Goal: Transaction & Acquisition: Purchase product/service

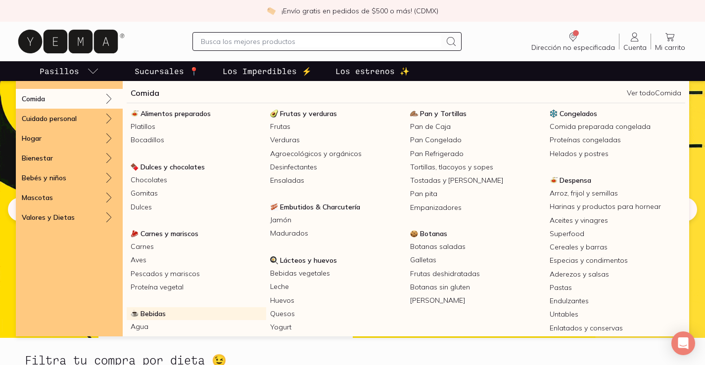
click at [170, 317] on link "Bebidas" at bounding box center [196, 314] width 139 height 13
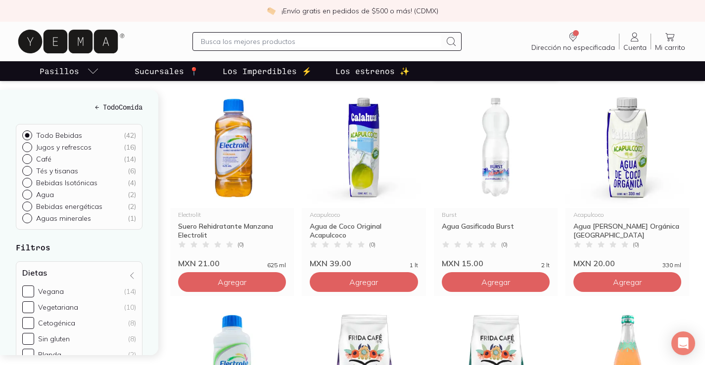
scroll to position [396, 0]
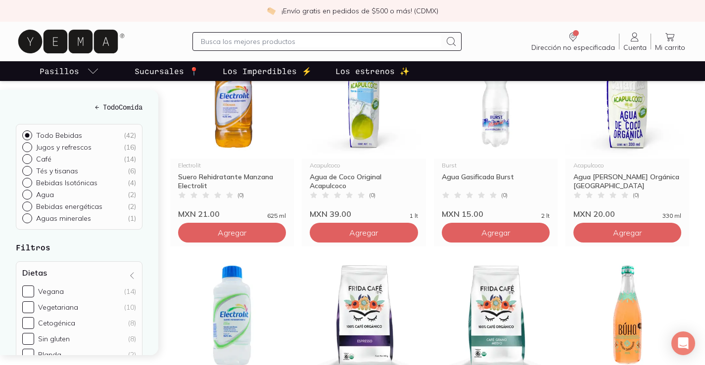
click at [643, 34] on link "Cuenta Cuenta" at bounding box center [634, 41] width 31 height 21
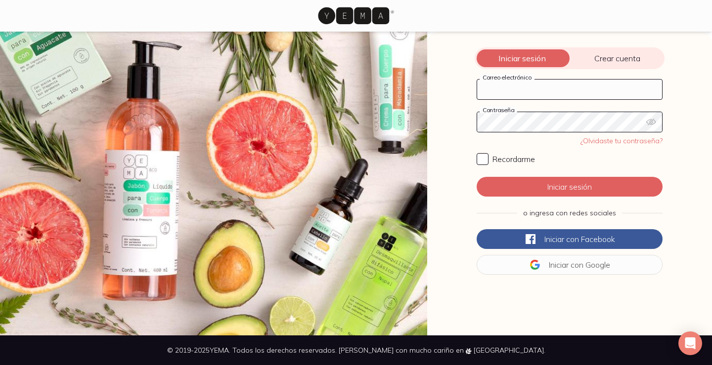
click at [575, 91] on input "Correo electrónico" at bounding box center [569, 90] width 185 height 20
type input "anvarepa@gmail.com"
click button "Iniciar sesión" at bounding box center [570, 187] width 186 height 20
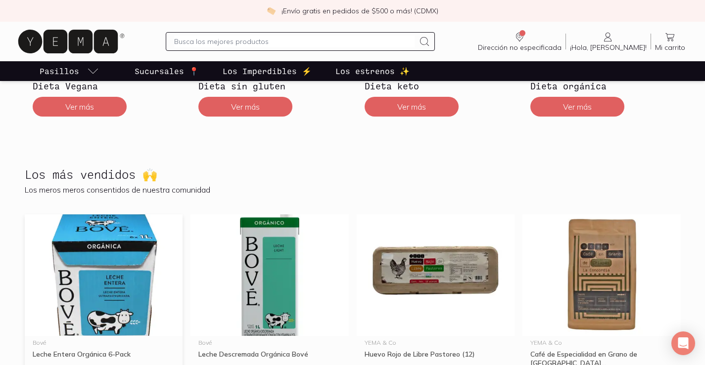
scroll to position [544, 0]
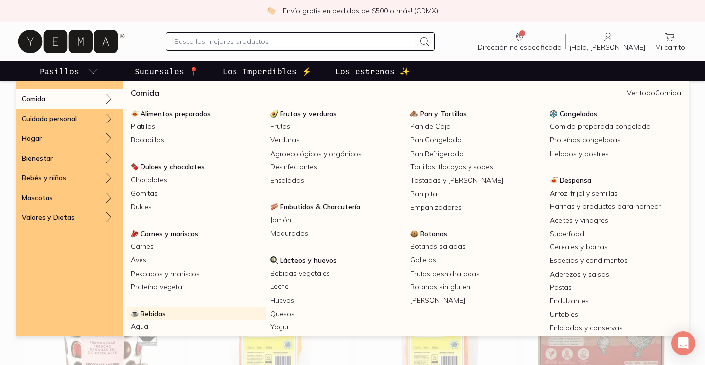
click at [154, 311] on span "Bebidas" at bounding box center [152, 314] width 25 height 9
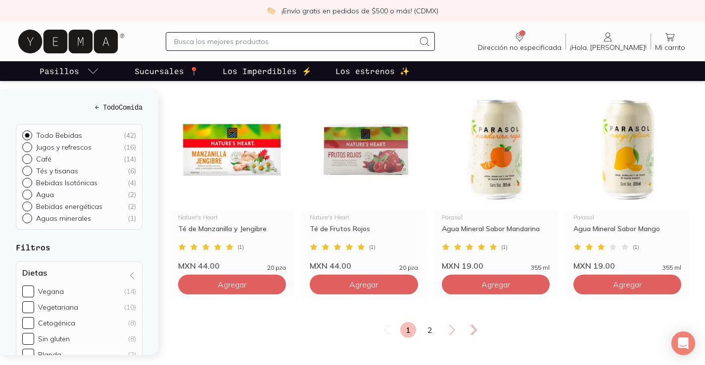
scroll to position [1632, 0]
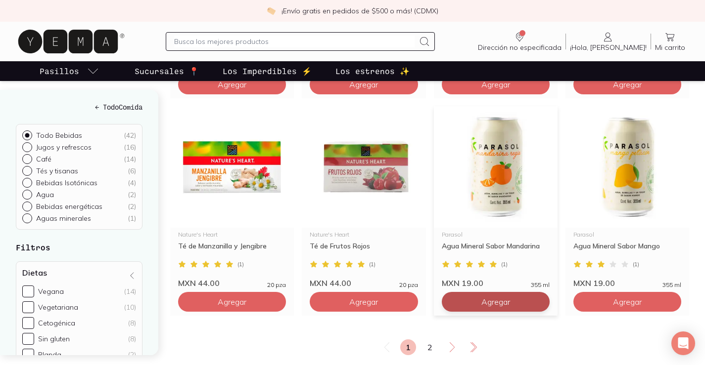
click at [487, 305] on span "Agregar" at bounding box center [495, 302] width 29 height 10
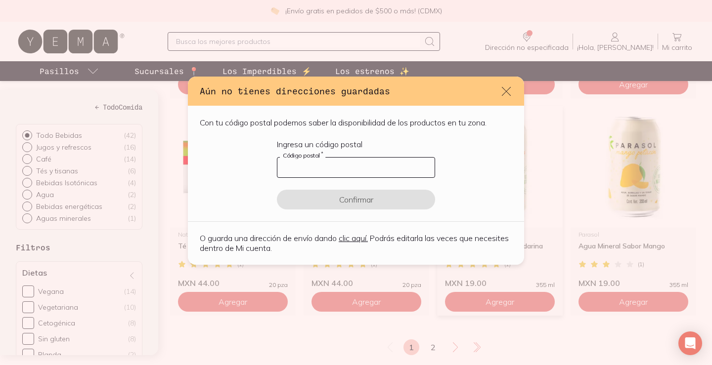
click at [306, 168] on input "default" at bounding box center [355, 168] width 157 height 20
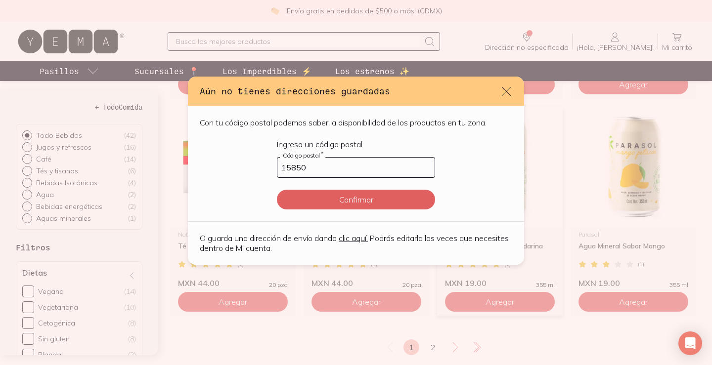
type input "15850"
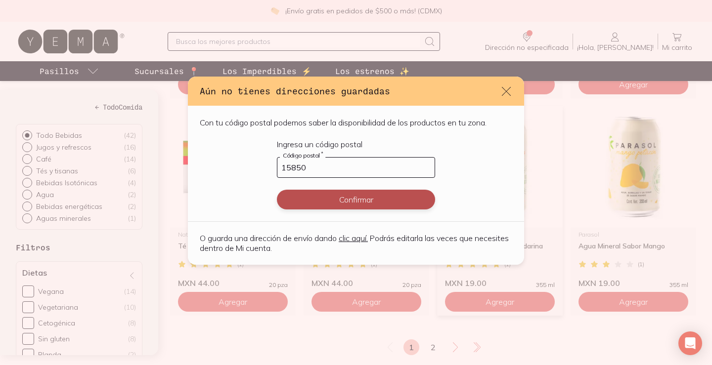
click at [363, 198] on button "Confirmar" at bounding box center [356, 200] width 158 height 20
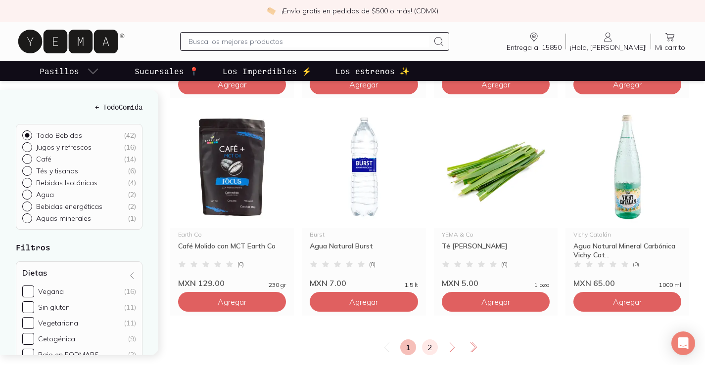
click at [422, 350] on link "2" at bounding box center [430, 348] width 16 height 16
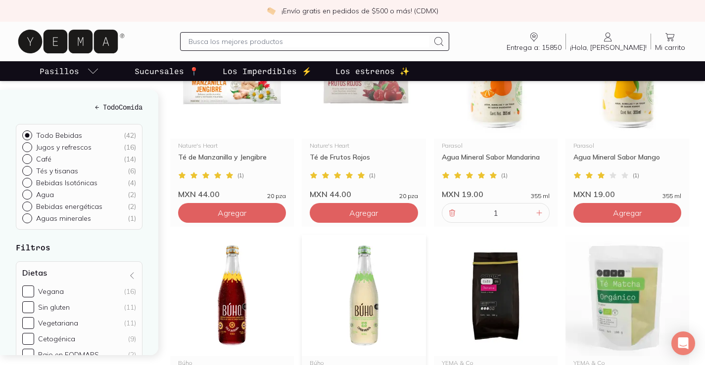
scroll to position [1088, 0]
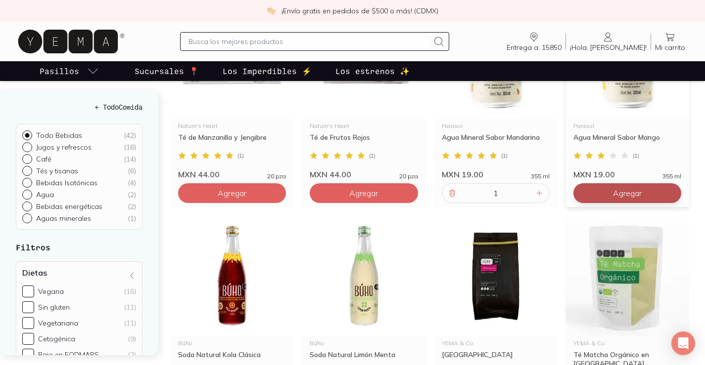
click at [618, 188] on button "Agregar" at bounding box center [627, 193] width 108 height 20
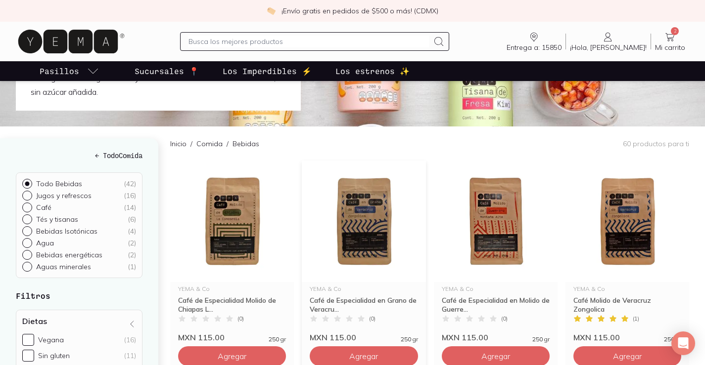
scroll to position [0, 0]
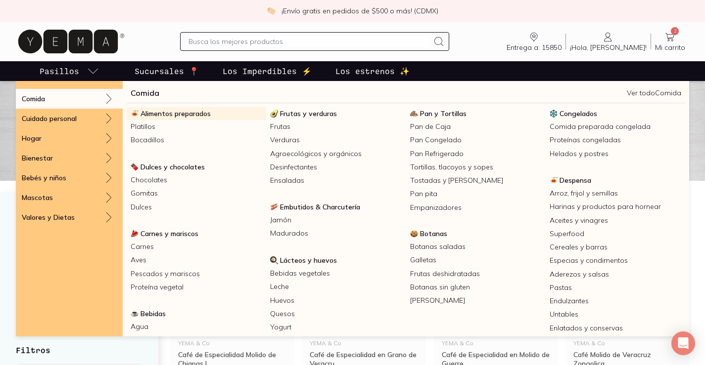
click at [180, 116] on span "Alimentos preparados" at bounding box center [175, 113] width 70 height 9
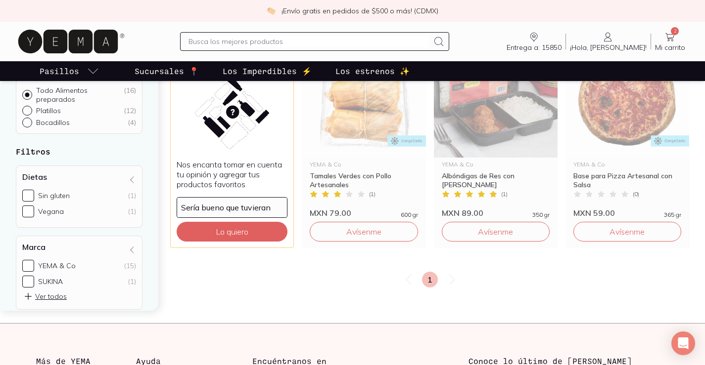
scroll to position [593, 0]
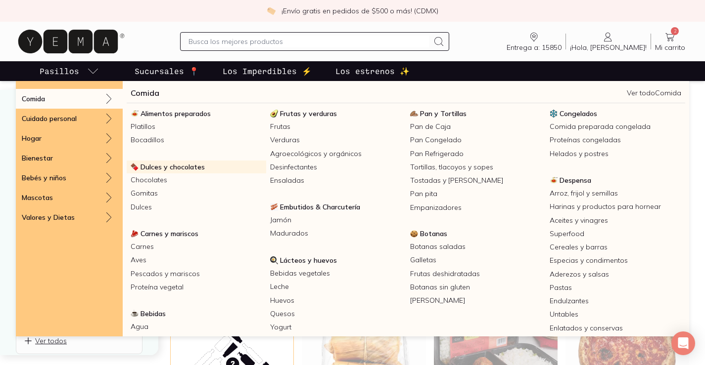
click at [185, 169] on span "Dulces y chocolates" at bounding box center [172, 167] width 64 height 9
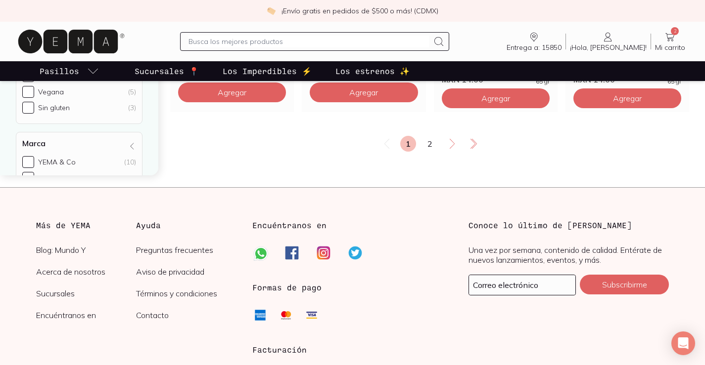
scroll to position [1780, 0]
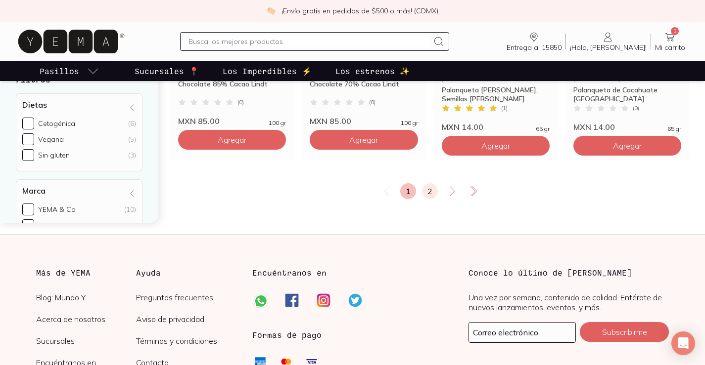
click at [434, 183] on link "2" at bounding box center [430, 191] width 16 height 16
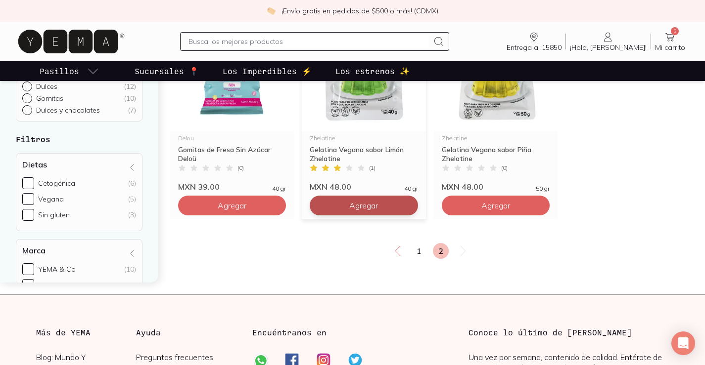
scroll to position [940, 0]
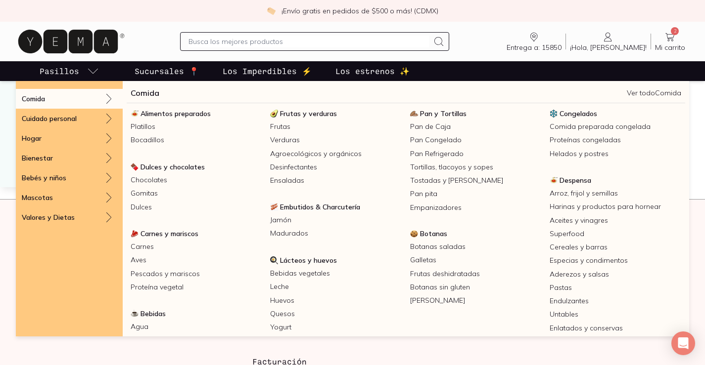
click at [371, 210] on link "Embutidos & Charcutería" at bounding box center [335, 207] width 139 height 13
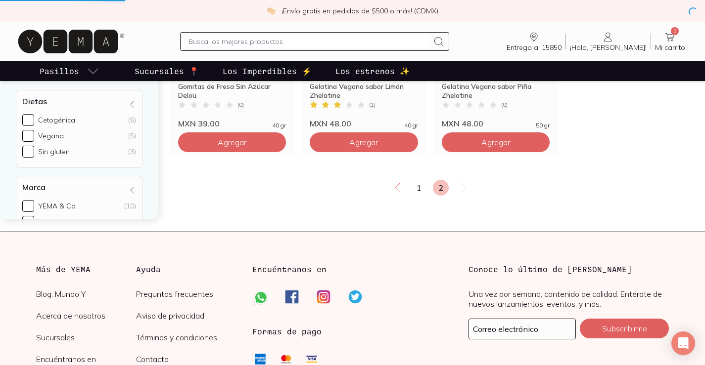
scroll to position [890, 0]
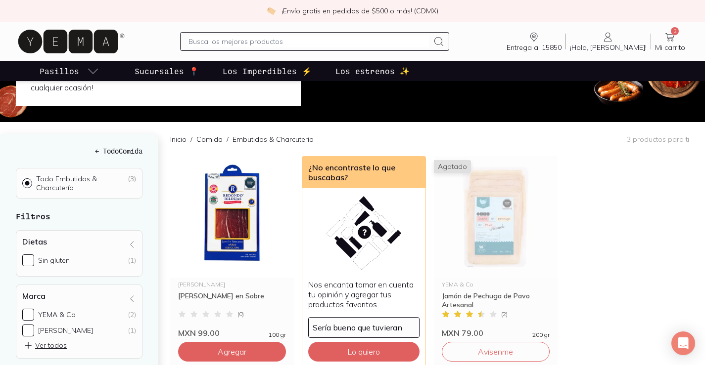
scroll to position [148, 0]
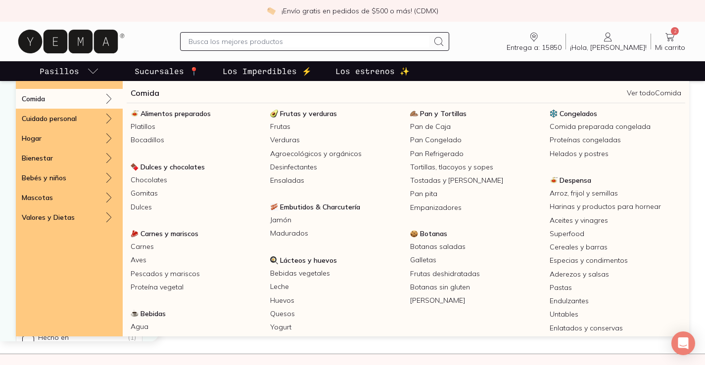
click at [97, 68] on icon "pasillo-todos-link" at bounding box center [93, 71] width 12 height 12
click at [318, 263] on span "Lácteos y huevos" at bounding box center [308, 260] width 57 height 9
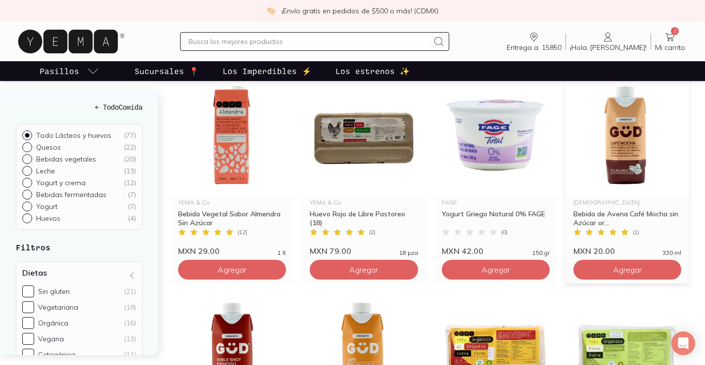
scroll to position [1039, 0]
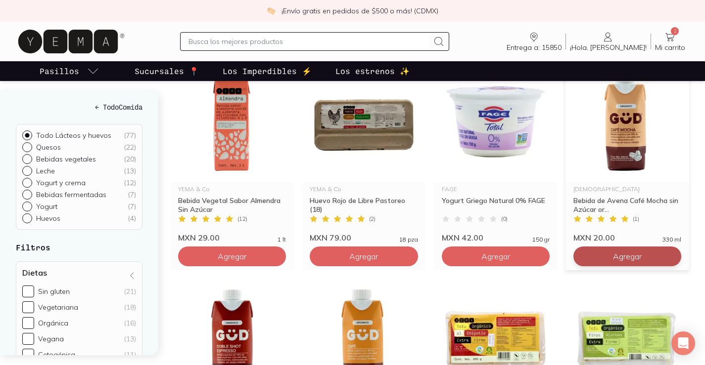
click at [632, 252] on span "Agregar" at bounding box center [627, 257] width 29 height 10
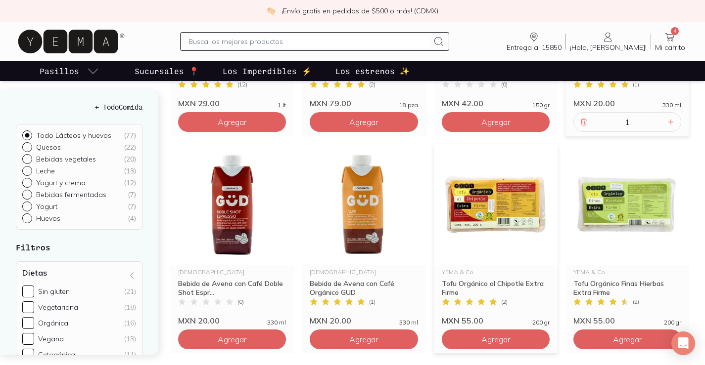
scroll to position [1187, 0]
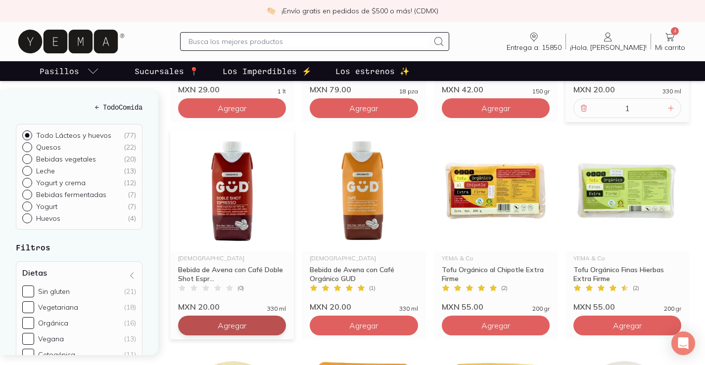
click at [226, 321] on span "Agregar" at bounding box center [232, 326] width 29 height 10
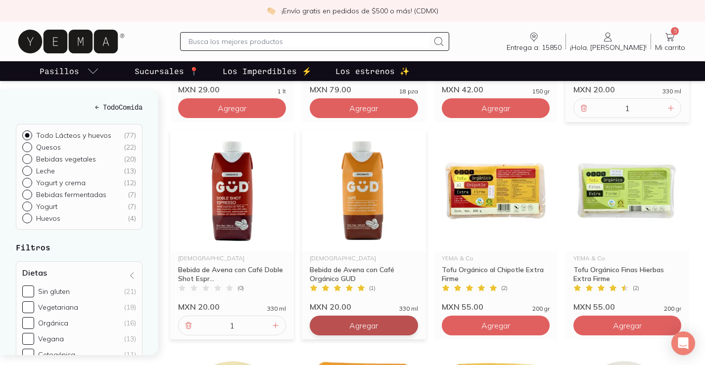
click at [388, 316] on button "Agregar" at bounding box center [364, 326] width 108 height 20
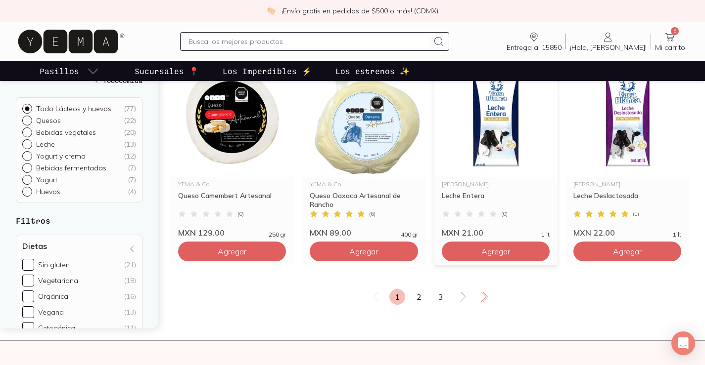
scroll to position [1879, 0]
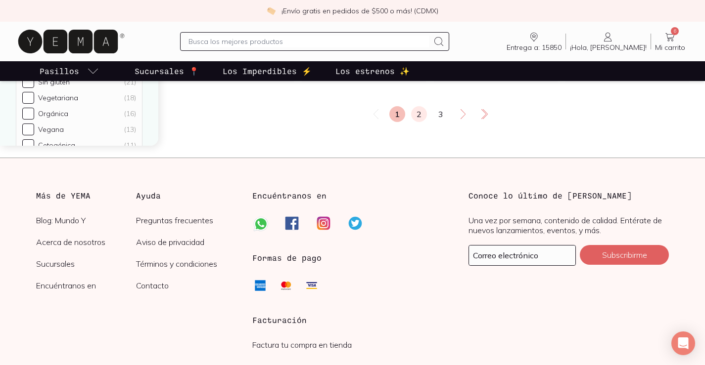
click at [414, 106] on link "2" at bounding box center [419, 114] width 16 height 16
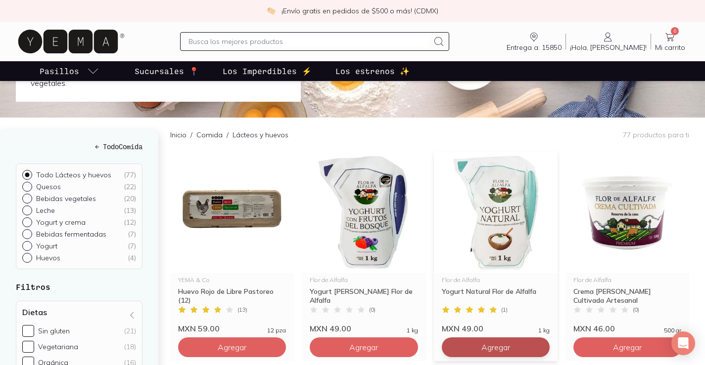
scroll to position [99, 0]
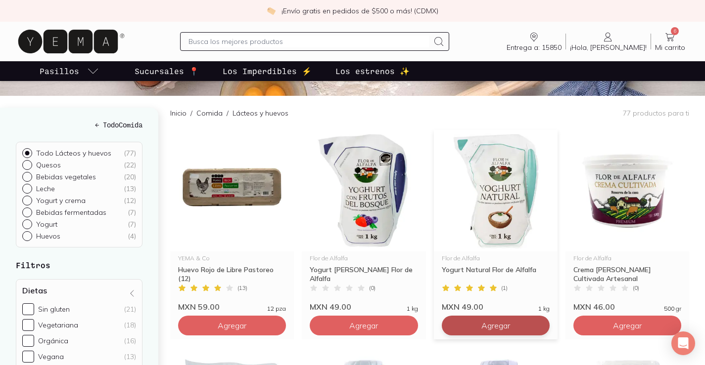
click at [450, 316] on button "Agregar" at bounding box center [496, 326] width 108 height 20
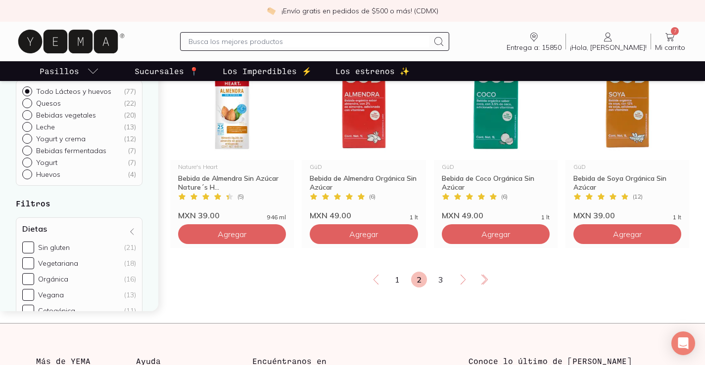
scroll to position [1731, 0]
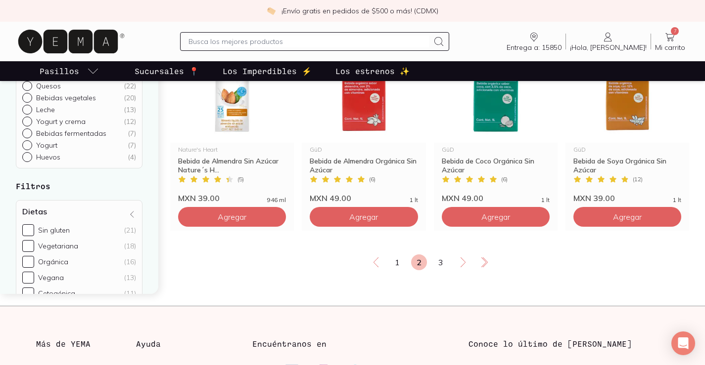
click at [438, 255] on link "3" at bounding box center [441, 263] width 16 height 16
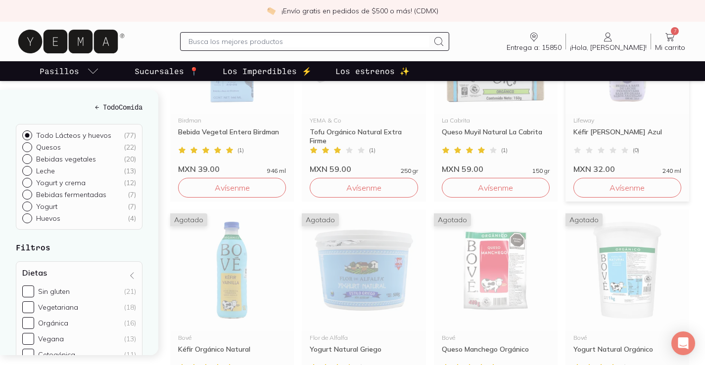
scroll to position [495, 0]
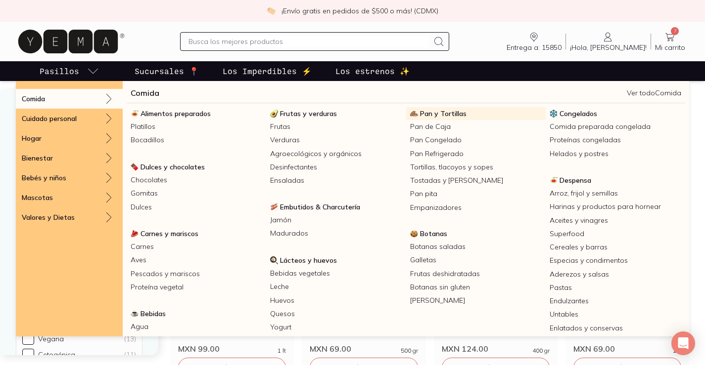
click at [439, 114] on span "Pan y Tortillas" at bounding box center [443, 113] width 46 height 9
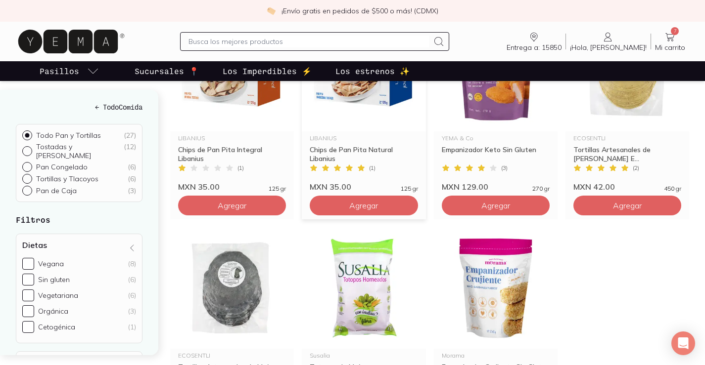
scroll to position [1385, 0]
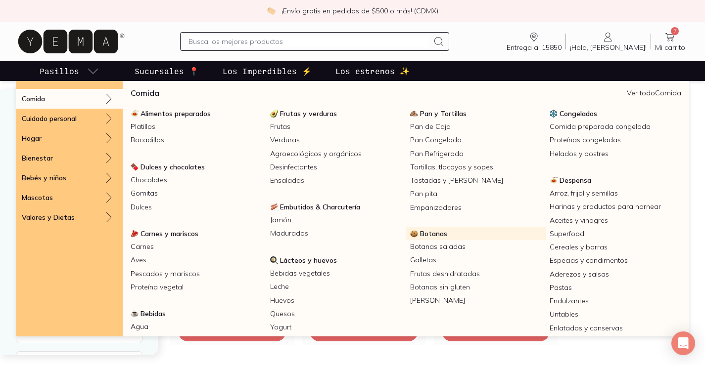
click at [440, 231] on span "Botanas" at bounding box center [433, 233] width 27 height 9
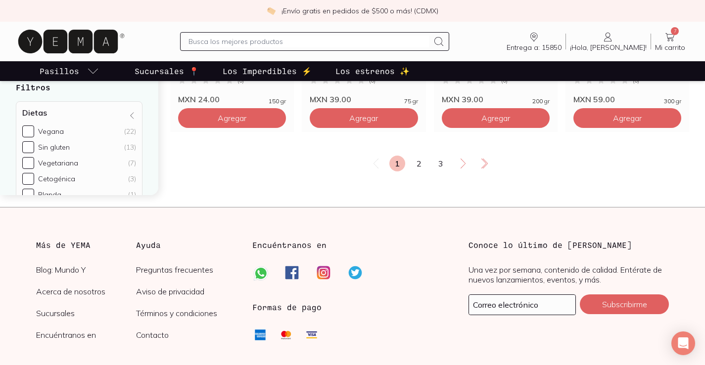
scroll to position [1879, 0]
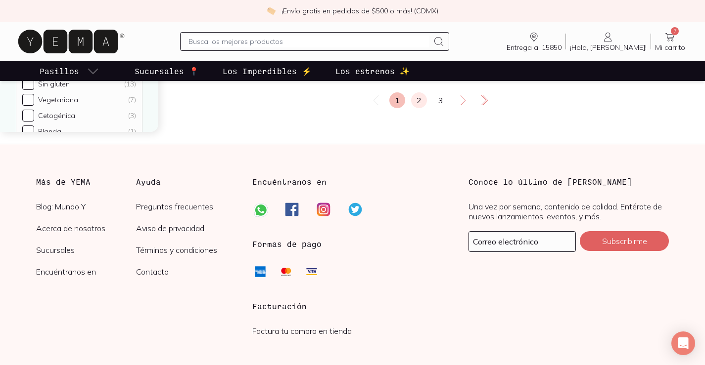
click at [415, 97] on link "2" at bounding box center [419, 100] width 16 height 16
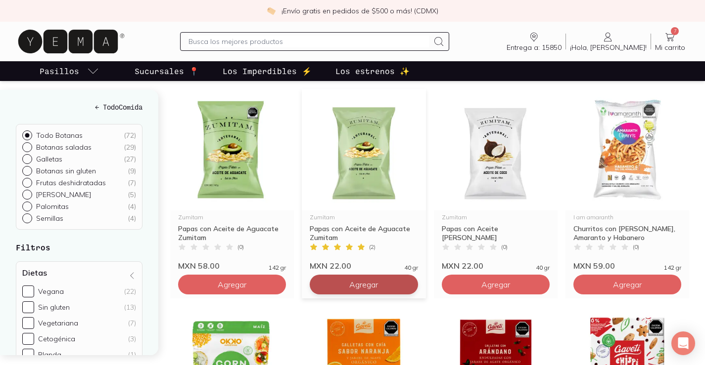
scroll to position [544, 0]
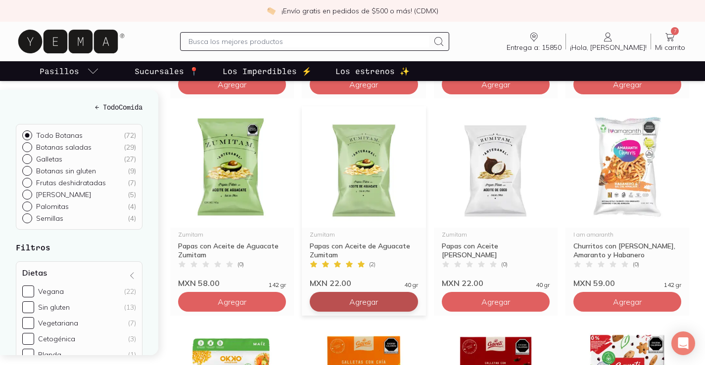
click at [381, 303] on button "Agregar" at bounding box center [364, 302] width 108 height 20
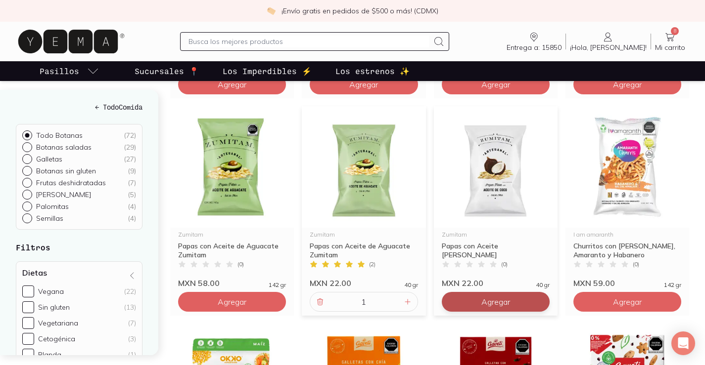
click at [512, 307] on button "Agregar" at bounding box center [496, 302] width 108 height 20
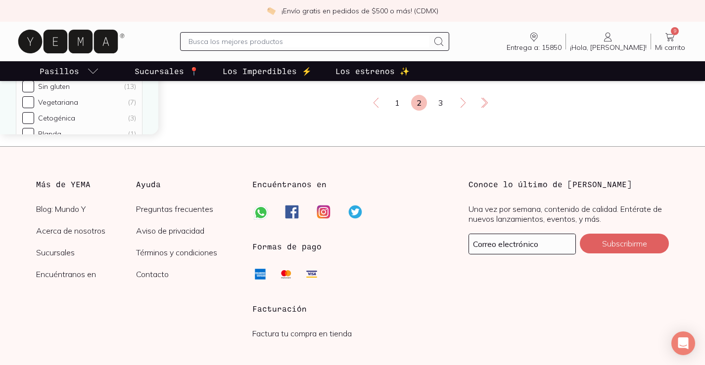
scroll to position [1879, 0]
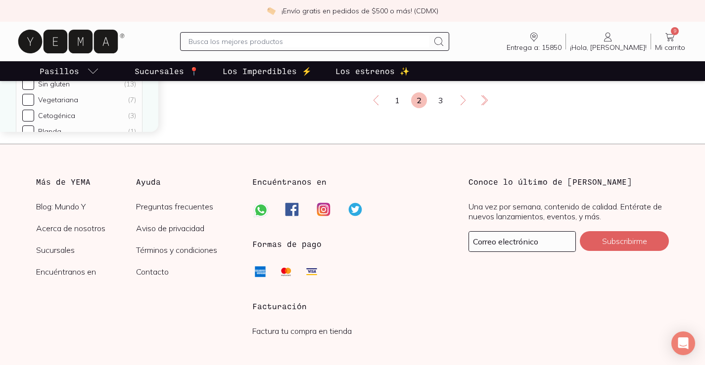
click at [442, 96] on link "3" at bounding box center [441, 100] width 16 height 16
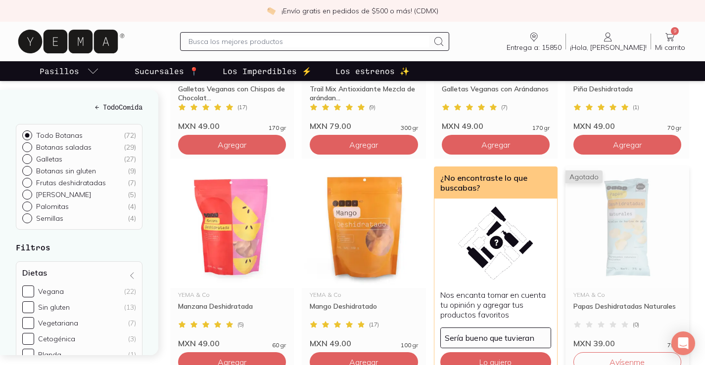
scroll to position [148, 0]
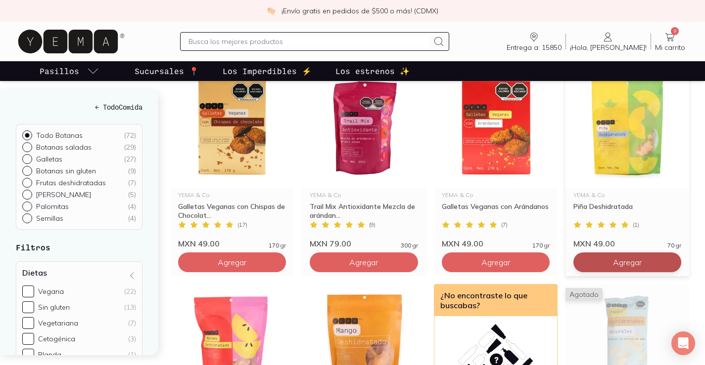
click at [623, 260] on span "Agregar" at bounding box center [627, 263] width 29 height 10
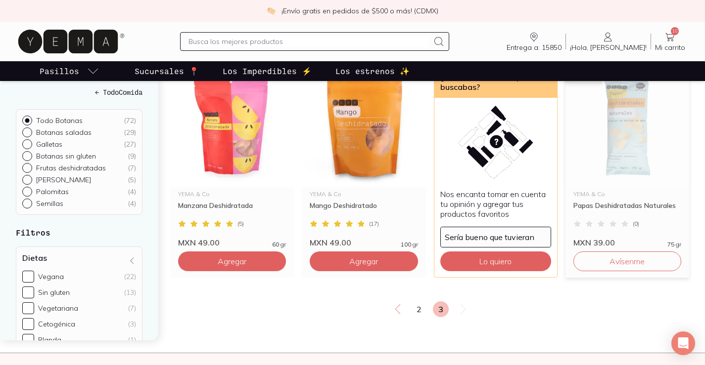
scroll to position [396, 0]
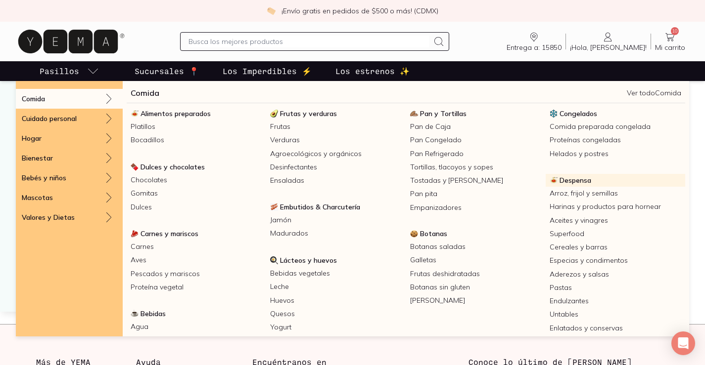
click at [588, 178] on link "Despensa" at bounding box center [614, 180] width 139 height 13
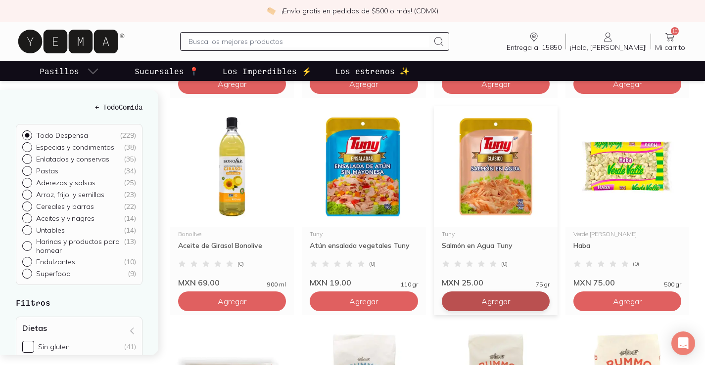
scroll to position [1682, 0]
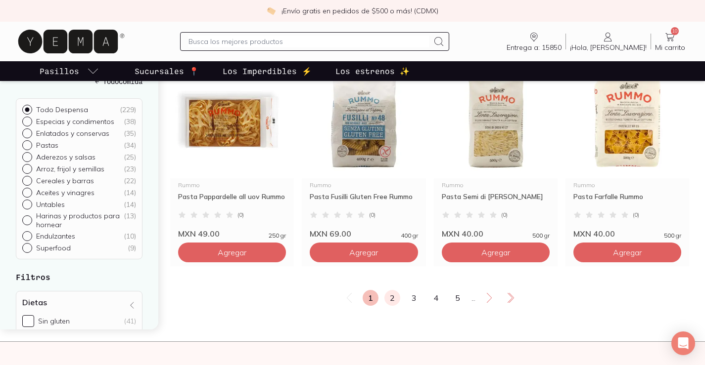
click at [388, 306] on link "2" at bounding box center [392, 298] width 16 height 16
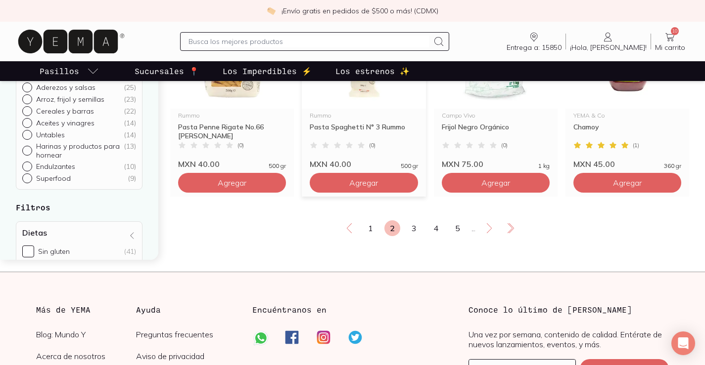
scroll to position [1830, 0]
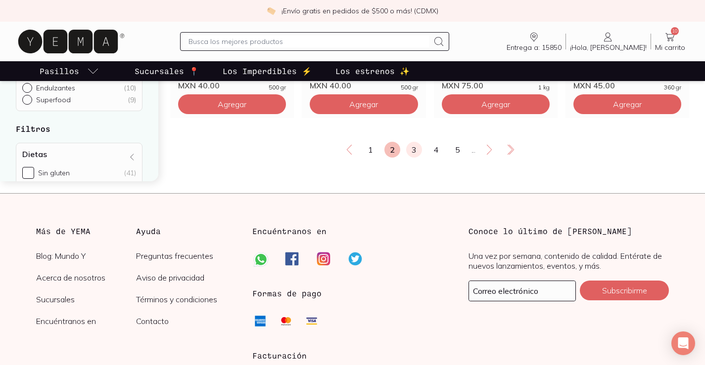
click at [411, 158] on link "3" at bounding box center [414, 150] width 16 height 16
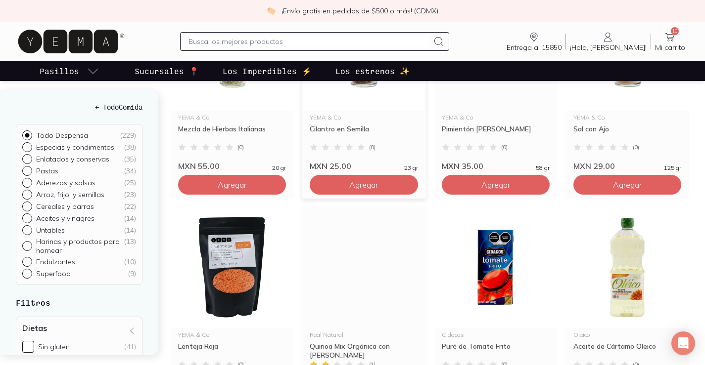
scroll to position [297, 0]
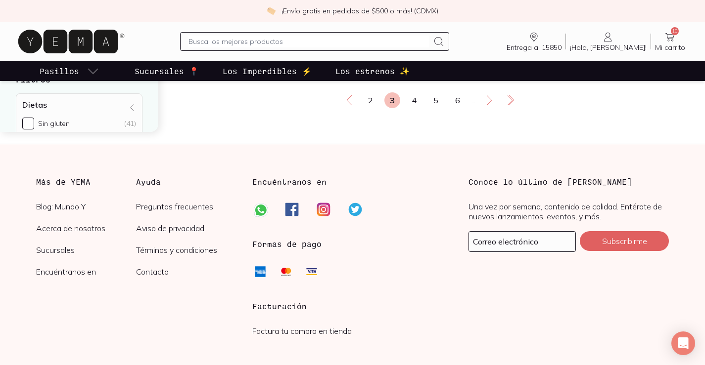
click at [418, 108] on link "4" at bounding box center [414, 100] width 16 height 16
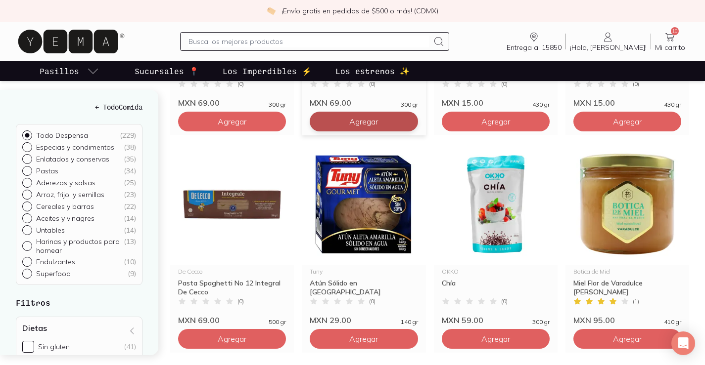
scroll to position [1682, 0]
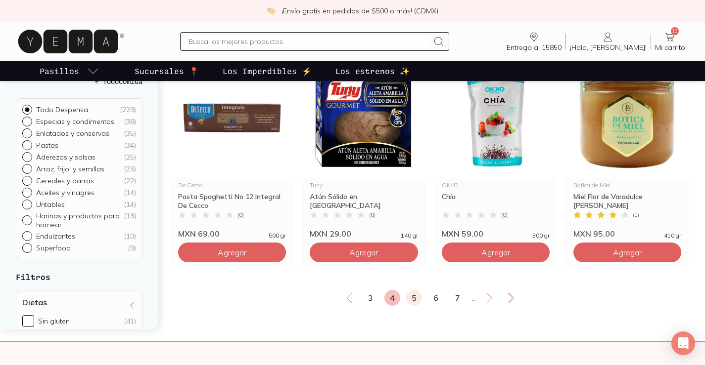
click at [416, 306] on link "5" at bounding box center [414, 298] width 16 height 16
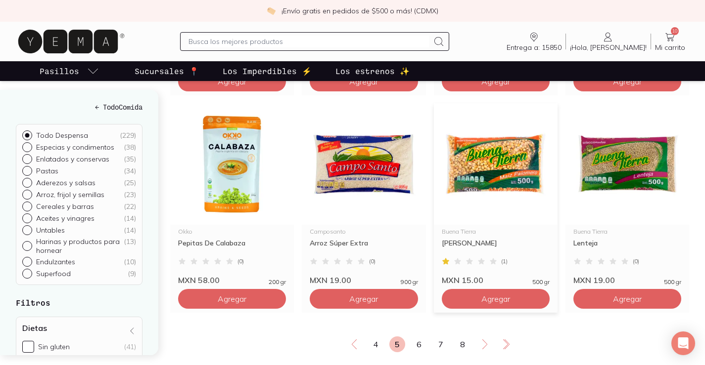
scroll to position [1731, 0]
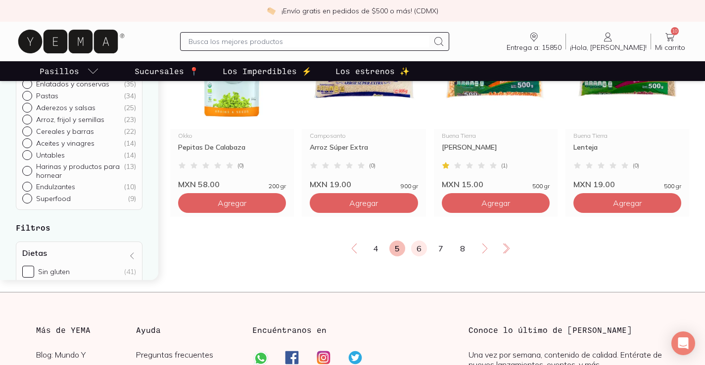
click at [418, 257] on link "6" at bounding box center [419, 249] width 16 height 16
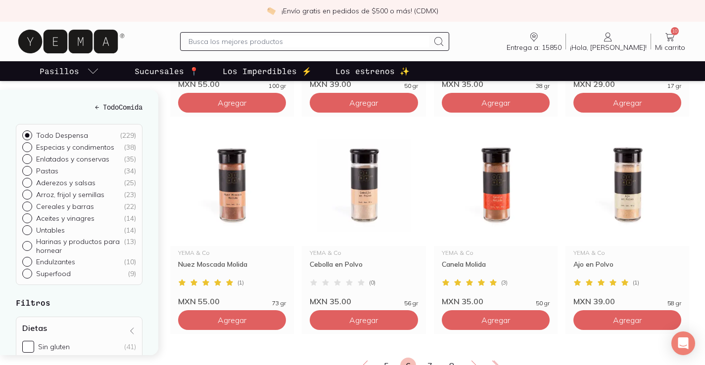
scroll to position [1879, 0]
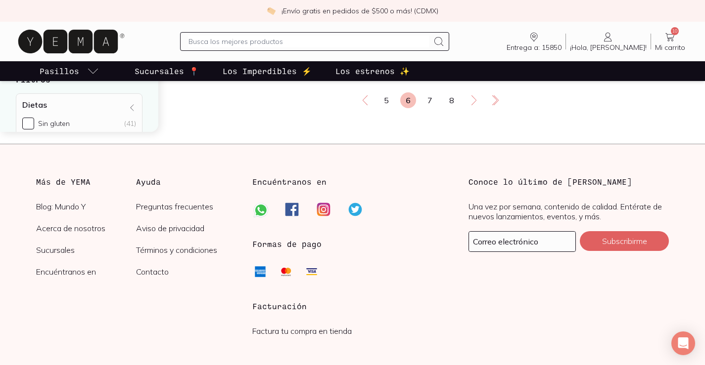
click at [433, 108] on link "7" at bounding box center [430, 100] width 16 height 16
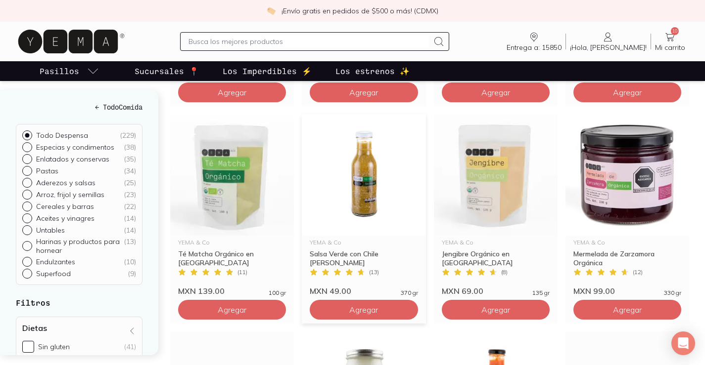
scroll to position [1187, 0]
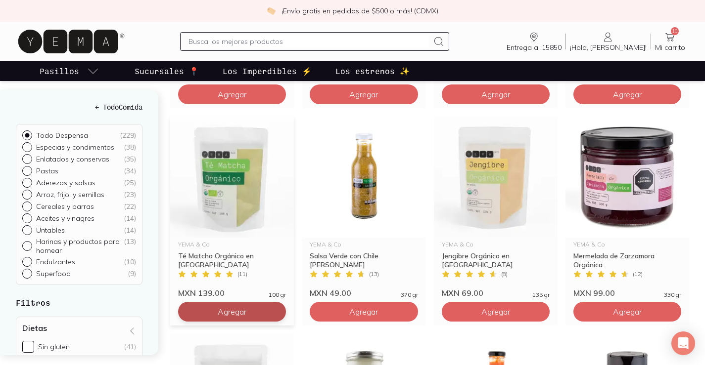
click at [248, 322] on button "Agregar" at bounding box center [232, 312] width 108 height 20
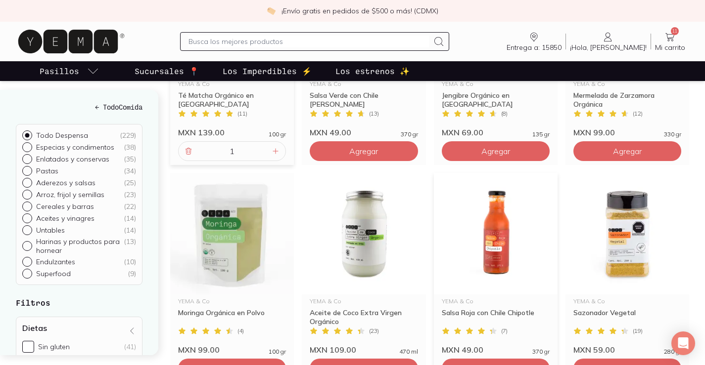
scroll to position [1385, 0]
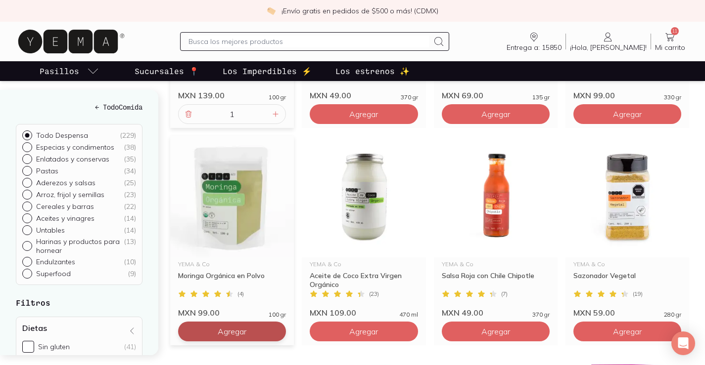
click at [222, 337] on span "Agregar" at bounding box center [232, 332] width 29 height 10
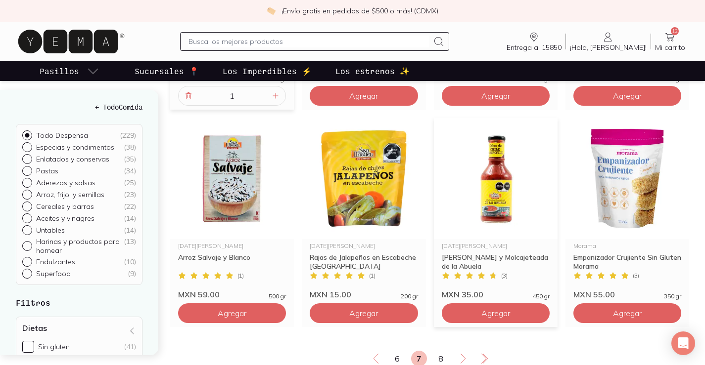
scroll to position [1682, 0]
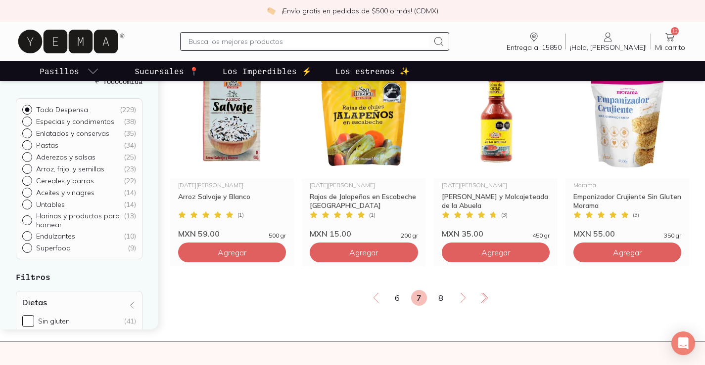
click at [443, 306] on link "8" at bounding box center [441, 298] width 16 height 16
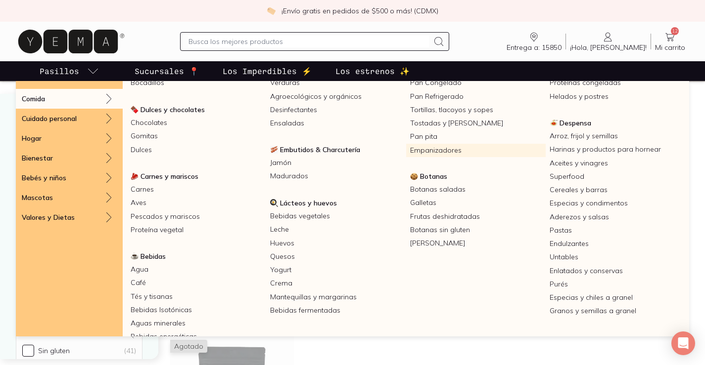
scroll to position [131, 0]
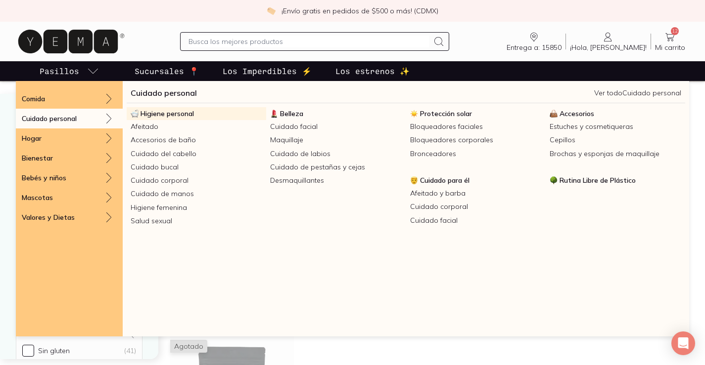
click at [171, 115] on span "Higiene personal" at bounding box center [166, 113] width 53 height 9
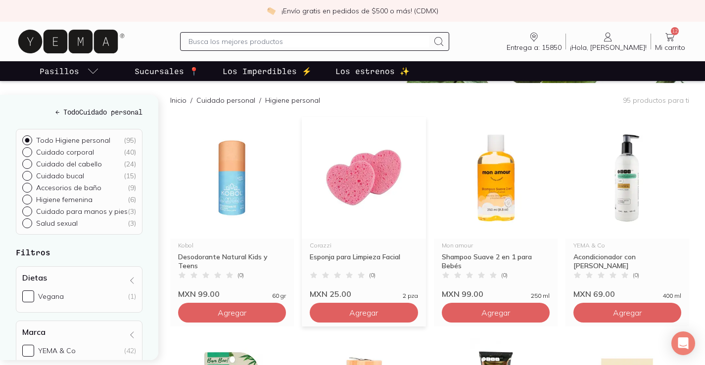
scroll to position [99, 0]
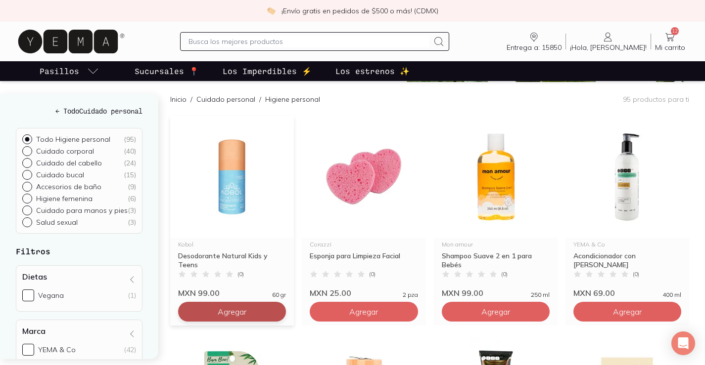
click at [260, 311] on button "Agregar" at bounding box center [232, 312] width 108 height 20
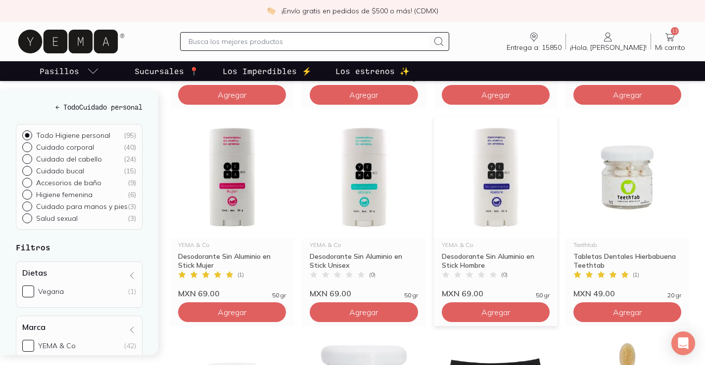
scroll to position [1187, 0]
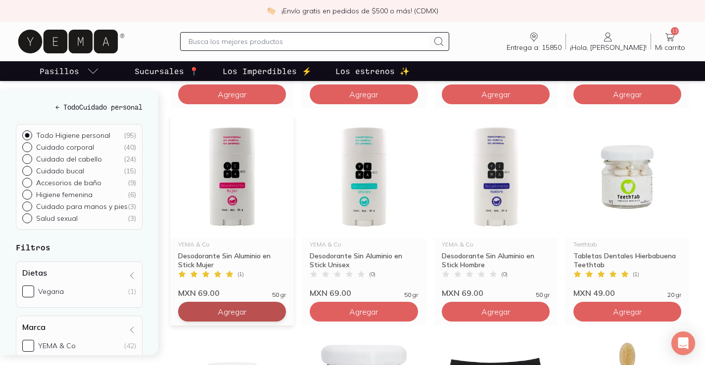
click at [250, 313] on button "Agregar" at bounding box center [232, 312] width 108 height 20
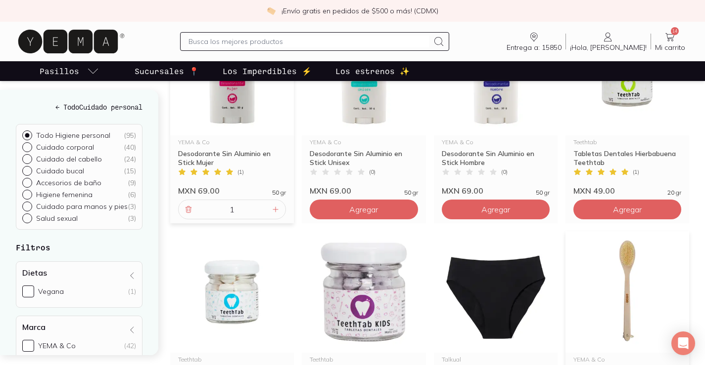
scroll to position [1286, 0]
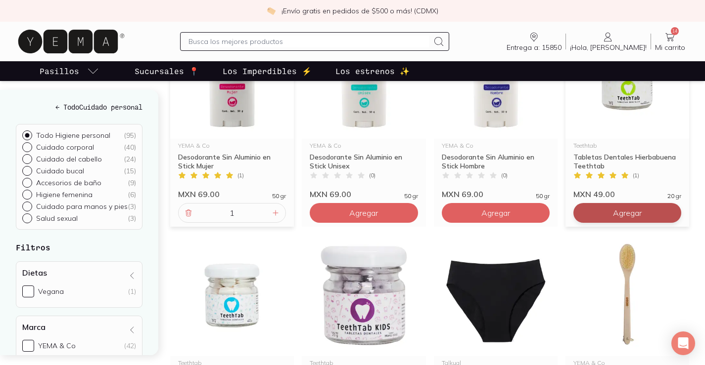
click at [625, 216] on span "Agregar" at bounding box center [627, 213] width 29 height 10
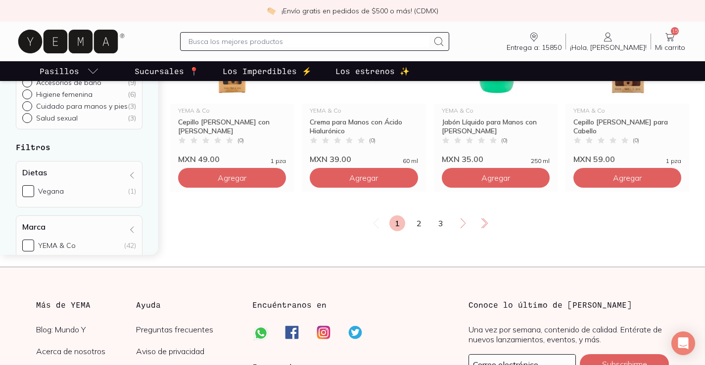
scroll to position [1780, 0]
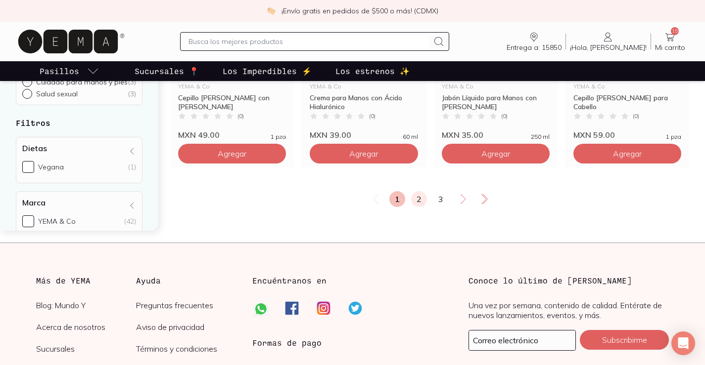
click at [424, 199] on link "2" at bounding box center [419, 199] width 16 height 16
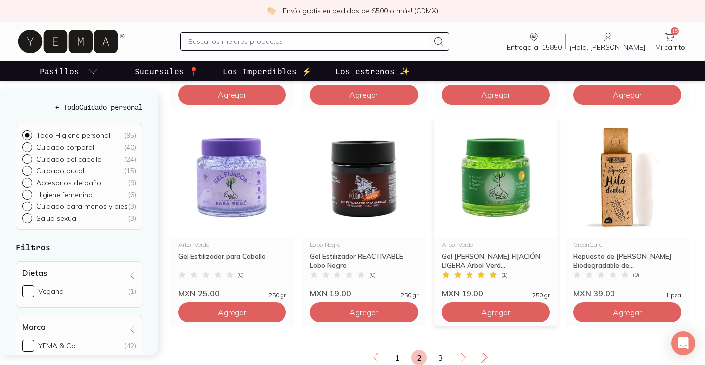
scroll to position [1682, 0]
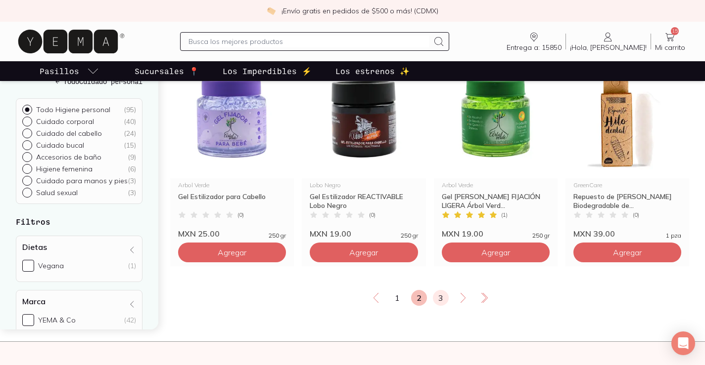
click at [442, 297] on link "3" at bounding box center [441, 298] width 16 height 16
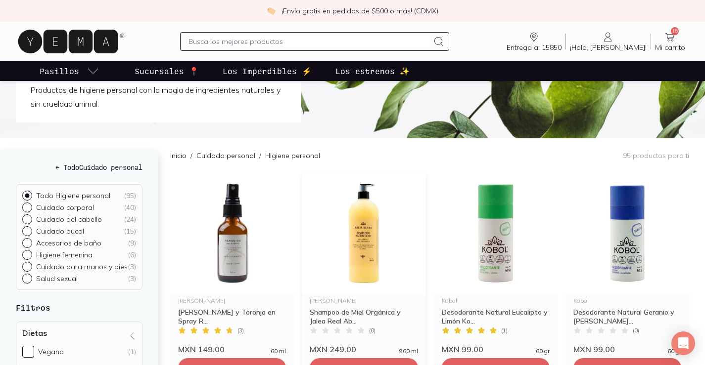
scroll to position [99, 0]
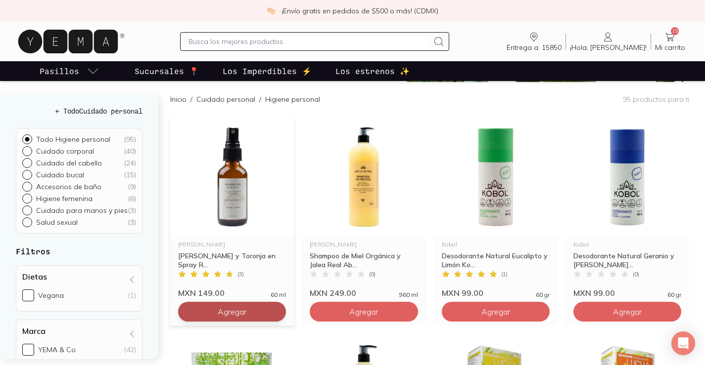
click at [233, 312] on span "Agregar" at bounding box center [232, 312] width 29 height 10
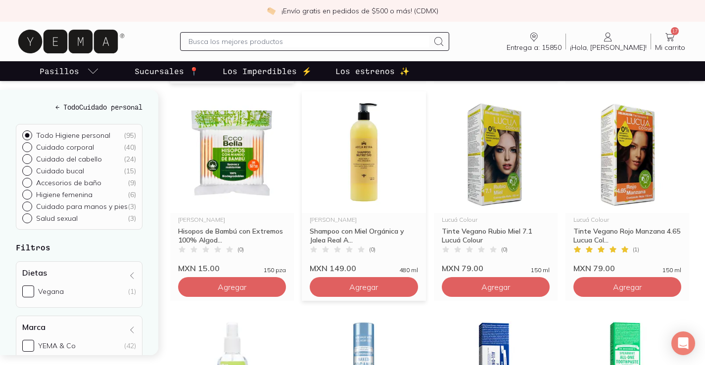
scroll to position [346, 0]
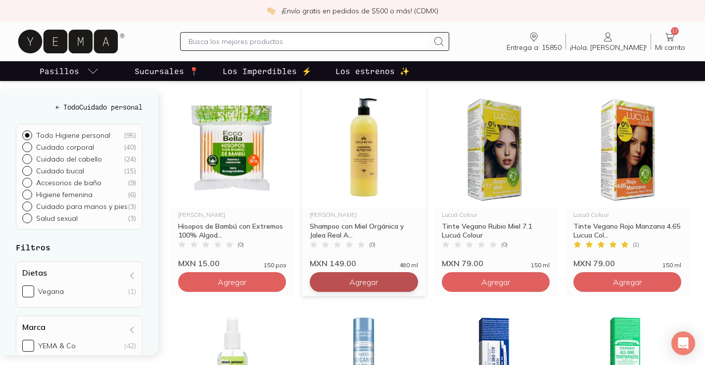
click at [394, 282] on button "Agregar" at bounding box center [364, 283] width 108 height 20
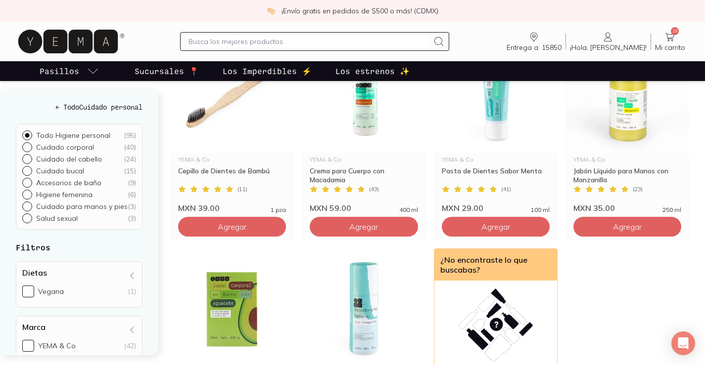
scroll to position [1632, 0]
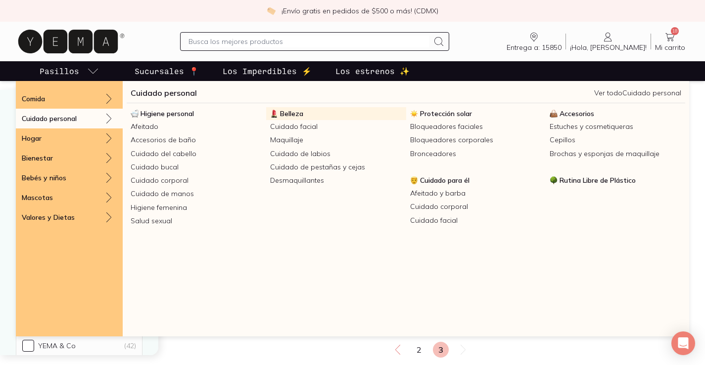
click at [290, 111] on span "Belleza" at bounding box center [291, 113] width 23 height 9
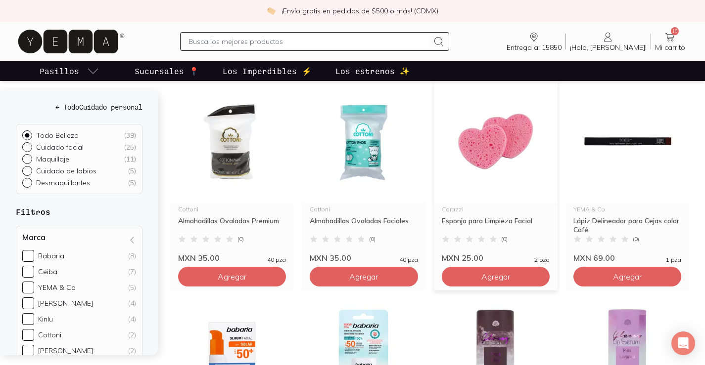
scroll to position [148, 0]
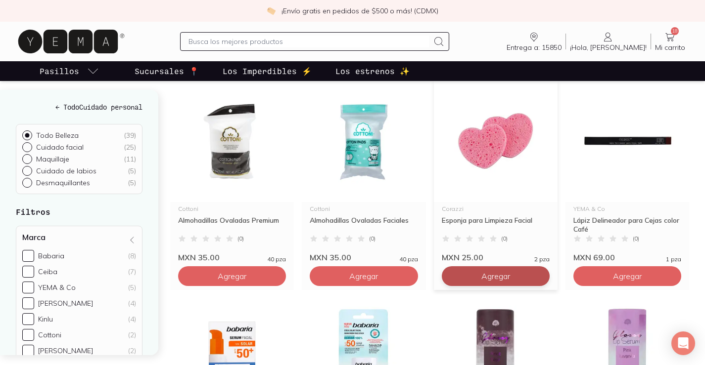
click at [483, 281] on span "Agregar" at bounding box center [495, 277] width 29 height 10
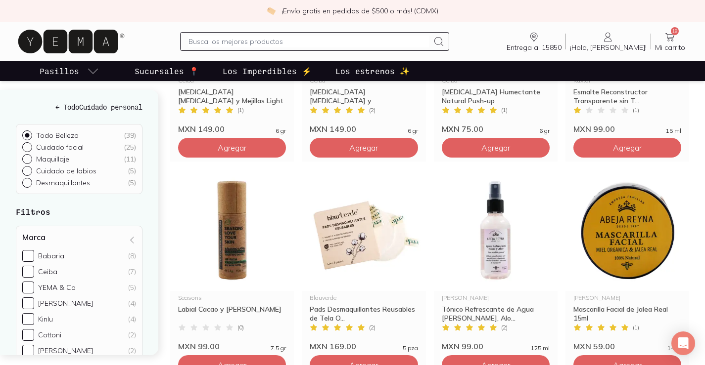
scroll to position [1632, 0]
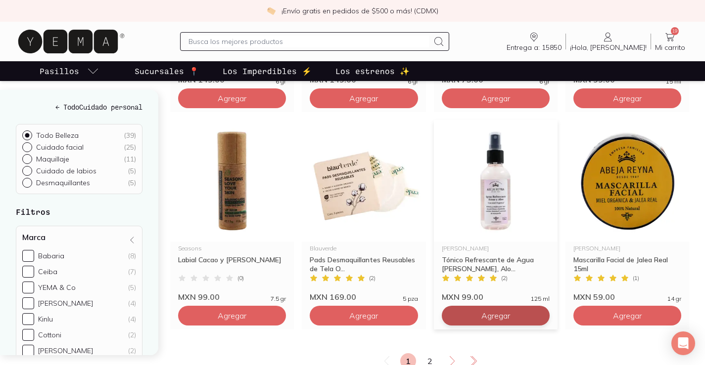
click at [487, 314] on span "Agregar" at bounding box center [495, 316] width 29 height 10
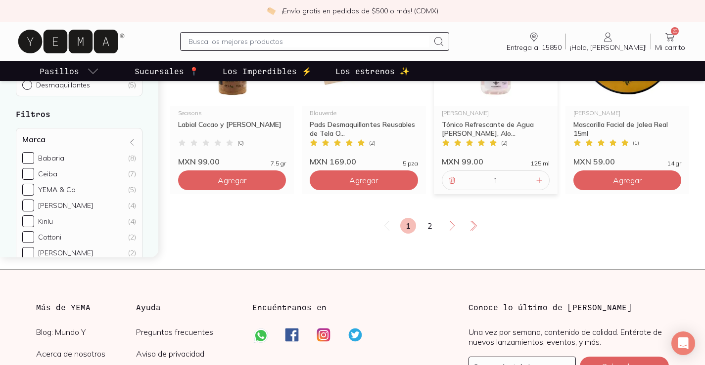
scroll to position [1780, 0]
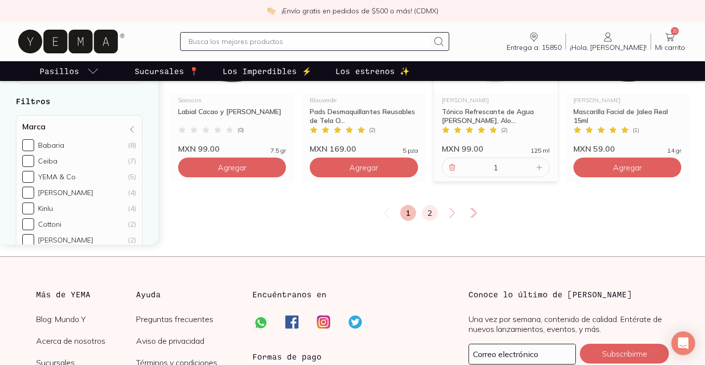
click at [424, 212] on link "2" at bounding box center [430, 213] width 16 height 16
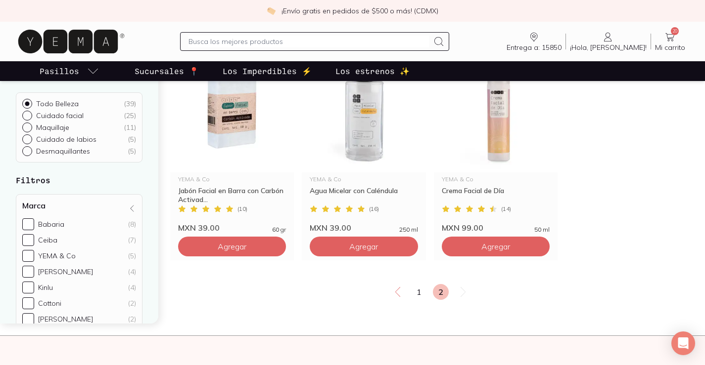
scroll to position [346, 0]
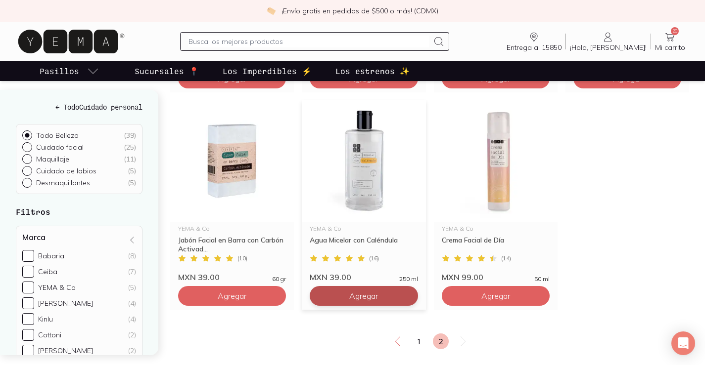
click at [378, 300] on span "Agregar" at bounding box center [363, 296] width 29 height 10
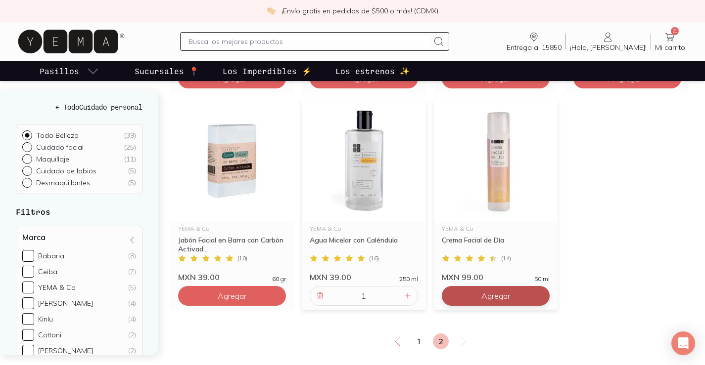
click at [522, 297] on button "Agregar" at bounding box center [496, 296] width 108 height 20
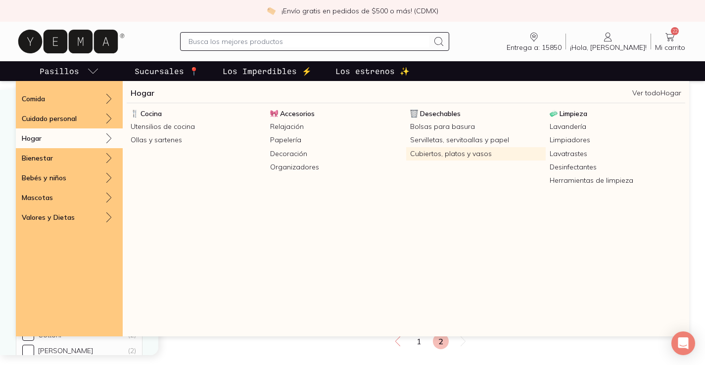
click at [440, 153] on link "Cubiertos, platos y vasos" at bounding box center [475, 153] width 139 height 13
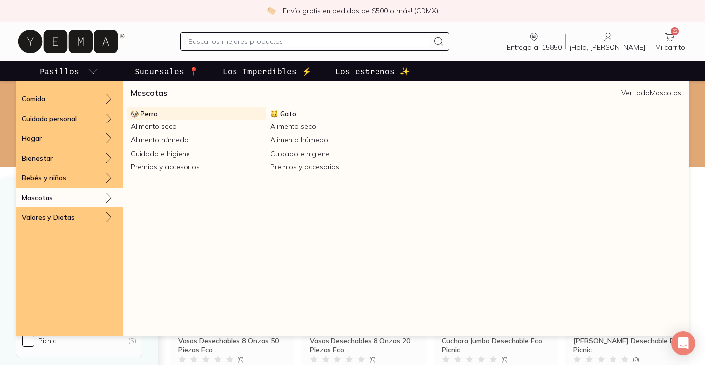
click at [151, 111] on span "Perro" at bounding box center [148, 113] width 17 height 9
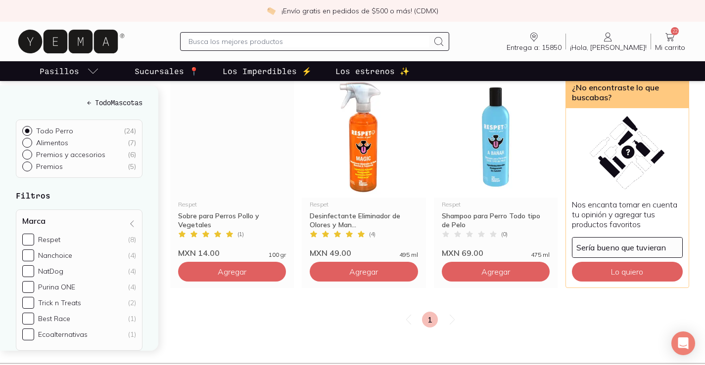
scroll to position [1236, 0]
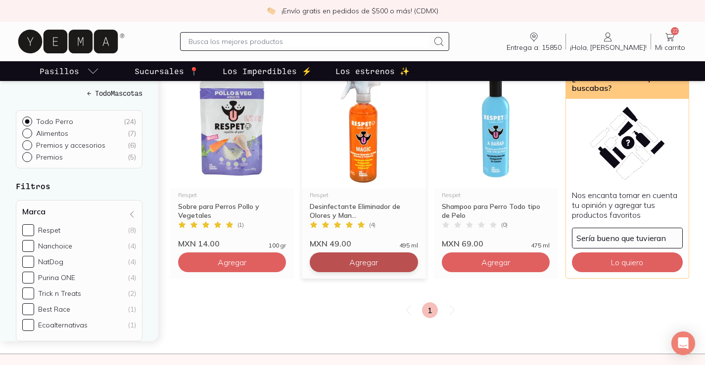
click at [349, 263] on span "Agregar" at bounding box center [363, 263] width 29 height 10
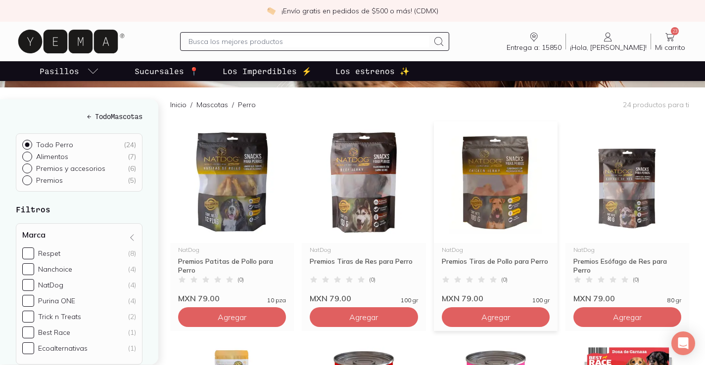
scroll to position [0, 0]
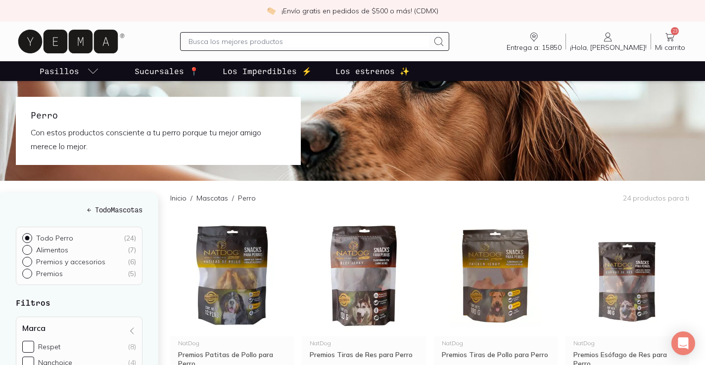
click at [682, 43] on link "23 Mi carrito Carrito" at bounding box center [670, 41] width 38 height 21
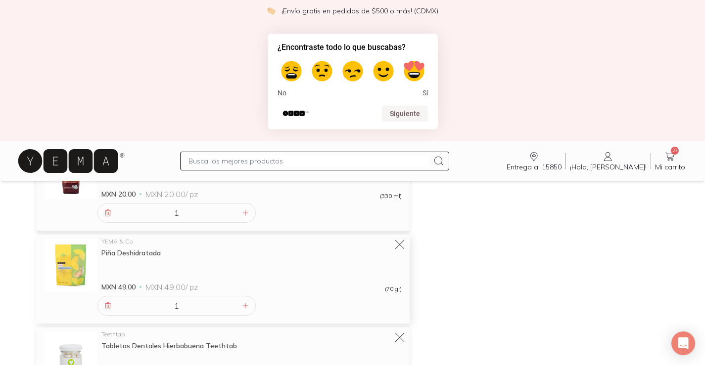
scroll to position [247, 0]
click at [107, 304] on icon at bounding box center [108, 307] width 8 height 8
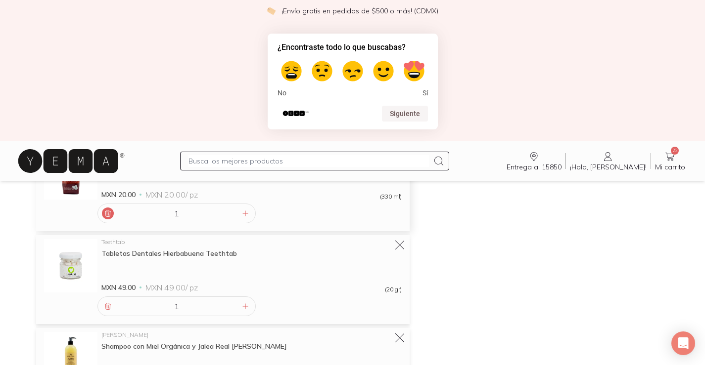
click at [109, 210] on icon at bounding box center [108, 214] width 8 height 8
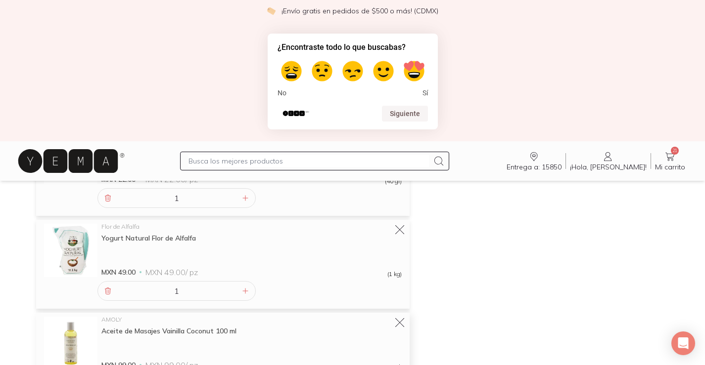
scroll to position [989, 0]
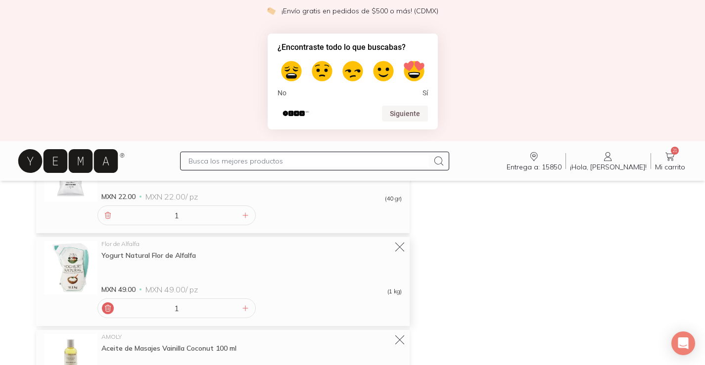
click at [104, 309] on icon at bounding box center [108, 309] width 8 height 8
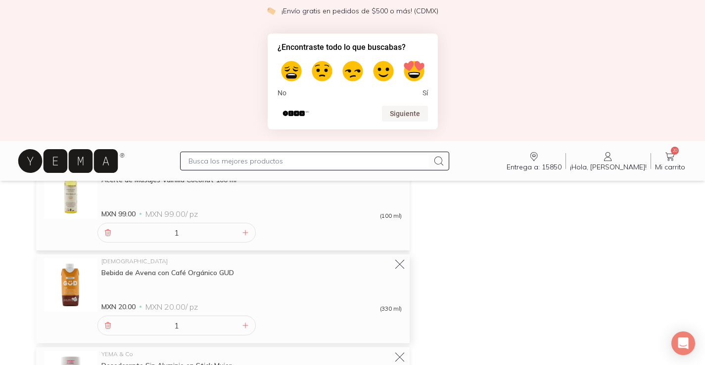
scroll to position [1088, 0]
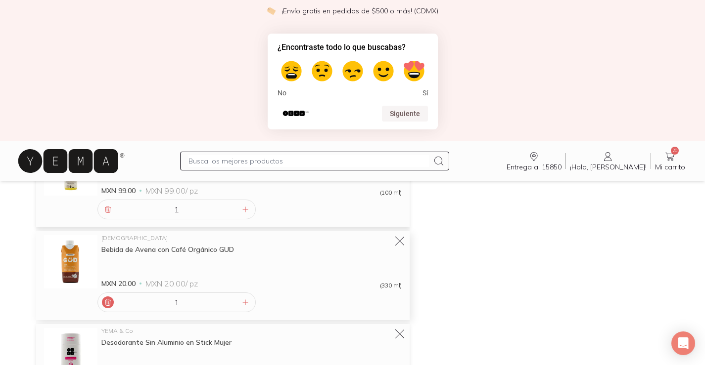
click at [107, 302] on icon at bounding box center [107, 302] width 5 height 6
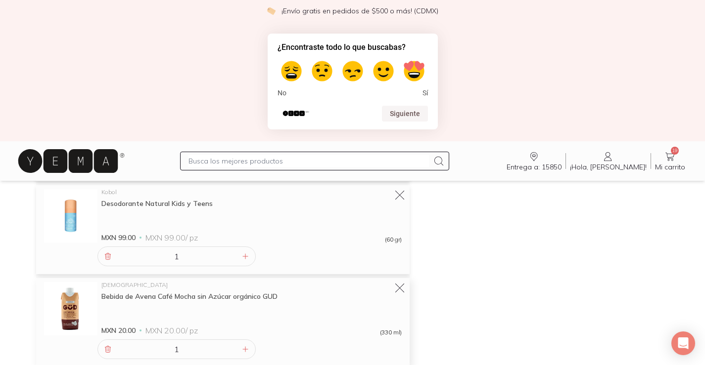
scroll to position [1561, 0]
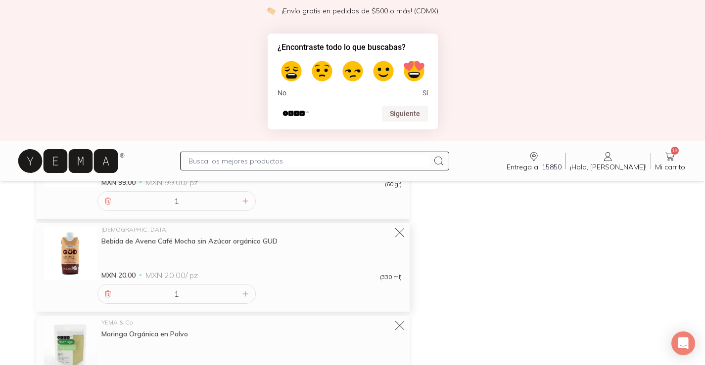
click at [106, 303] on div "1" at bounding box center [176, 294] width 158 height 20
click at [108, 292] on icon at bounding box center [108, 294] width 8 height 8
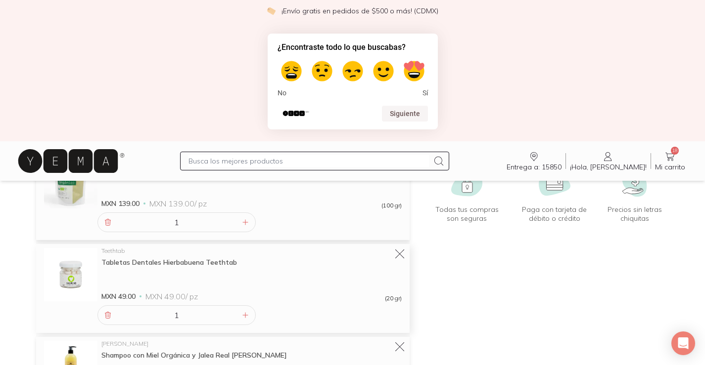
scroll to position [49, 0]
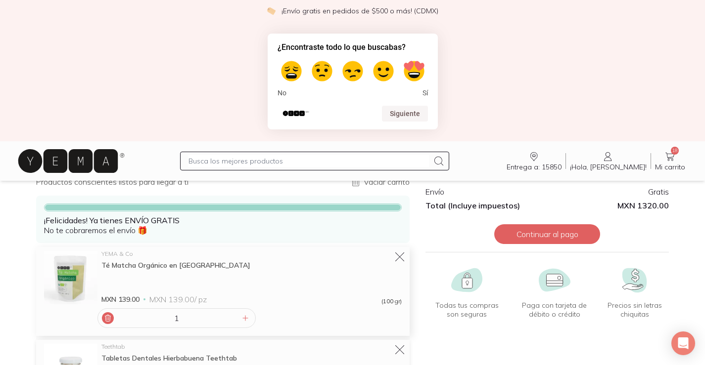
click at [108, 319] on icon at bounding box center [108, 319] width 8 height 8
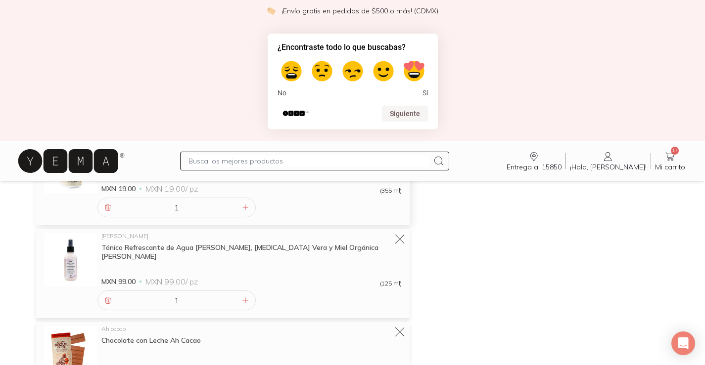
scroll to position [297, 0]
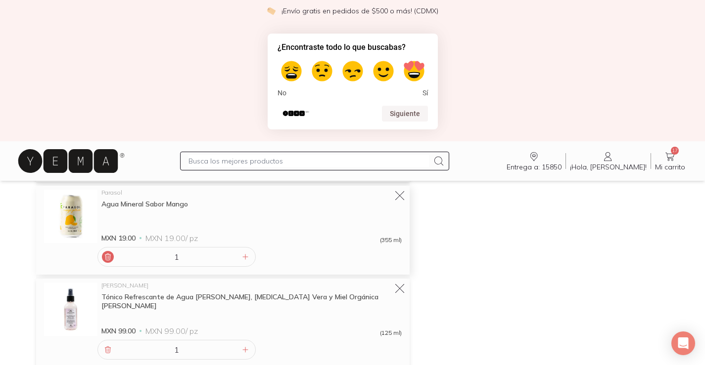
click at [106, 256] on icon at bounding box center [108, 257] width 8 height 8
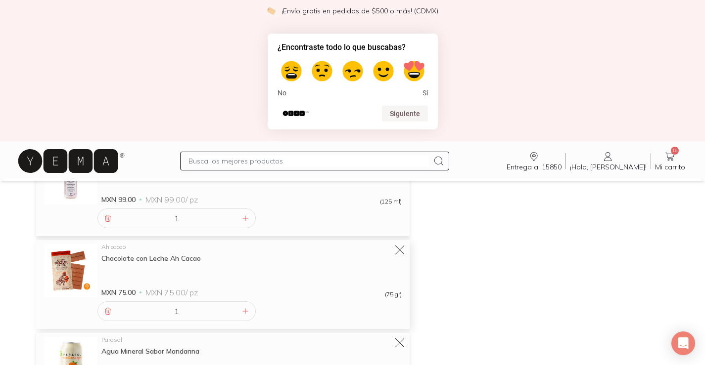
scroll to position [346, 0]
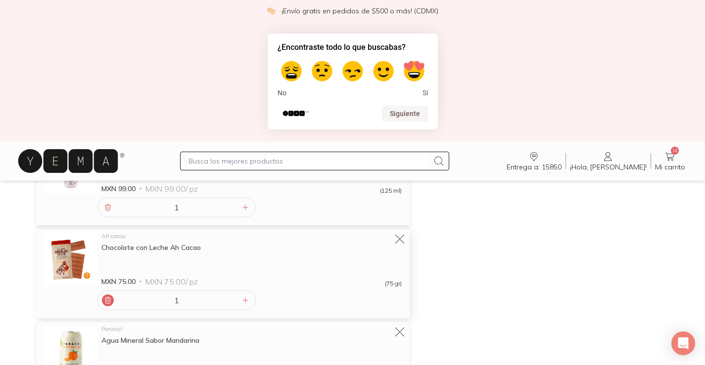
click at [108, 302] on icon at bounding box center [108, 301] width 8 height 8
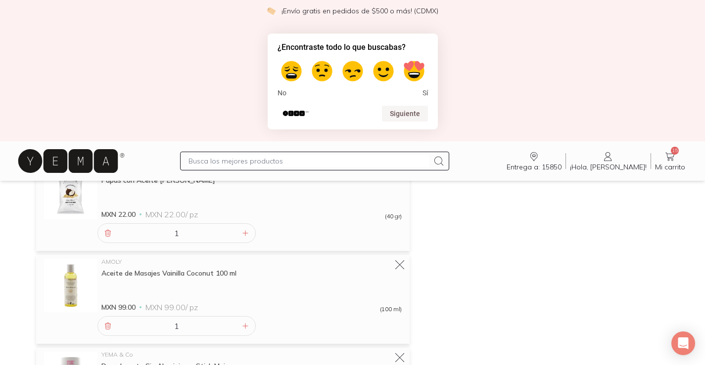
scroll to position [643, 0]
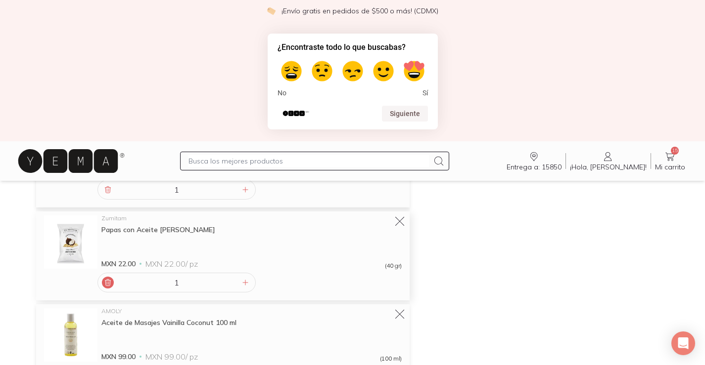
click at [113, 284] on div at bounding box center [108, 283] width 12 height 12
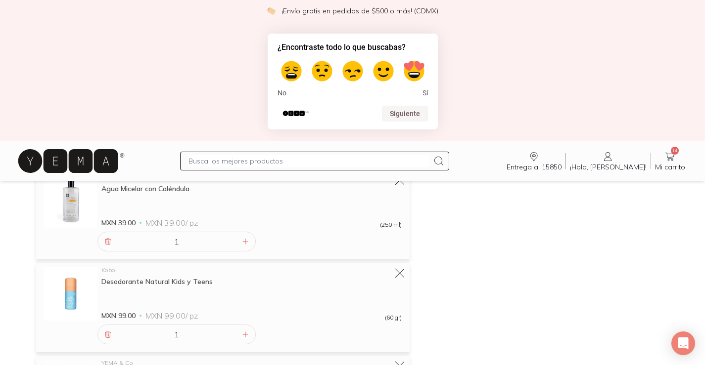
scroll to position [1039, 0]
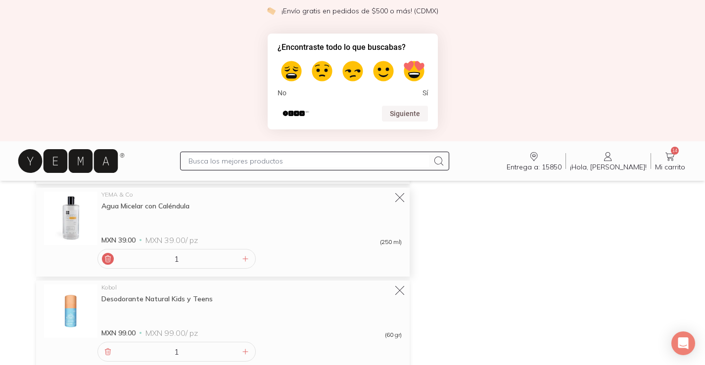
click at [108, 260] on icon at bounding box center [108, 259] width 8 height 8
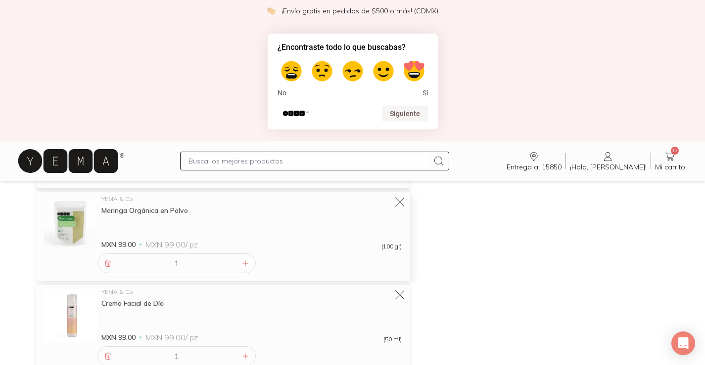
scroll to position [1137, 0]
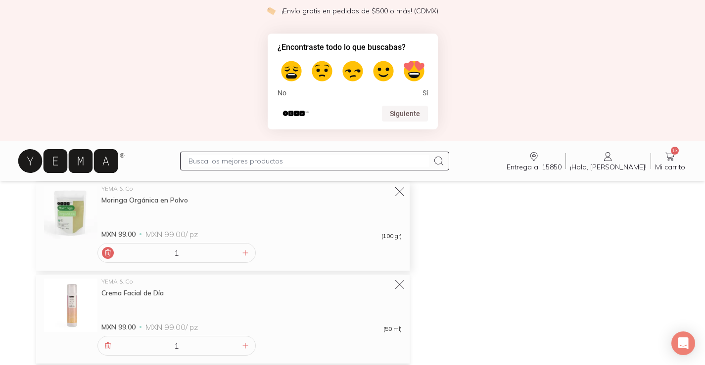
click at [104, 249] on icon at bounding box center [108, 253] width 8 height 8
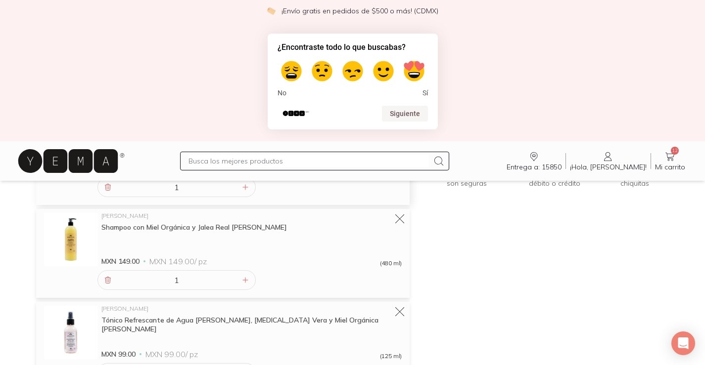
scroll to position [198, 0]
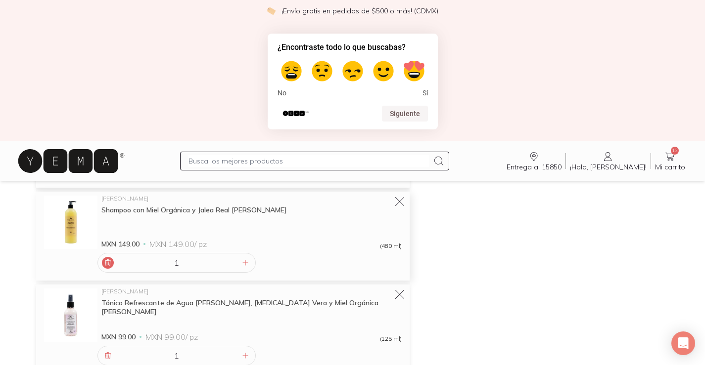
click at [109, 258] on div at bounding box center [108, 263] width 12 height 12
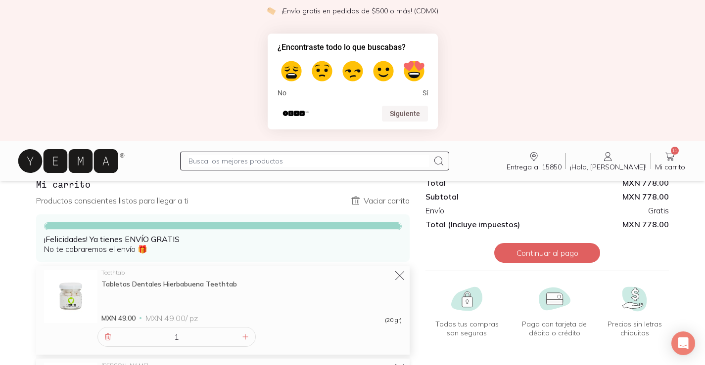
scroll to position [0, 0]
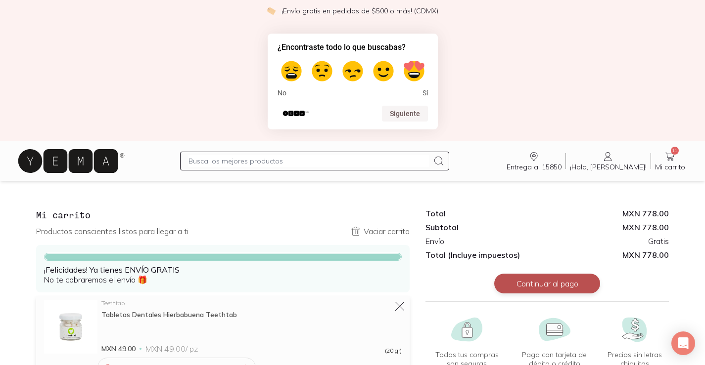
click at [529, 280] on button "Continuar al pago" at bounding box center [547, 284] width 106 height 20
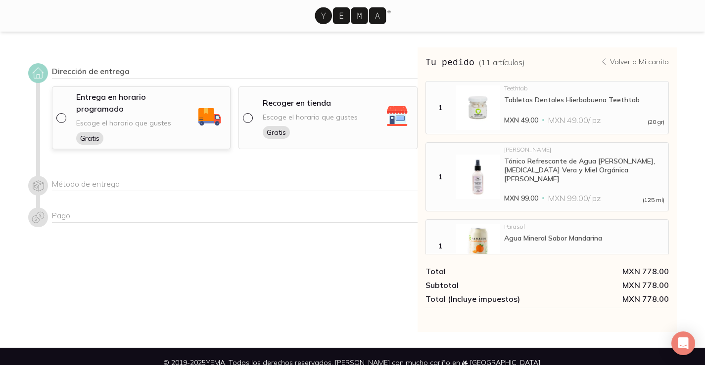
click at [64, 113] on input "radio" at bounding box center [60, 117] width 8 height 8
radio input "true"
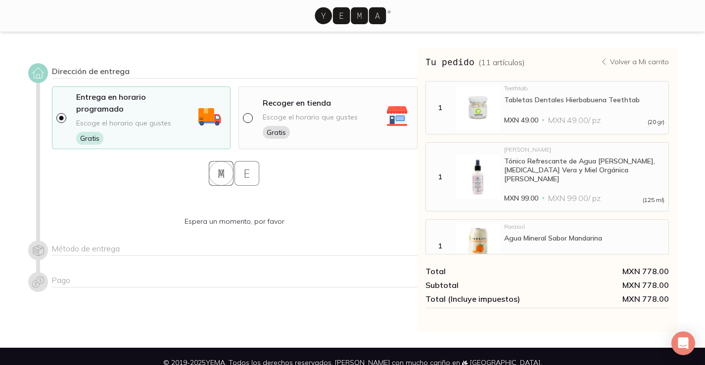
select select "204"
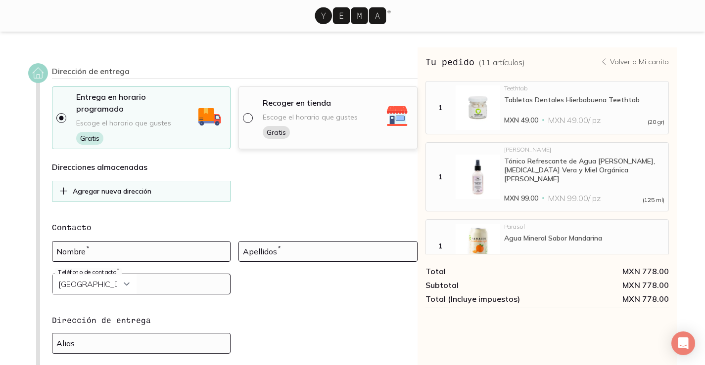
click at [261, 108] on div "Recoger en tienda Escoge el horario que gustes Gratis" at bounding box center [335, 118] width 156 height 42
select select "204"
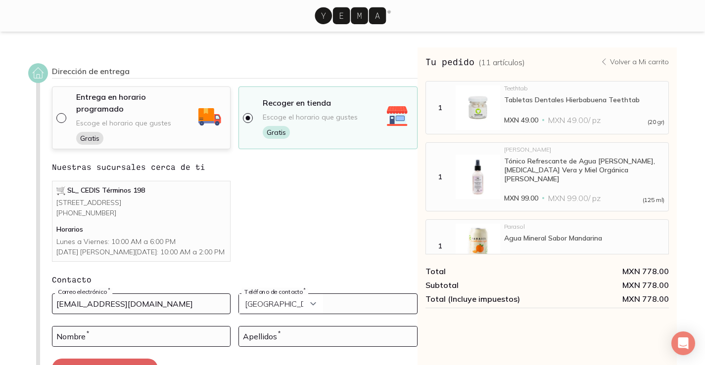
click at [78, 119] on span "Escoge el horario que gustes" at bounding box center [123, 123] width 95 height 9
select select "204"
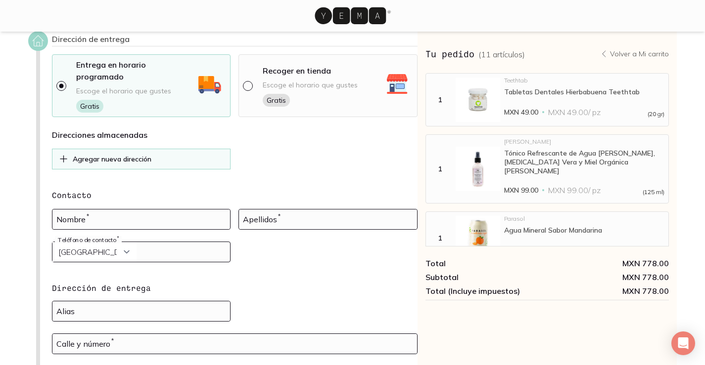
scroll to position [49, 0]
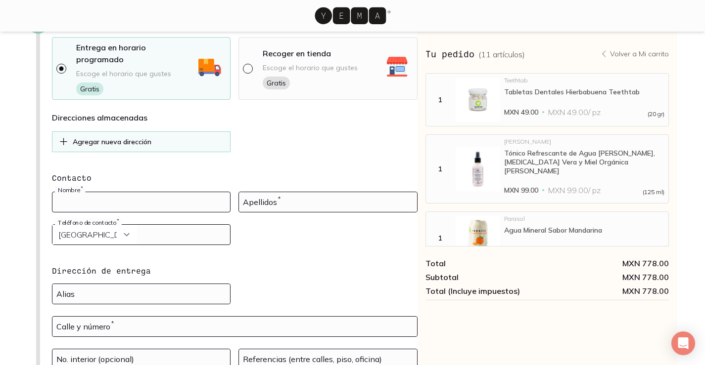
click at [102, 192] on input at bounding box center [141, 202] width 178 height 20
type input "Angeles [PERSON_NAME]"
click at [283, 192] on input at bounding box center [328, 202] width 178 height 20
type input "[PERSON_NAME]"
click at [182, 225] on input "tel" at bounding box center [141, 235] width 178 height 20
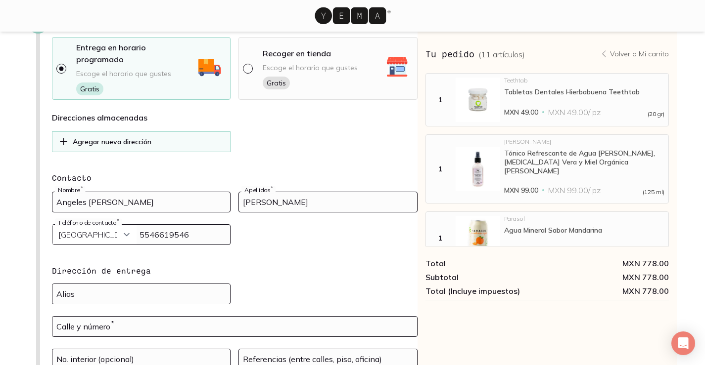
type input "5546619546"
click at [157, 137] on div "Agregar nueva dirección" at bounding box center [149, 141] width 153 height 9
click at [65, 136] on icon at bounding box center [63, 142] width 11 height 12
drag, startPoint x: 61, startPoint y: 129, endPoint x: 90, endPoint y: 130, distance: 29.2
click at [78, 136] on div "Agregar nueva dirección" at bounding box center [141, 142] width 170 height 12
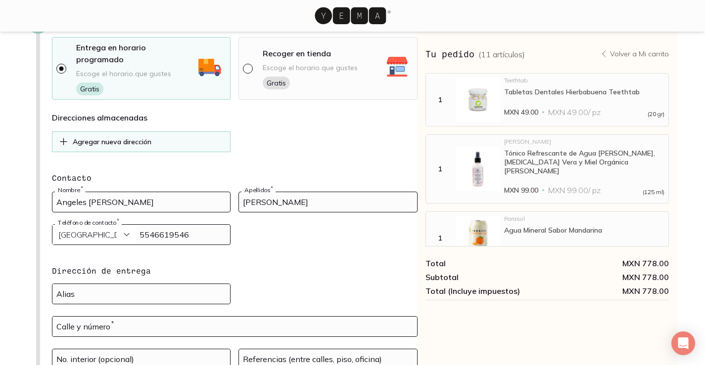
click at [91, 137] on p "Agregar nueva dirección" at bounding box center [112, 141] width 79 height 9
click at [307, 225] on div at bounding box center [327, 241] width 179 height 33
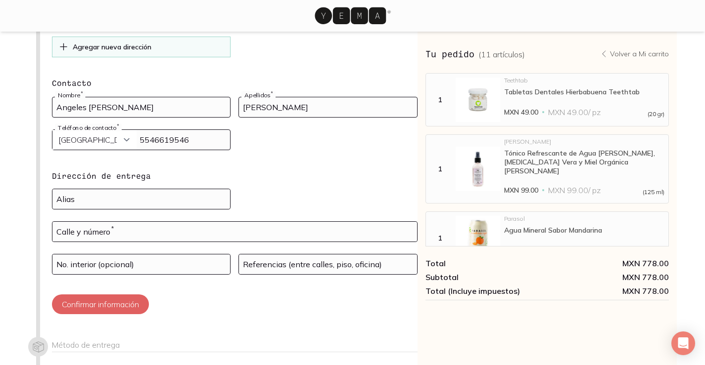
scroll to position [148, 0]
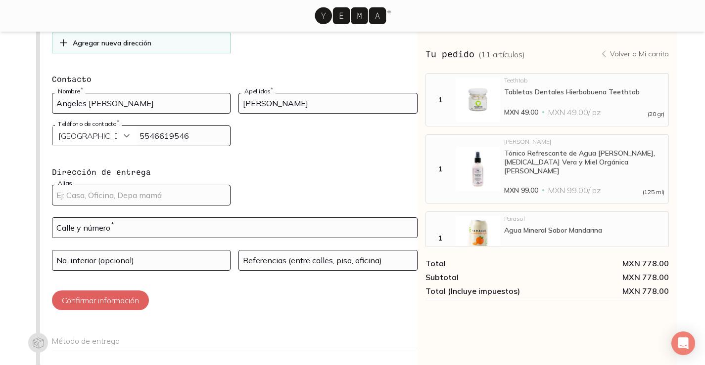
click at [136, 185] on input at bounding box center [141, 195] width 178 height 20
type input "Oficina"
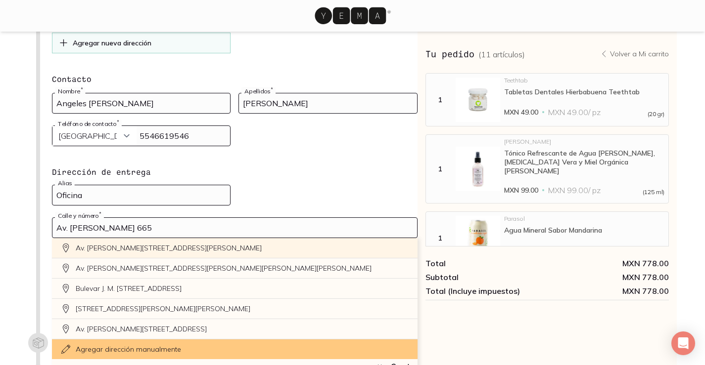
click at [219, 238] on div "Av. Morelos 665, Morelos, Magdalena Mixihuca, Ciudad de México, CDMX, México" at bounding box center [234, 248] width 365 height 20
type input "Av. Morelos 665, Morelos, Magdalena Mixihuca, Venustiano Carranza, 15900 Ciudad…"
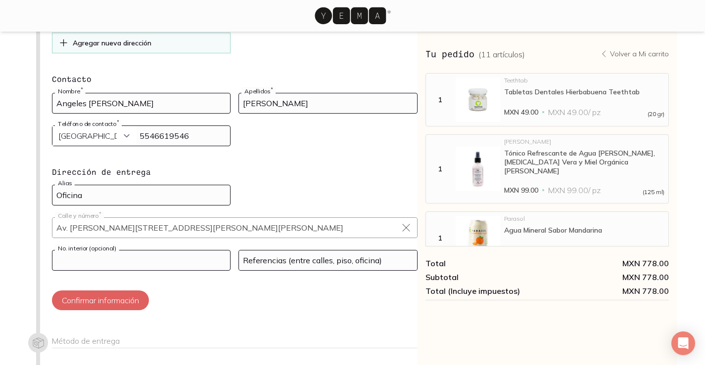
click at [116, 251] on input at bounding box center [141, 261] width 178 height 20
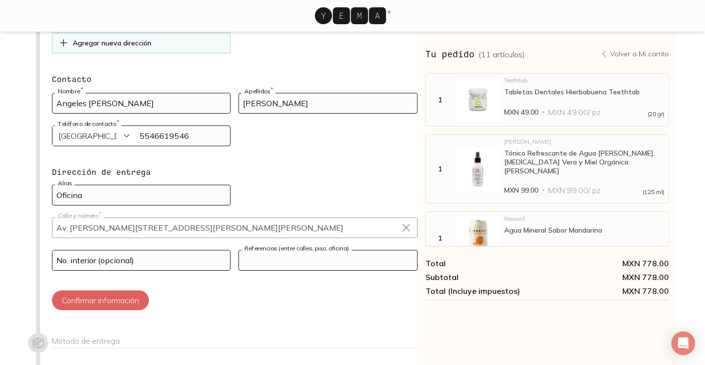
click at [258, 251] on input at bounding box center [328, 261] width 178 height 20
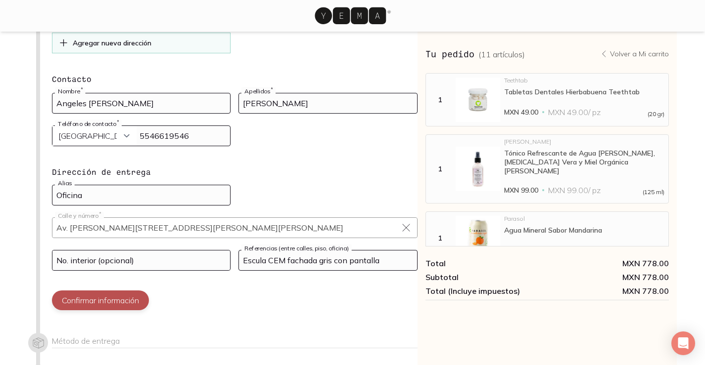
type input "Escula CEM fachada gris con pantalla"
click at [132, 291] on button "Confirmar información" at bounding box center [100, 301] width 97 height 20
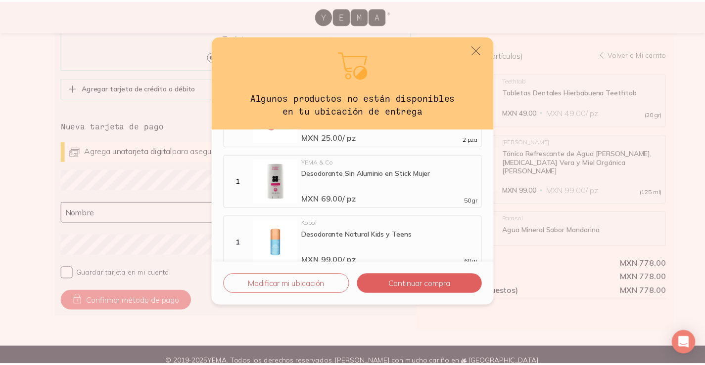
scroll to position [94, 0]
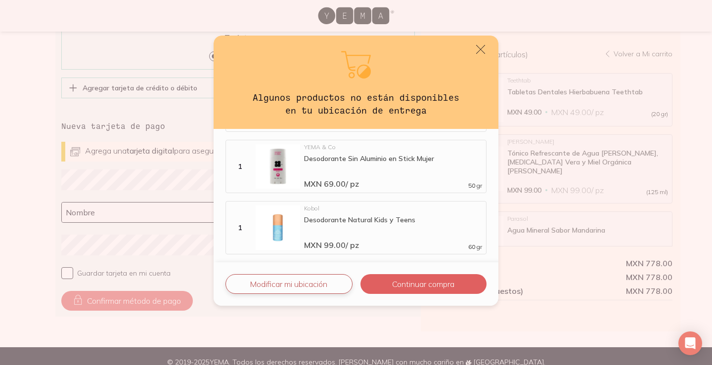
click at [322, 284] on button "Modificar mi ubicación" at bounding box center [289, 284] width 127 height 20
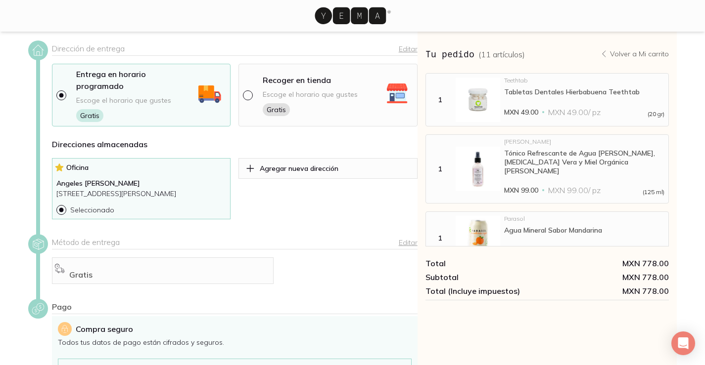
scroll to position [0, 0]
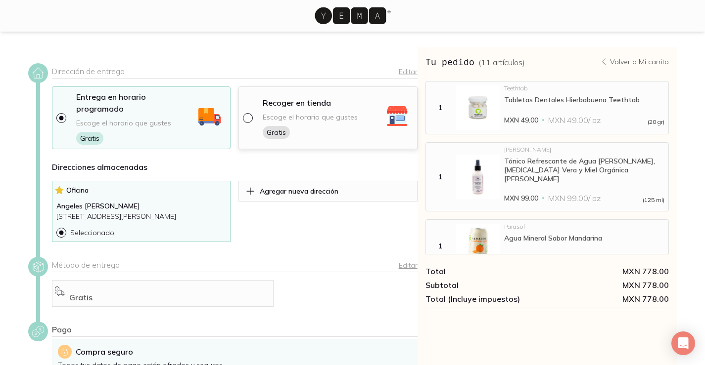
click at [267, 103] on div "Recoger en tienda" at bounding box center [297, 105] width 68 height 16
select select "204"
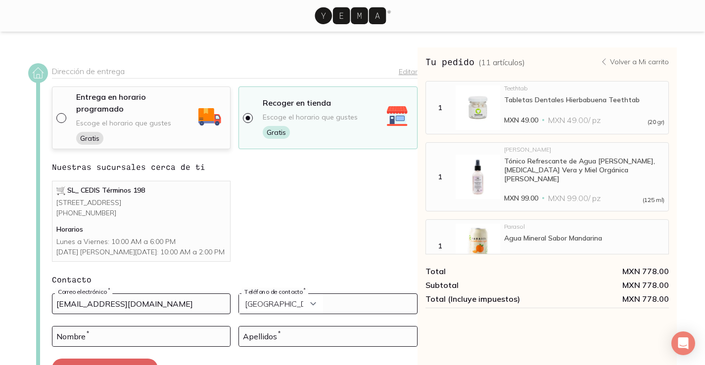
click at [130, 201] on p "[STREET_ADDRESS] [PHONE_NUMBER]" at bounding box center [141, 208] width 170 height 21
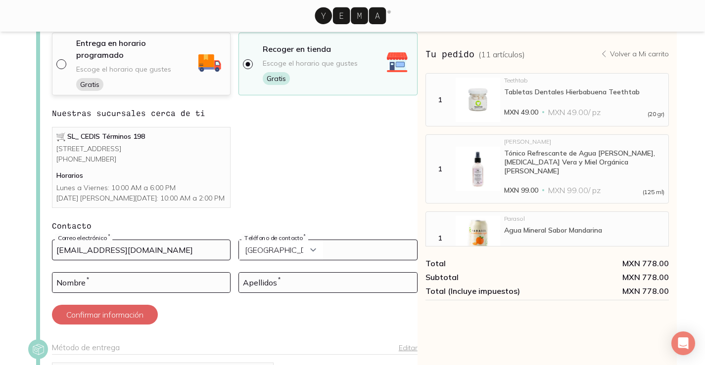
scroll to position [99, 0]
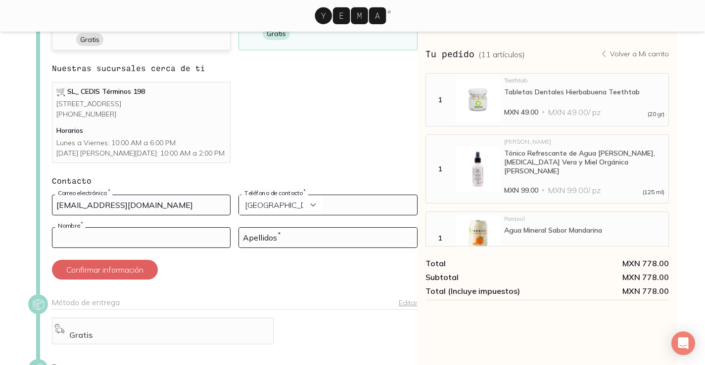
click at [137, 228] on input at bounding box center [141, 238] width 178 height 20
type input "Angeles [PERSON_NAME]"
click at [314, 234] on input at bounding box center [328, 238] width 178 height 20
type input "[PERSON_NAME]"
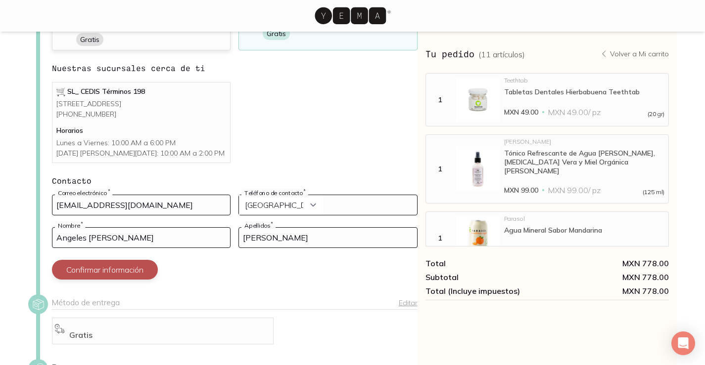
click at [131, 271] on button "Confirmar información" at bounding box center [105, 270] width 106 height 20
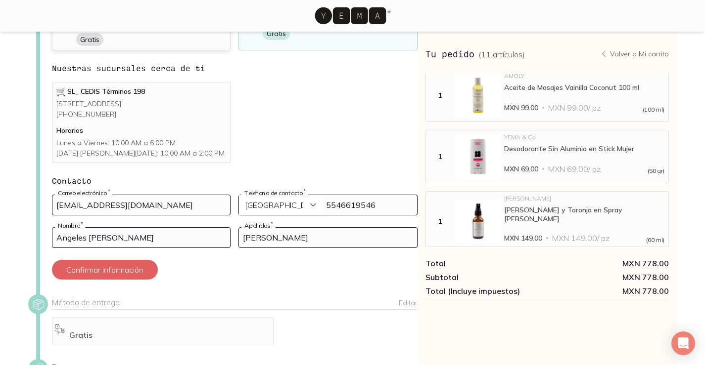
scroll to position [346, 0]
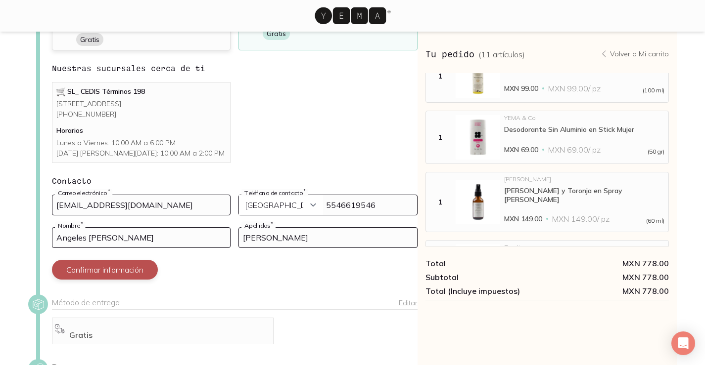
type input "5546619546"
click at [104, 273] on button "Confirmar información" at bounding box center [105, 270] width 106 height 20
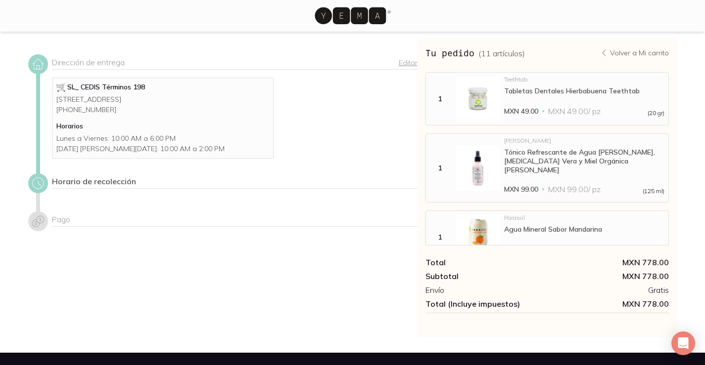
scroll to position [0, 0]
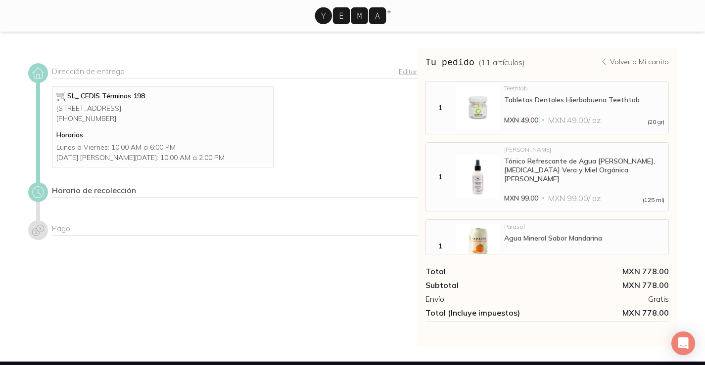
drag, startPoint x: 105, startPoint y: 121, endPoint x: 37, endPoint y: 110, distance: 69.0
click at [37, 110] on div "Dirección de entrega Editar SL_ CEDIS Términos 198 Laguna de Términos 198, 198,…" at bounding box center [222, 116] width 389 height 107
copy p "[STREET_ADDRESS]"
click at [139, 163] on p "Lunes a Viernes: 10:00 AM a 6:00 PM Sábado a [PERSON_NAME]: 10:00 AM a 2:00 PM" at bounding box center [162, 152] width 213 height 21
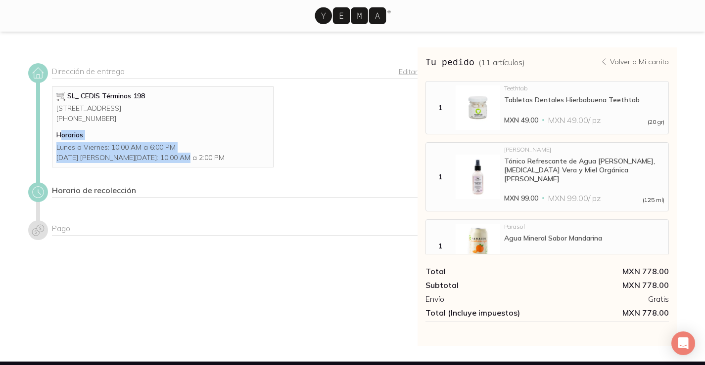
drag, startPoint x: 132, startPoint y: 181, endPoint x: 61, endPoint y: 146, distance: 78.7
click at [61, 146] on div "SL_ CEDIS Términos 198 Laguna de Términos 198, 198, Granada, CP 11460, Ciudad d…" at bounding box center [163, 127] width 222 height 81
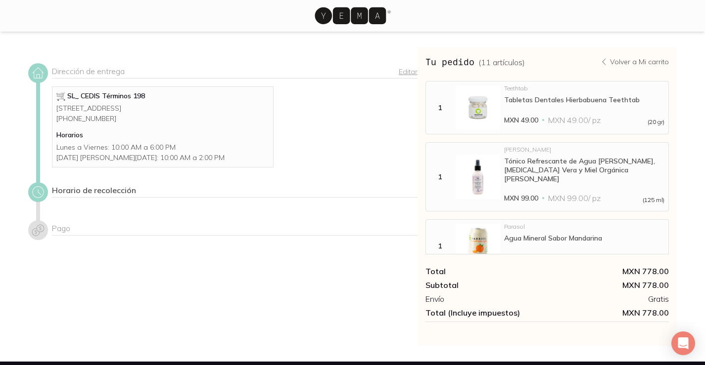
drag, startPoint x: 155, startPoint y: 325, endPoint x: 100, endPoint y: 299, distance: 61.1
click at [150, 324] on div "Dirección de entrega Editar SL_ CEDIS Términos 198 Laguna de Términos 198, 198,…" at bounding box center [222, 196] width 389 height 299
click at [67, 198] on div "Horario de recolección" at bounding box center [234, 191] width 365 height 12
drag, startPoint x: 51, startPoint y: 197, endPoint x: 43, endPoint y: 205, distance: 11.2
click at [45, 202] on div "Horario de recolección" at bounding box center [222, 195] width 389 height 26
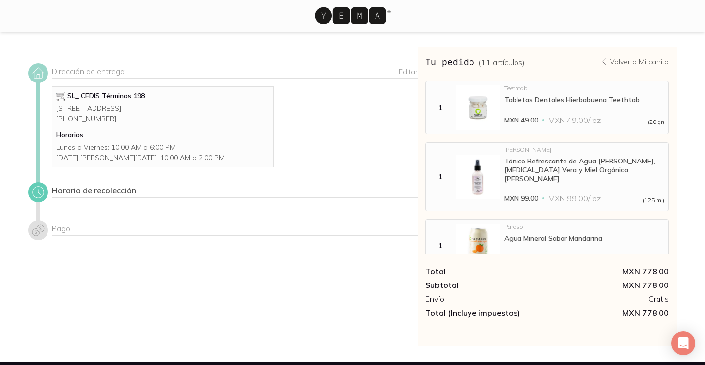
click at [40, 199] on icon at bounding box center [38, 192] width 14 height 14
click at [39, 199] on icon at bounding box center [38, 192] width 14 height 14
click at [35, 237] on icon at bounding box center [38, 231] width 14 height 14
click at [113, 124] on p "[STREET_ADDRESS] [PHONE_NUMBER]" at bounding box center [162, 113] width 213 height 21
drag, startPoint x: 288, startPoint y: 122, endPoint x: 296, endPoint y: 129, distance: 10.5
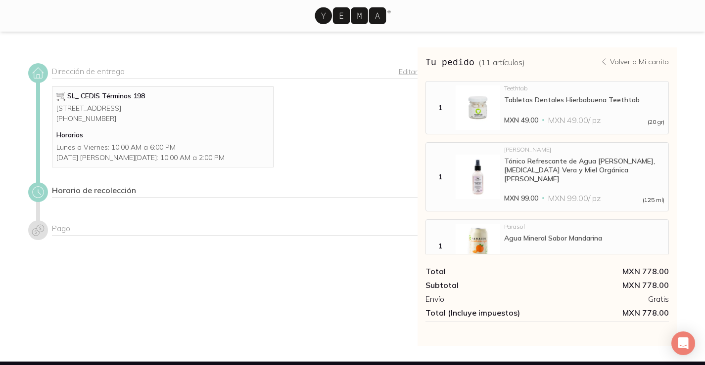
click at [288, 122] on div "SL_ CEDIS Términos 198 Laguna de Términos 198, 198, Granada, CP 11460, Ciudad d…" at bounding box center [234, 127] width 365 height 81
click at [405, 70] on link "Editar" at bounding box center [408, 71] width 19 height 9
select select "204"
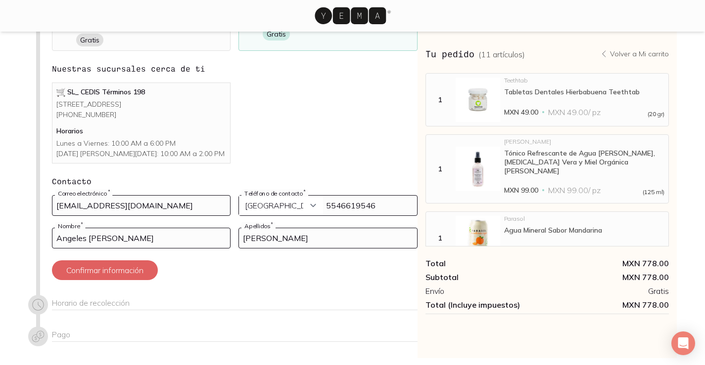
scroll to position [99, 0]
click at [106, 267] on button "Confirmar información" at bounding box center [105, 270] width 106 height 20
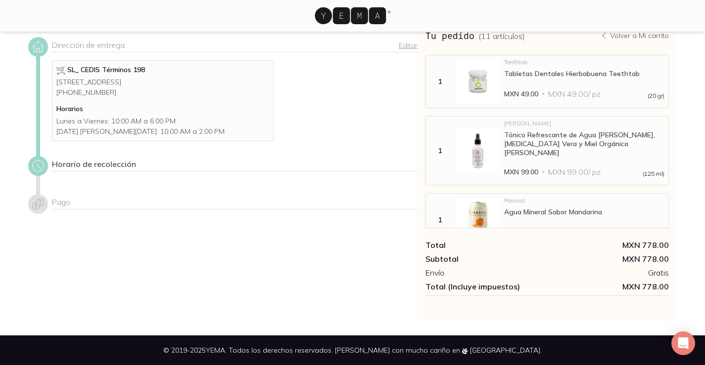
scroll to position [26, 0]
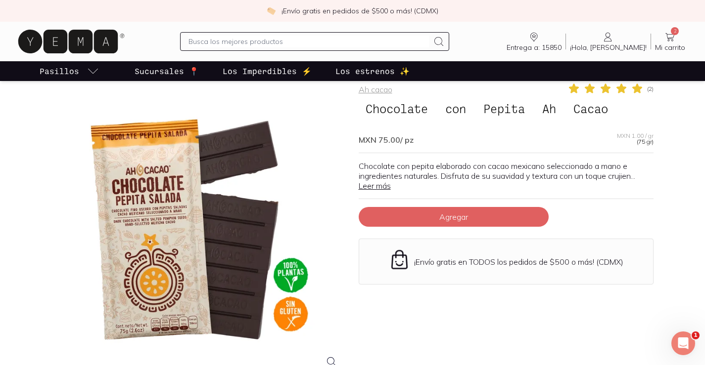
scroll to position [49, 0]
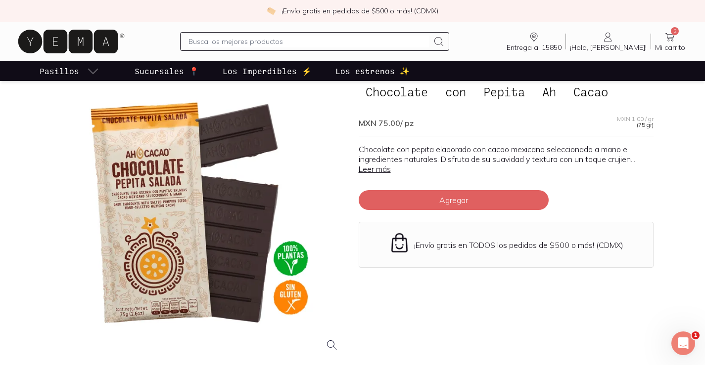
click at [170, 192] on div at bounding box center [199, 213] width 295 height 295
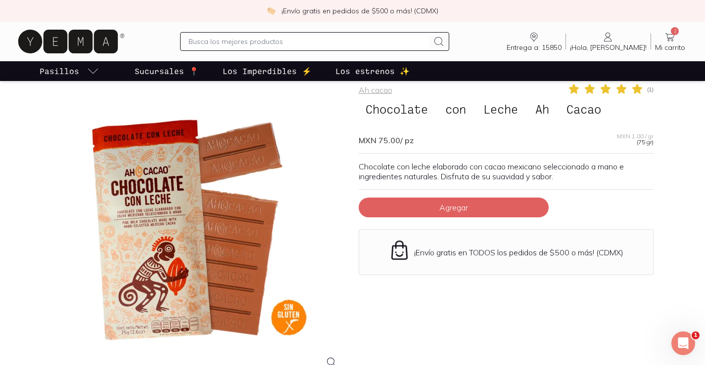
scroll to position [49, 0]
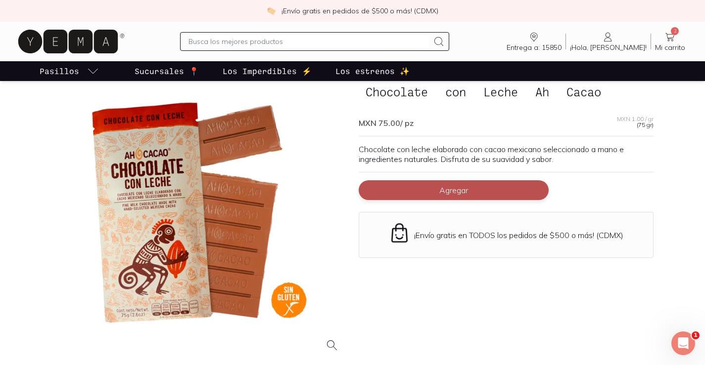
click at [405, 193] on button "Agregar" at bounding box center [454, 191] width 190 height 20
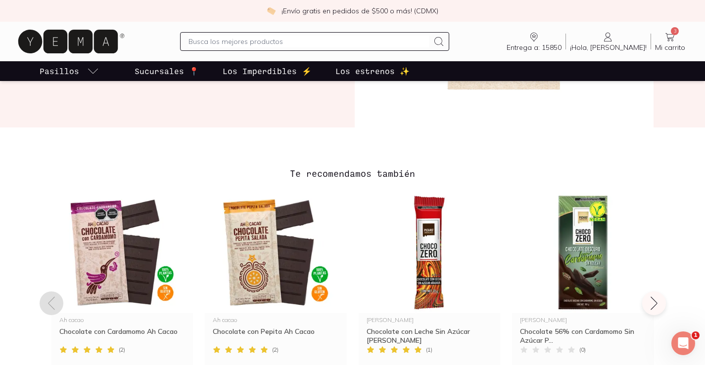
scroll to position [643, 0]
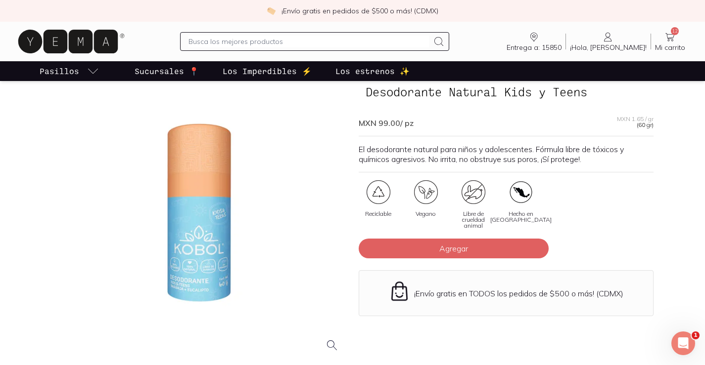
click at [205, 228] on div at bounding box center [199, 213] width 295 height 295
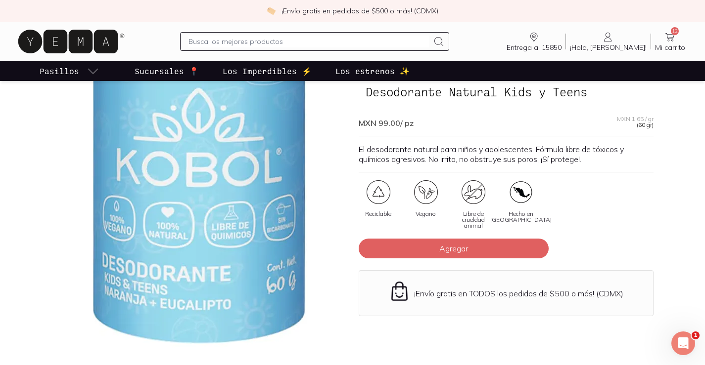
click at [199, 284] on img at bounding box center [199, 45] width 989 height 989
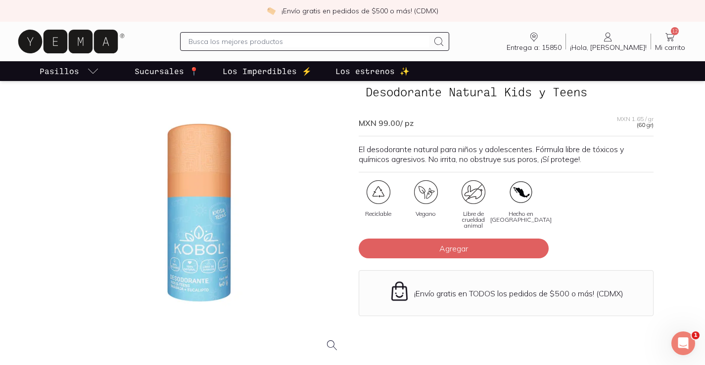
drag, startPoint x: 198, startPoint y: 219, endPoint x: 427, endPoint y: 147, distance: 240.6
click at [427, 147] on p "El desodorante natural para niños y adolescentes. Fórmula libre de tóxicos y qu…" at bounding box center [506, 154] width 295 height 20
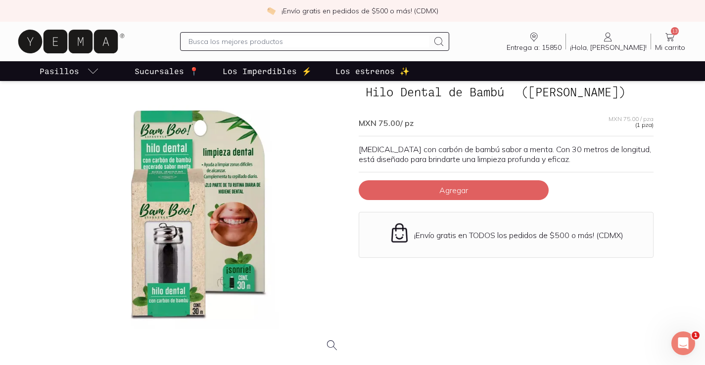
click at [182, 235] on div at bounding box center [199, 213] width 295 height 295
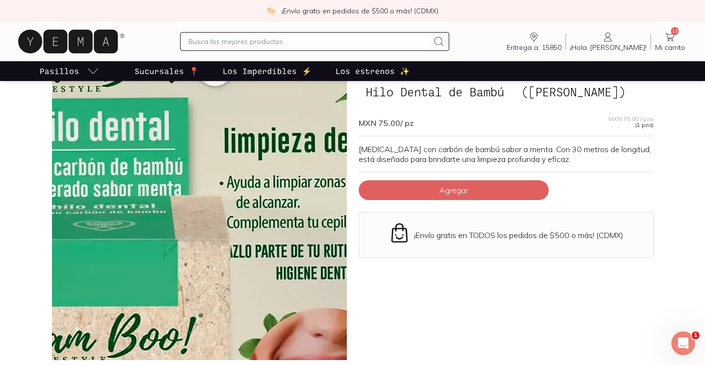
click at [201, 160] on img at bounding box center [211, 344] width 989 height 989
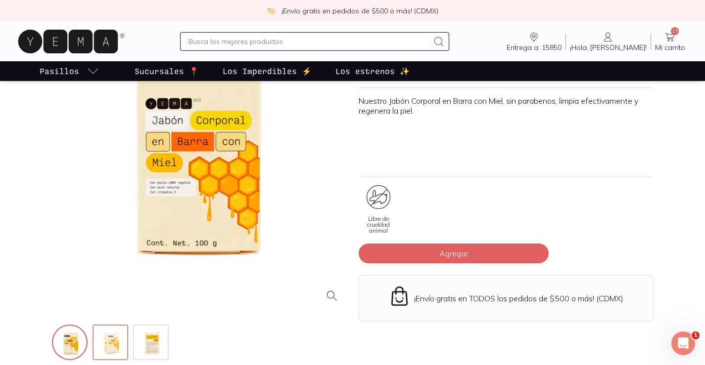
click at [113, 344] on img at bounding box center [111, 344] width 36 height 36
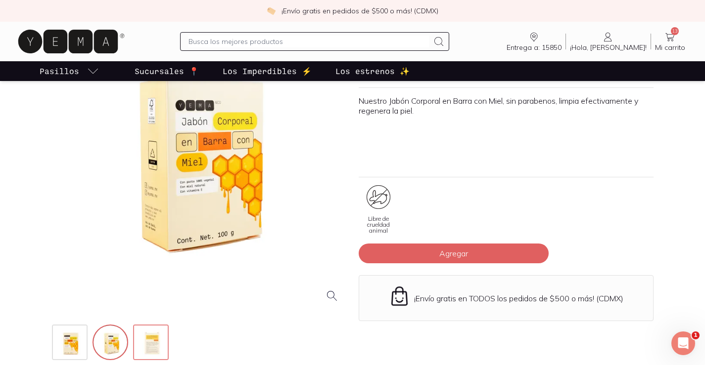
click at [137, 342] on img at bounding box center [152, 344] width 36 height 36
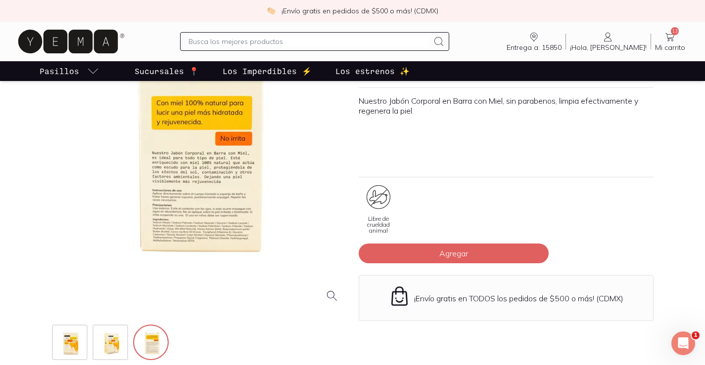
click at [185, 183] on div at bounding box center [199, 163] width 295 height 295
click at [175, 142] on div at bounding box center [199, 163] width 295 height 295
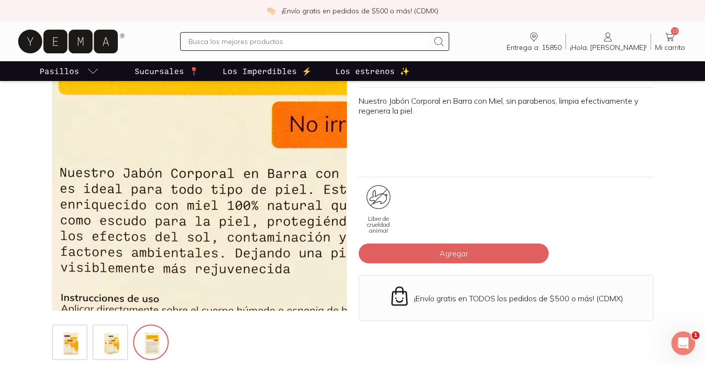
click at [191, 145] on img at bounding box center [218, 208] width 989 height 989
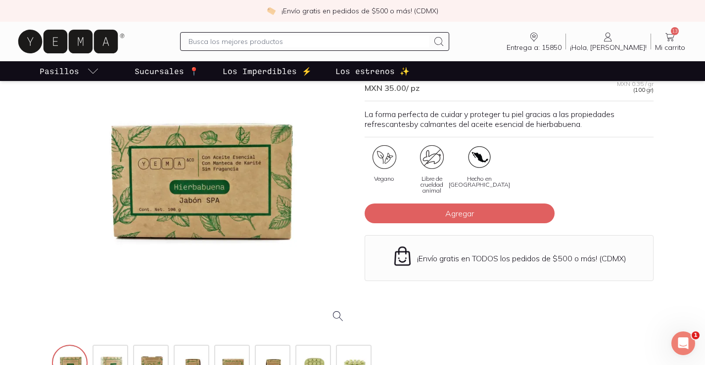
scroll to position [99, 0]
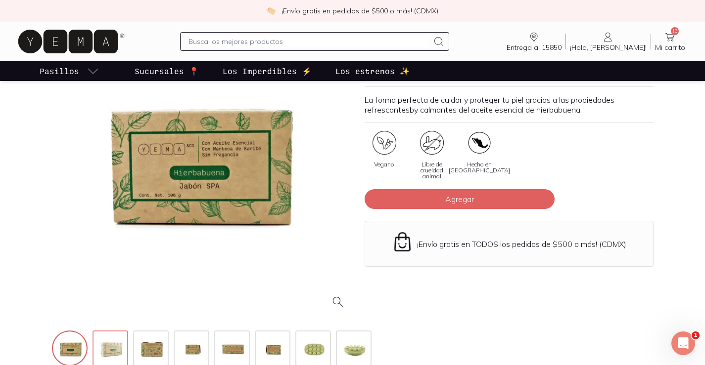
click at [111, 352] on img at bounding box center [111, 350] width 36 height 36
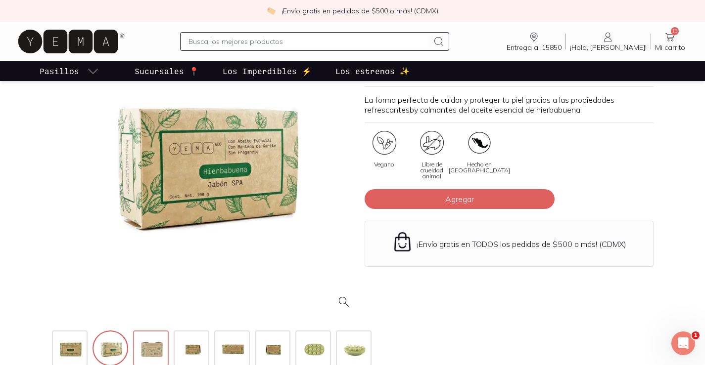
click at [157, 342] on img at bounding box center [152, 350] width 36 height 36
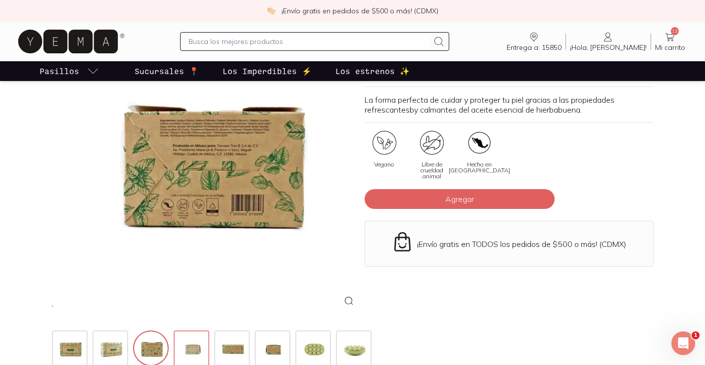
click at [195, 344] on img at bounding box center [193, 350] width 36 height 36
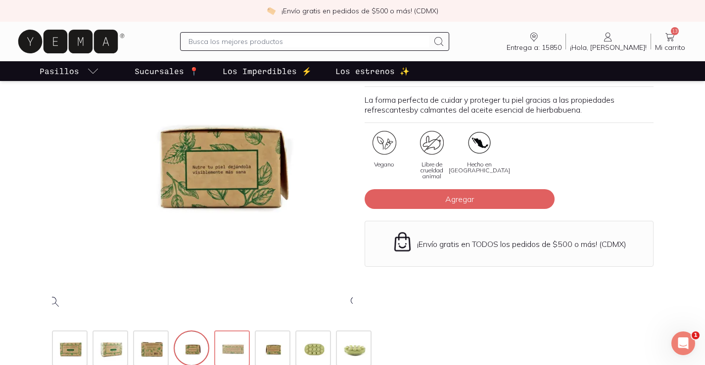
click at [218, 348] on img at bounding box center [233, 350] width 36 height 36
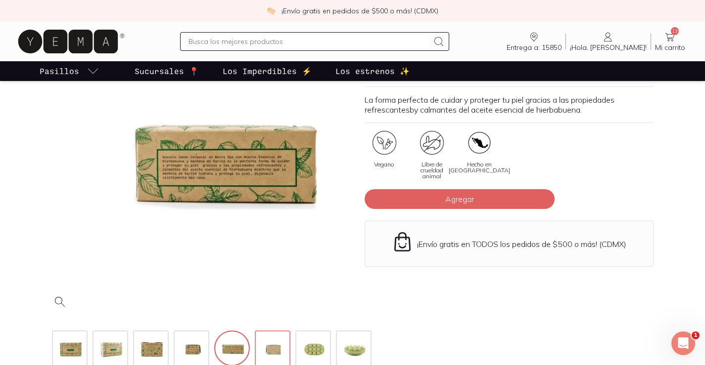
click at [260, 354] on img at bounding box center [274, 350] width 36 height 36
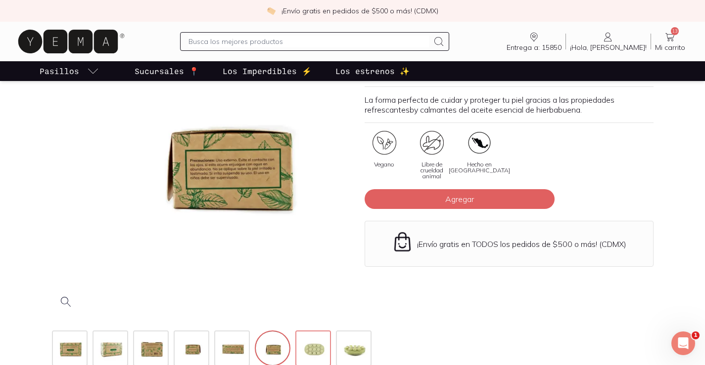
click at [312, 346] on img at bounding box center [314, 350] width 36 height 36
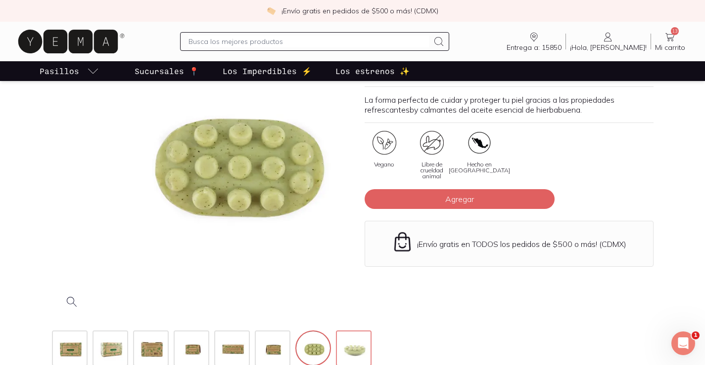
click at [348, 350] on img at bounding box center [355, 350] width 36 height 36
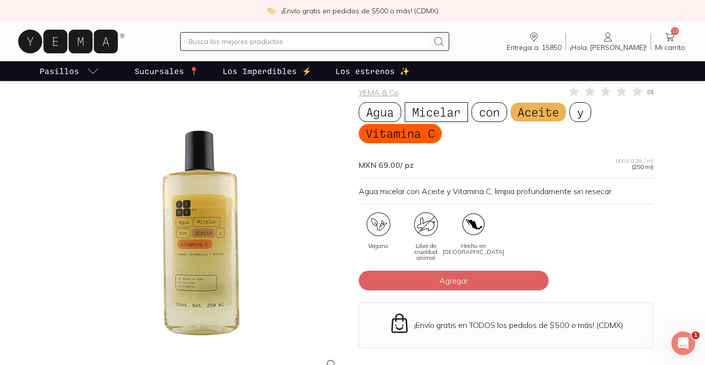
scroll to position [99, 0]
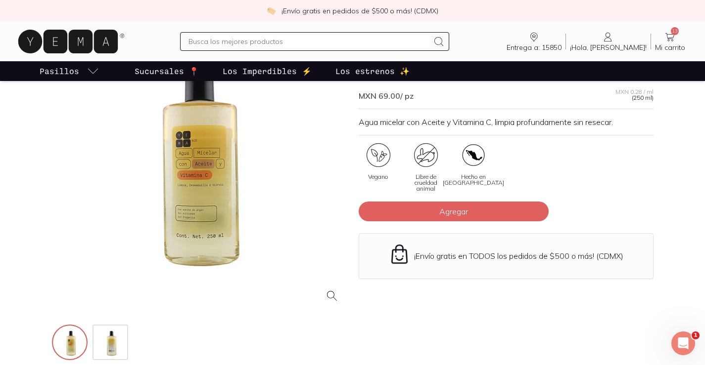
click at [214, 182] on div at bounding box center [199, 163] width 295 height 295
click at [568, 194] on div "Vegano Libre de crueldad animal Hecho en México" at bounding box center [506, 172] width 295 height 58
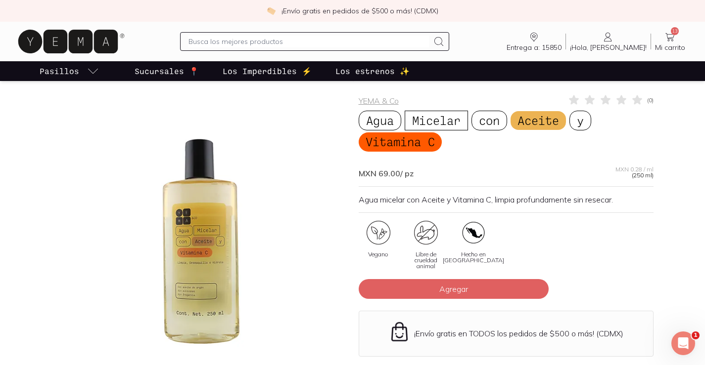
scroll to position [0, 0]
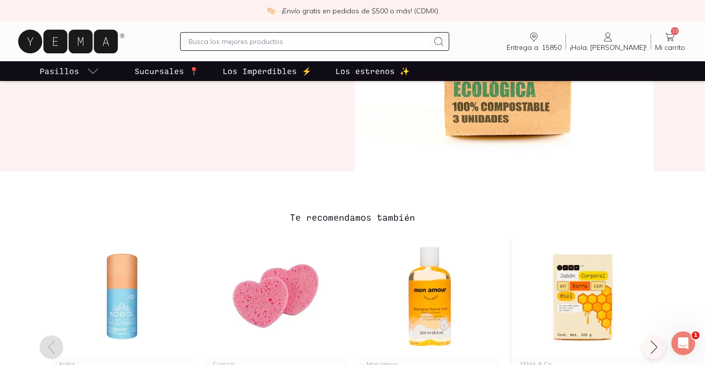
scroll to position [791, 0]
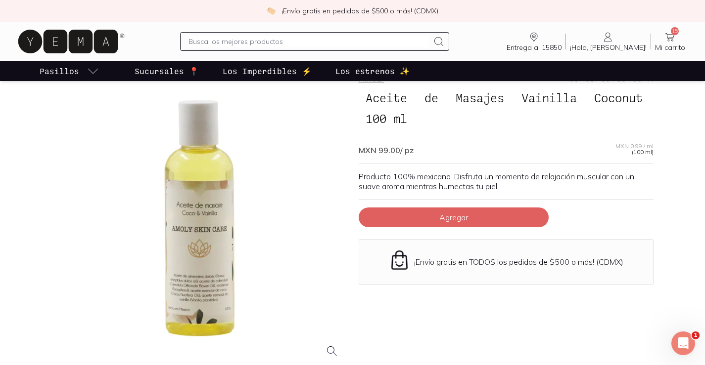
scroll to position [99, 0]
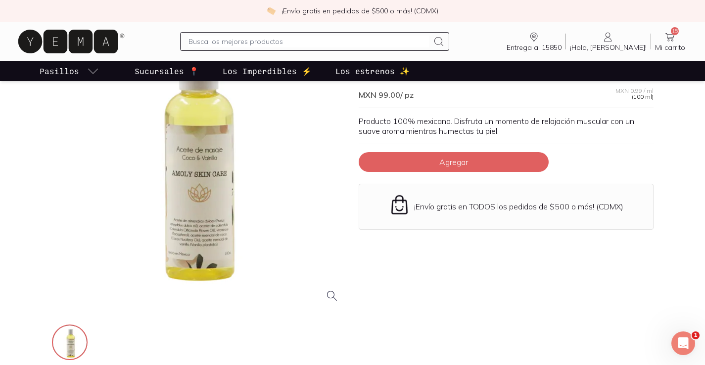
click at [204, 192] on div at bounding box center [199, 163] width 295 height 295
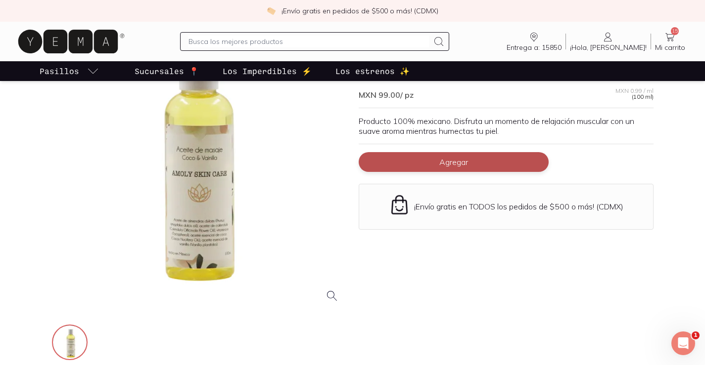
click at [454, 162] on span "Agregar" at bounding box center [453, 162] width 29 height 10
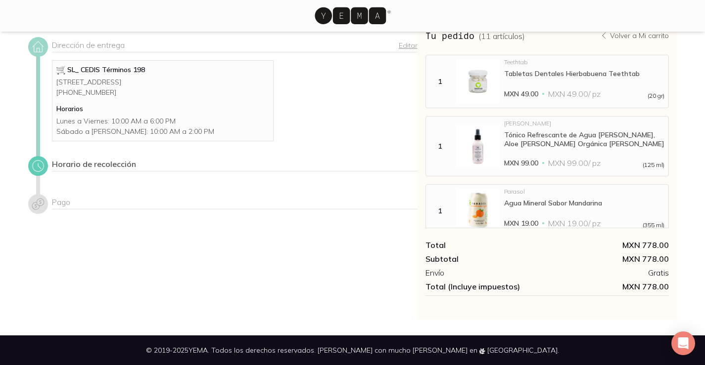
click at [40, 173] on icon at bounding box center [38, 166] width 14 height 14
drag, startPoint x: 39, startPoint y: 218, endPoint x: 39, endPoint y: 201, distance: 16.8
click at [39, 210] on icon at bounding box center [38, 204] width 12 height 11
click at [42, 46] on icon at bounding box center [37, 46] width 11 height 11
select select "204"
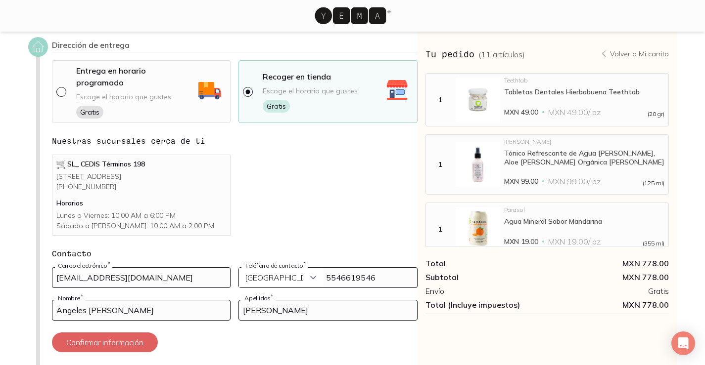
scroll to position [99, 0]
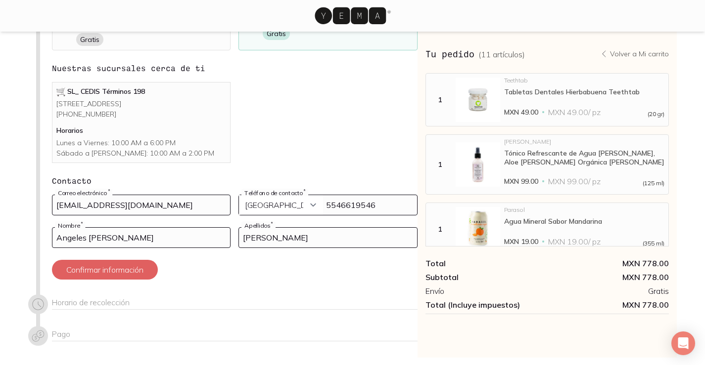
click at [39, 303] on icon at bounding box center [38, 305] width 14 height 14
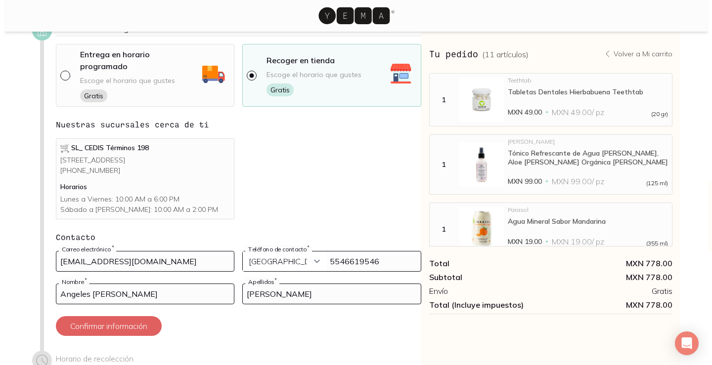
scroll to position [0, 0]
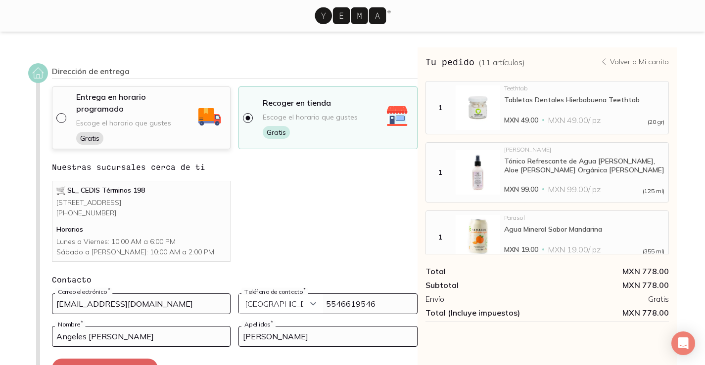
click at [161, 119] on span "Escoge el horario que gustes" at bounding box center [123, 123] width 95 height 9
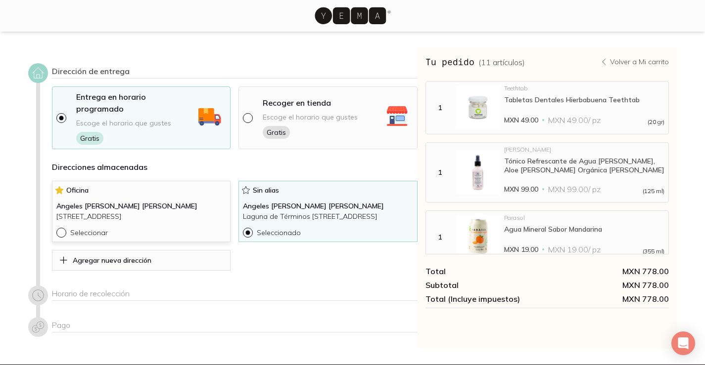
click at [132, 201] on p "Angeles [PERSON_NAME] [PERSON_NAME]" at bounding box center [141, 206] width 170 height 10
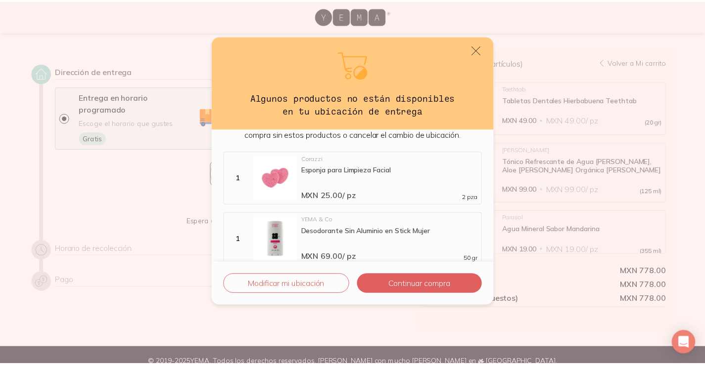
scroll to position [94, 0]
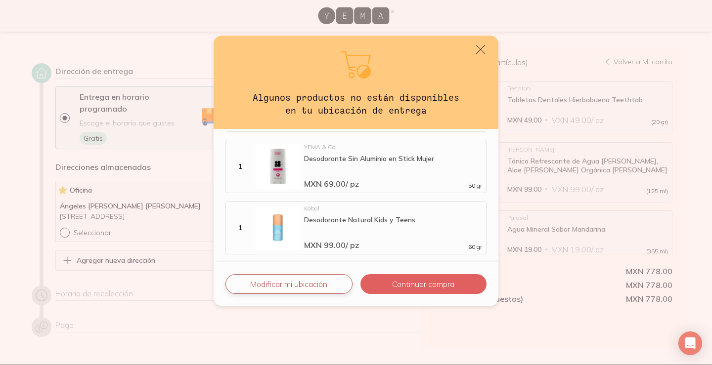
click at [333, 287] on button "Modificar mi ubicación" at bounding box center [289, 284] width 127 height 20
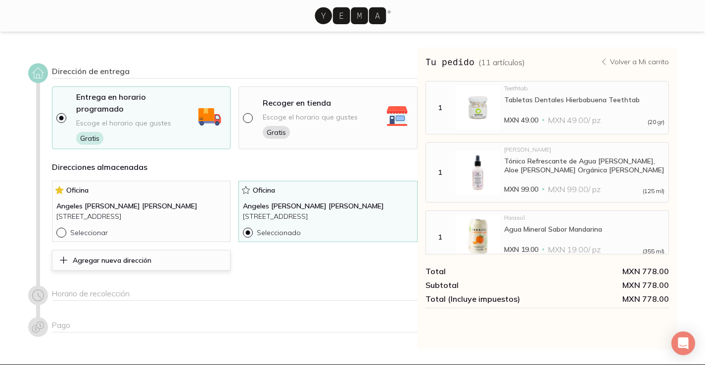
click at [136, 256] on p "Agregar nueva dirección" at bounding box center [112, 260] width 79 height 9
select select "204"
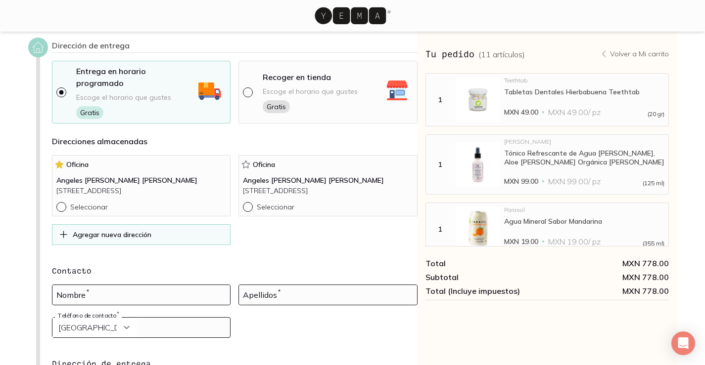
scroll to position [49, 0]
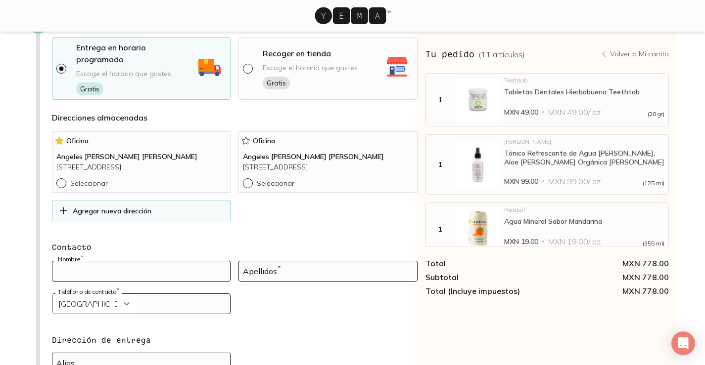
click at [129, 262] on input at bounding box center [141, 272] width 178 height 20
type input "Angeles [PERSON_NAME]"
click at [238, 265] on div "Angeles [PERSON_NAME] Nombre * Apellidos *" at bounding box center [234, 277] width 365 height 33
click at [245, 263] on input at bounding box center [328, 272] width 178 height 20
type input "[PERSON_NAME]"
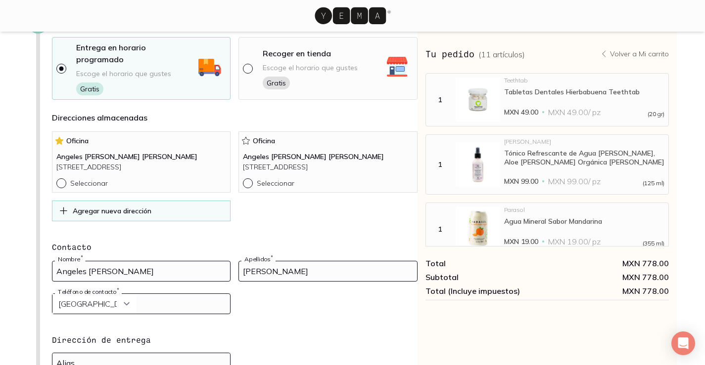
click at [176, 300] on input "tel" at bounding box center [141, 304] width 178 height 20
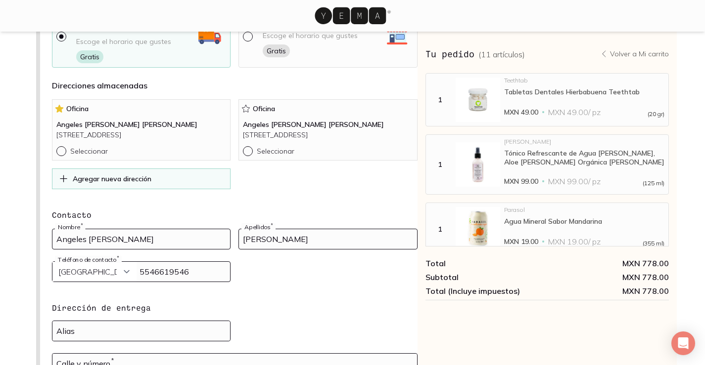
scroll to position [99, 0]
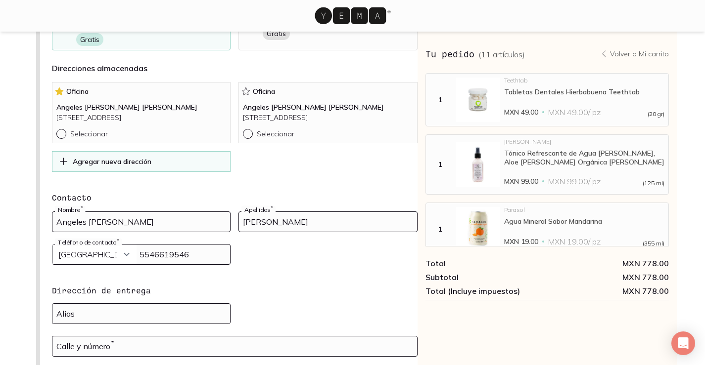
type input "5546619546"
click at [157, 307] on input at bounding box center [141, 314] width 178 height 20
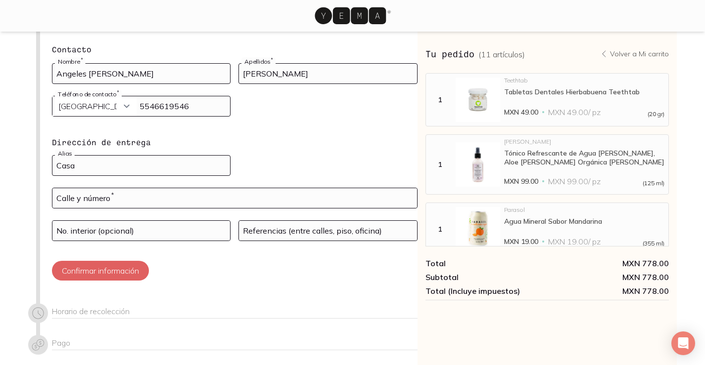
type input "Casa"
click at [174, 191] on input "text" at bounding box center [234, 198] width 364 height 20
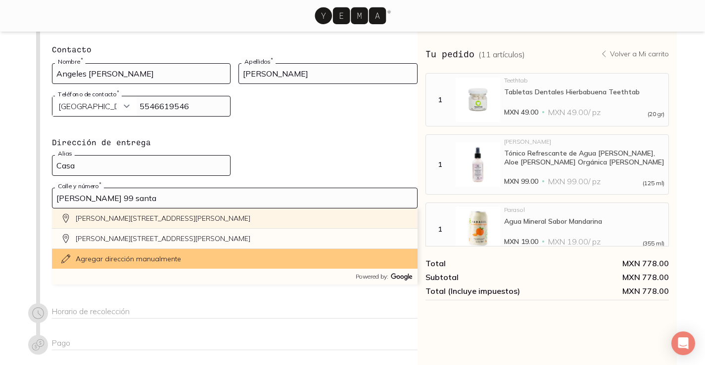
click at [241, 212] on div "[PERSON_NAME][STREET_ADDRESS][PERSON_NAME]" at bounding box center [234, 219] width 365 height 20
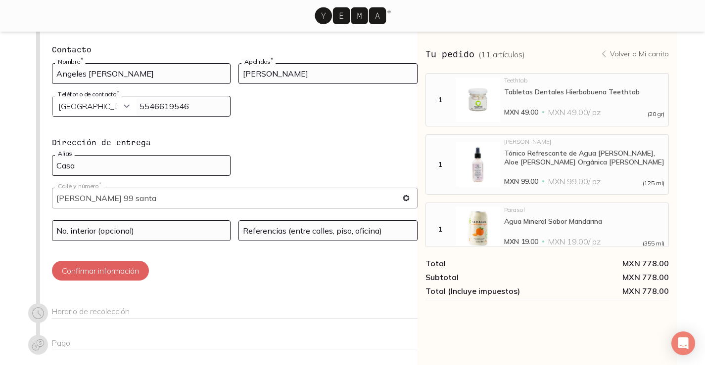
type input "[PERSON_NAME][STREET_ADDRESS][PERSON_NAME]"
click at [173, 222] on input at bounding box center [141, 231] width 178 height 20
type input "1a 401"
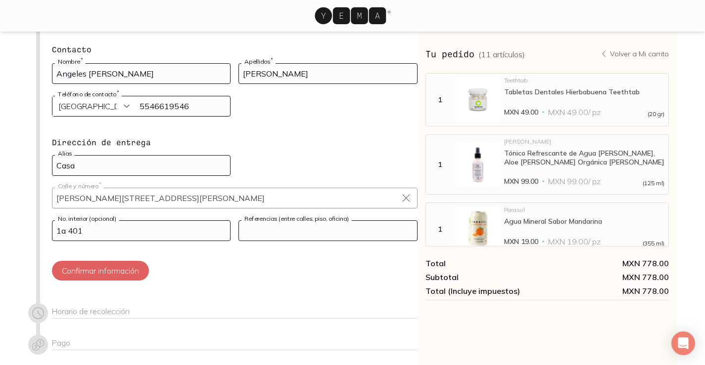
click at [402, 221] on input at bounding box center [328, 231] width 178 height 20
drag, startPoint x: 272, startPoint y: 231, endPoint x: 264, endPoint y: 212, distance: 20.4
click at [264, 221] on input "U.H. [PERSON_NAME]" at bounding box center [328, 231] width 178 height 20
click at [364, 221] on input "U.H. [PERSON_NAME]" at bounding box center [328, 231] width 178 height 20
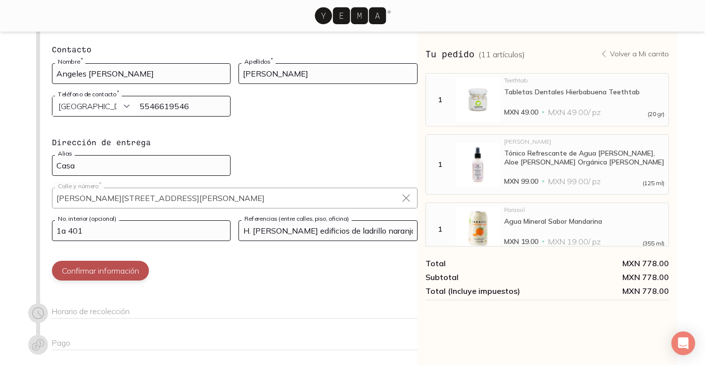
type input "U.H. [PERSON_NAME] edificios de ladrillo naranja"
click at [66, 265] on button "Confirmar información" at bounding box center [100, 271] width 97 height 20
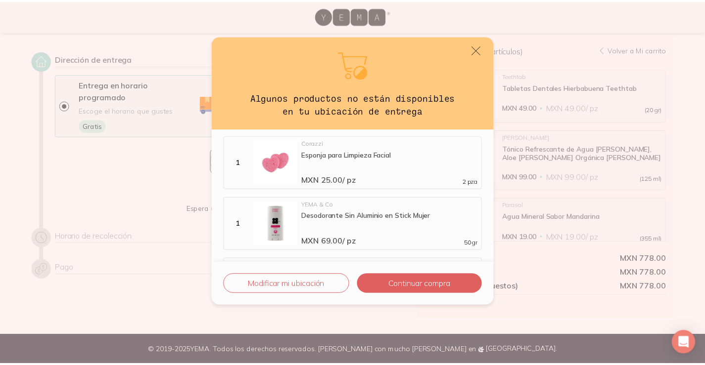
scroll to position [94, 0]
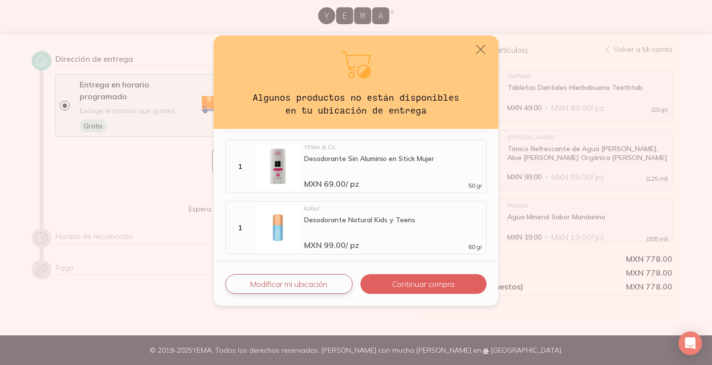
click at [303, 283] on button "Modificar mi ubicación" at bounding box center [289, 284] width 127 height 20
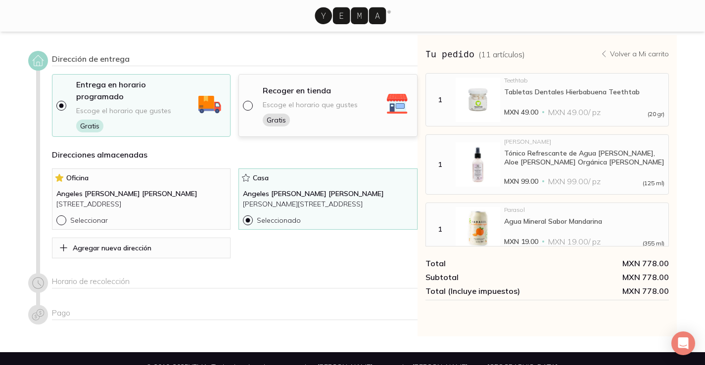
click at [248, 101] on input "radio" at bounding box center [247, 105] width 8 height 8
radio input "true"
select select "204"
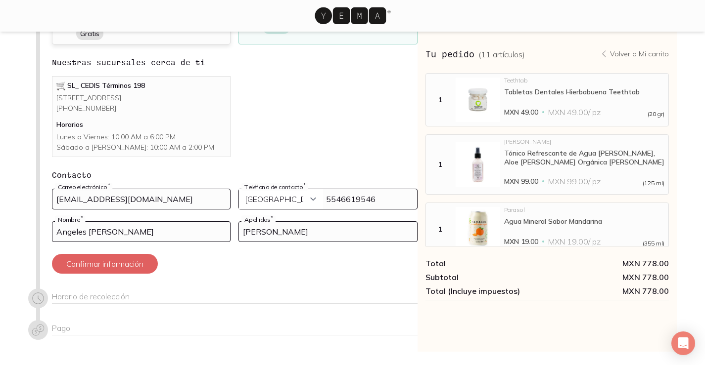
scroll to position [111, 0]
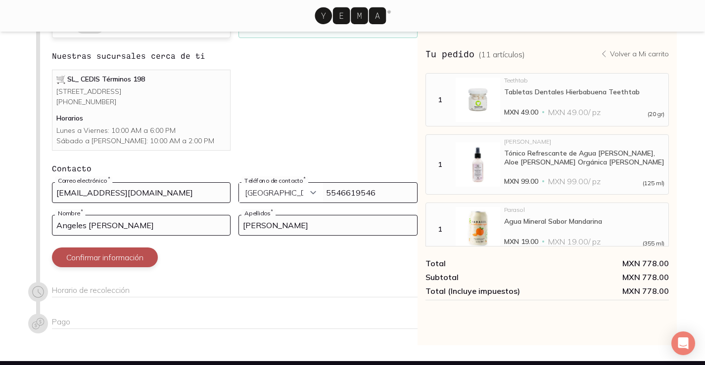
click at [74, 257] on button "Confirmar información" at bounding box center [105, 258] width 106 height 20
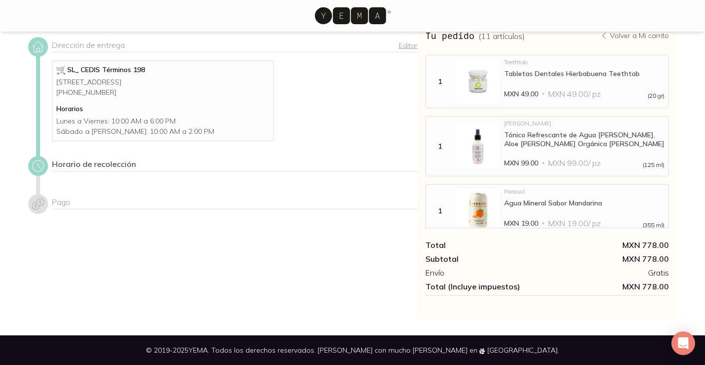
scroll to position [26, 0]
click at [161, 94] on p "[STREET_ADDRESS] [PHONE_NUMBER]" at bounding box center [162, 87] width 213 height 21
click at [112, 131] on p "Lunes a Viernes: 10:00 AM a 6:00 PM Sábado a [PERSON_NAME]: 10:00 AM a 2:00 PM" at bounding box center [162, 126] width 213 height 21
drag, startPoint x: 112, startPoint y: 133, endPoint x: 68, endPoint y: 163, distance: 53.6
click at [98, 137] on p "Lunes a Viernes: 10:00 AM a 6:00 PM Sábado a [PERSON_NAME]: 10:00 AM a 2:00 PM" at bounding box center [162, 126] width 213 height 21
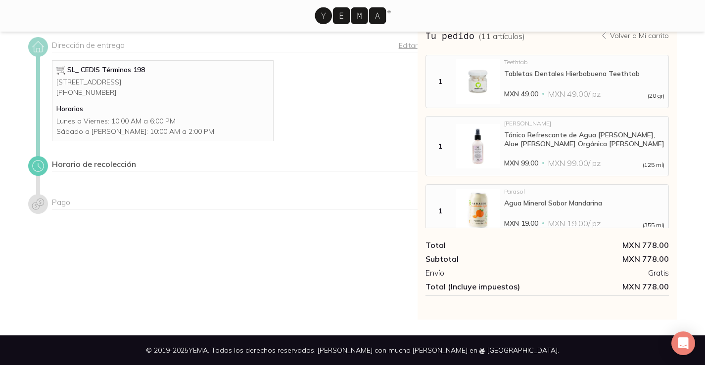
click at [41, 173] on icon at bounding box center [38, 166] width 14 height 14
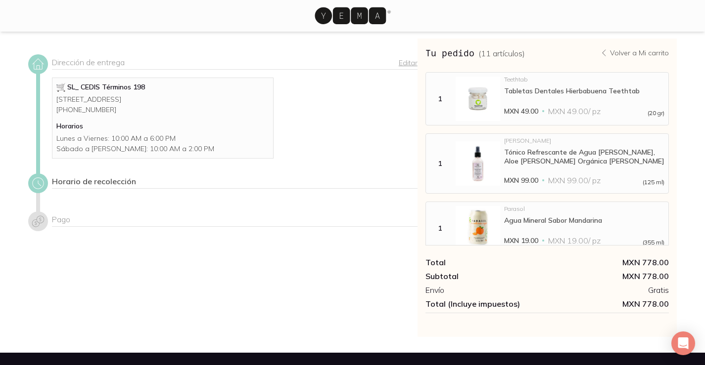
scroll to position [0, 0]
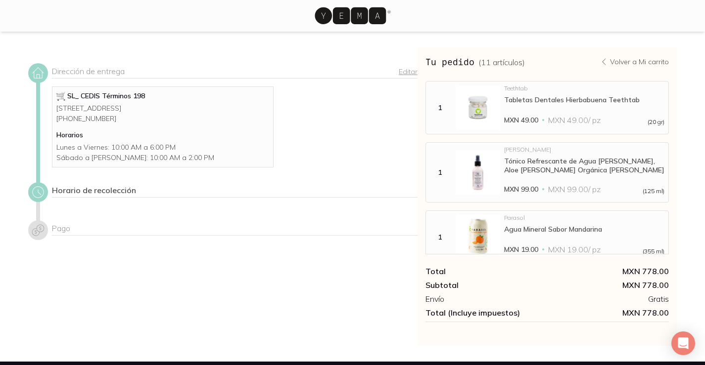
click at [363, 13] on icon at bounding box center [350, 15] width 71 height 17
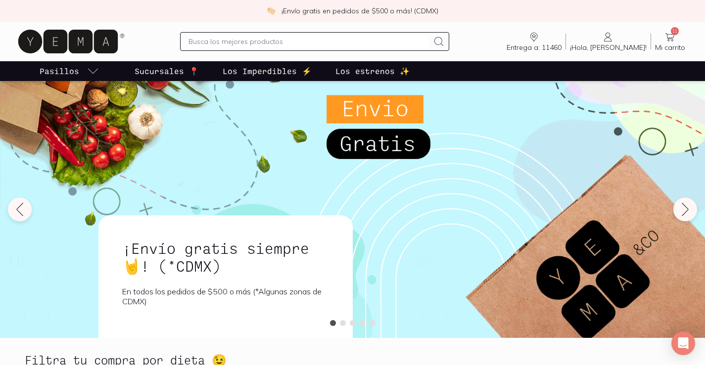
click at [672, 36] on icon at bounding box center [670, 37] width 12 height 12
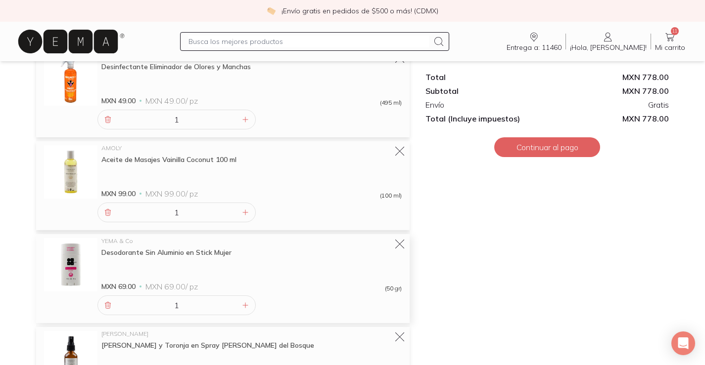
scroll to position [500, 0]
click at [403, 242] on icon at bounding box center [399, 245] width 10 height 10
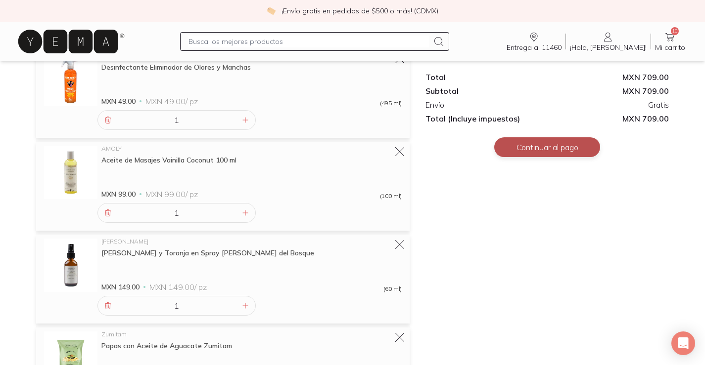
click at [582, 149] on button "Continuar al pago" at bounding box center [547, 147] width 106 height 20
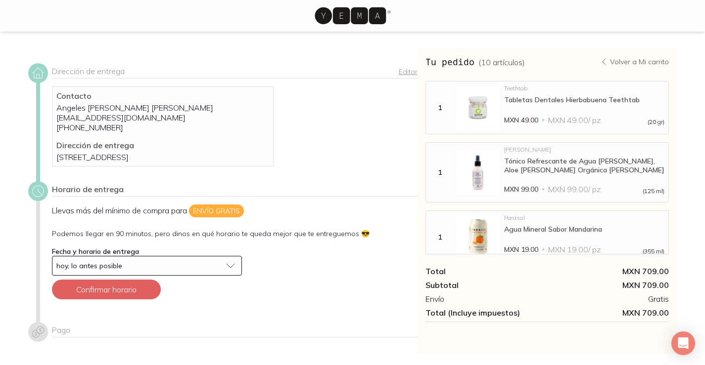
click at [227, 275] on button "hoy, lo antes posible" at bounding box center [147, 266] width 190 height 20
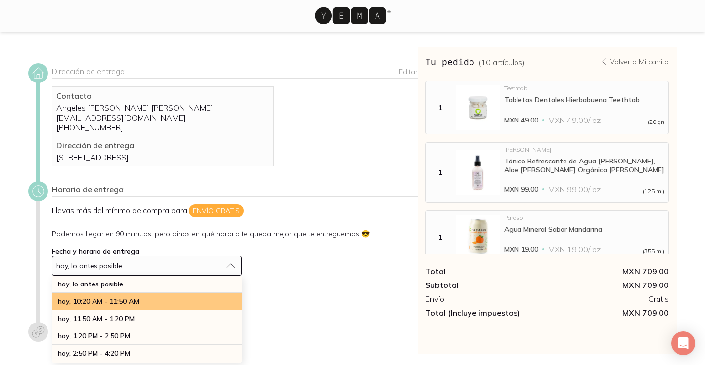
click at [122, 306] on span "hoy, 10:20 AM - 11:50 AM" at bounding box center [98, 301] width 81 height 9
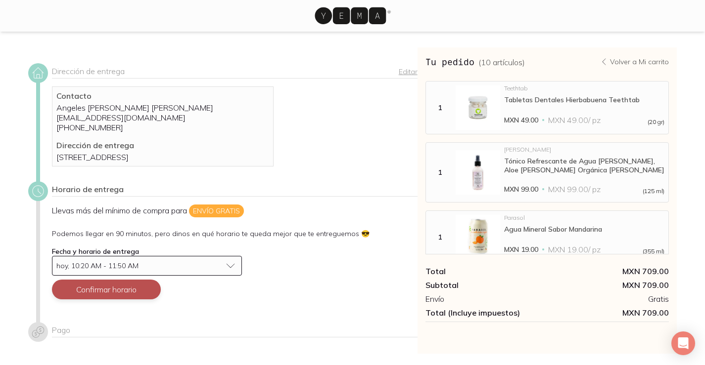
click at [128, 295] on button "Confirmar horario" at bounding box center [106, 290] width 109 height 20
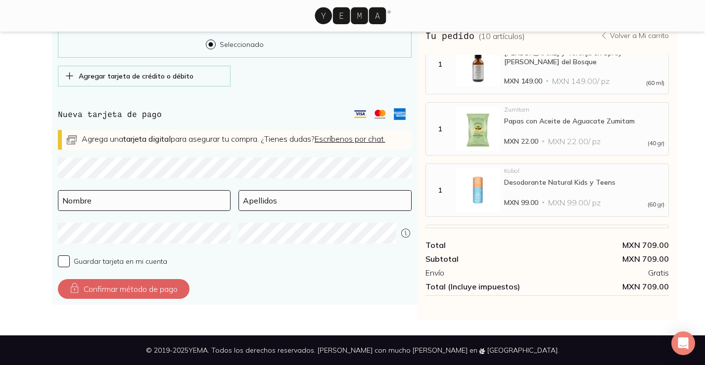
scroll to position [454, 0]
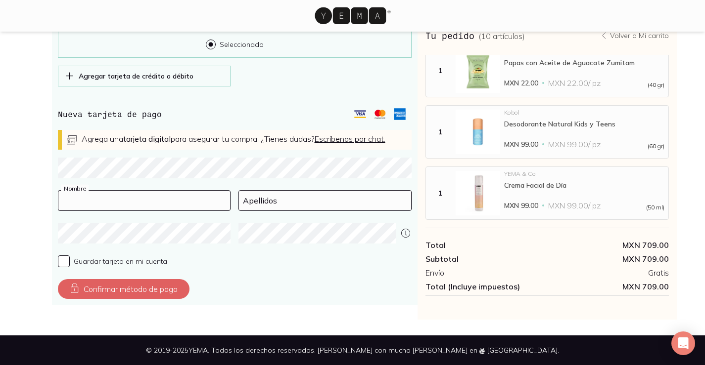
click at [91, 194] on input at bounding box center [144, 201] width 172 height 20
type input "Angeles [PERSON_NAME]"
type input "[PERSON_NAME]"
click at [62, 259] on input "Guardar tarjeta en mi cuenta" at bounding box center [64, 262] width 12 height 12
checkbox input "true"
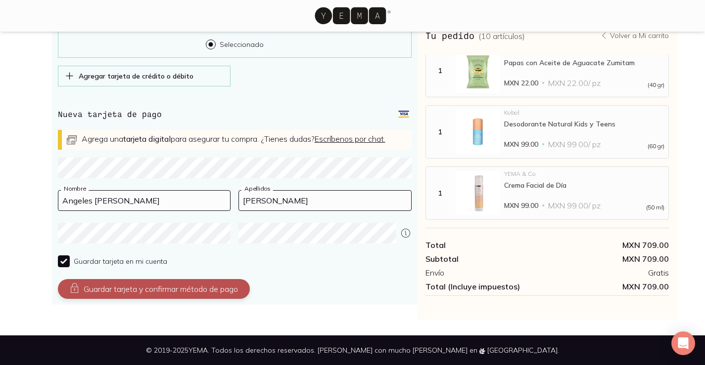
click at [166, 288] on button "Guardar tarjeta y confirmar método de pago" at bounding box center [154, 289] width 192 height 20
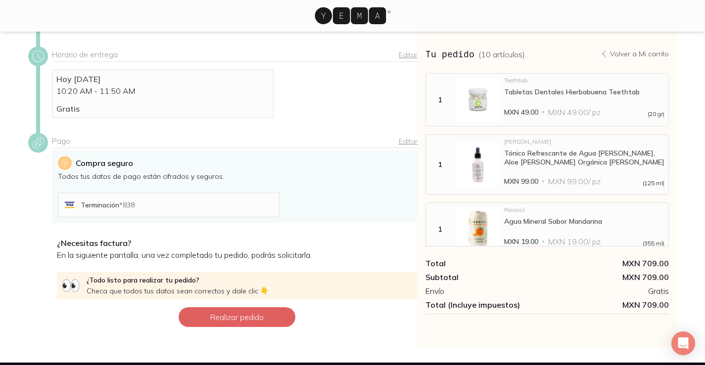
scroll to position [148, 0]
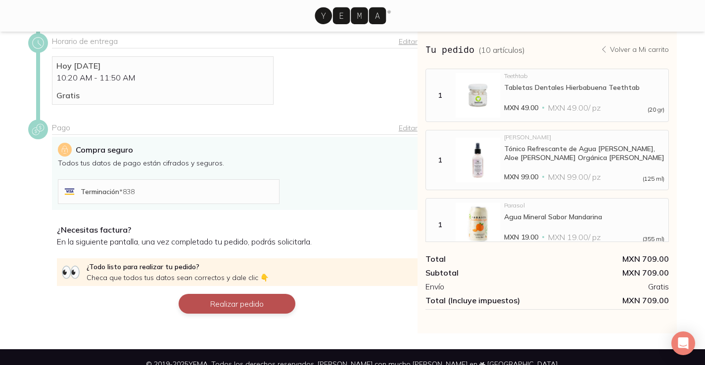
click at [234, 314] on button "Realizar pedido" at bounding box center [237, 304] width 117 height 20
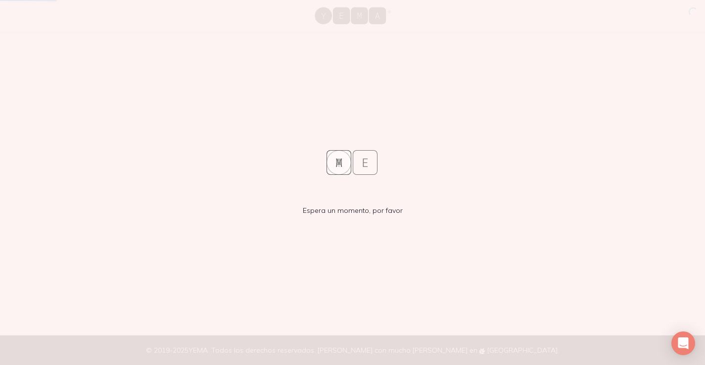
scroll to position [0, 0]
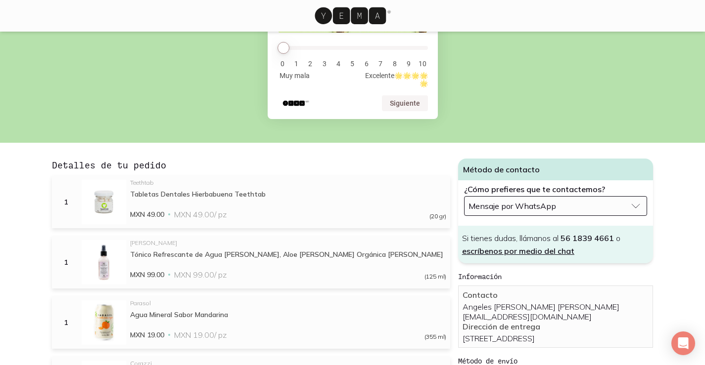
scroll to position [148, 0]
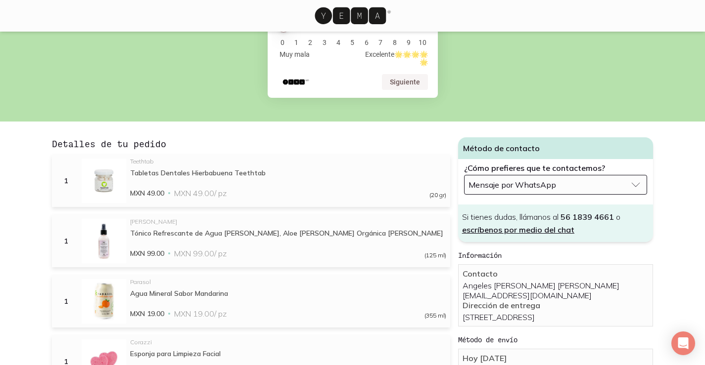
click at [512, 180] on span "Mensaje por WhatsApp" at bounding box center [512, 185] width 88 height 10
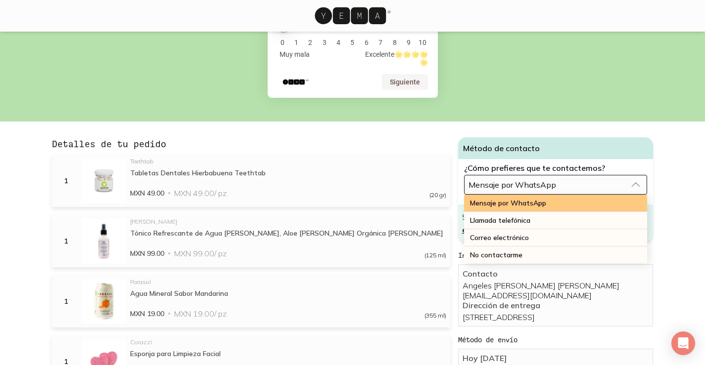
click at [511, 199] on span "Mensaje por WhatsApp" at bounding box center [508, 203] width 76 height 9
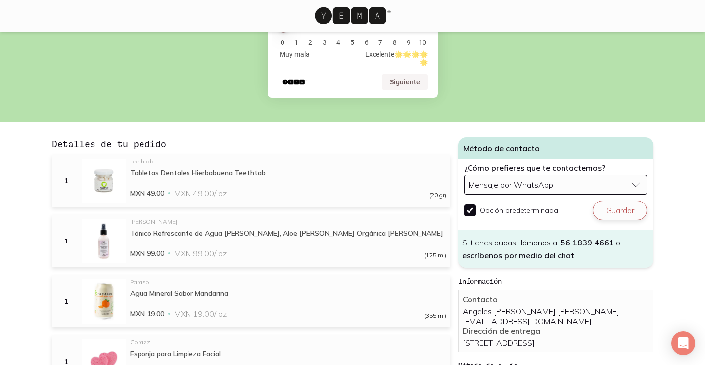
click at [632, 201] on button "Guardar" at bounding box center [619, 211] width 54 height 20
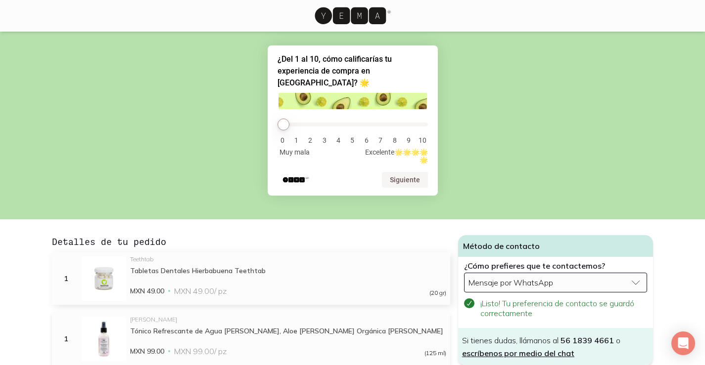
scroll to position [0, 0]
